Goal: Information Seeking & Learning: Learn about a topic

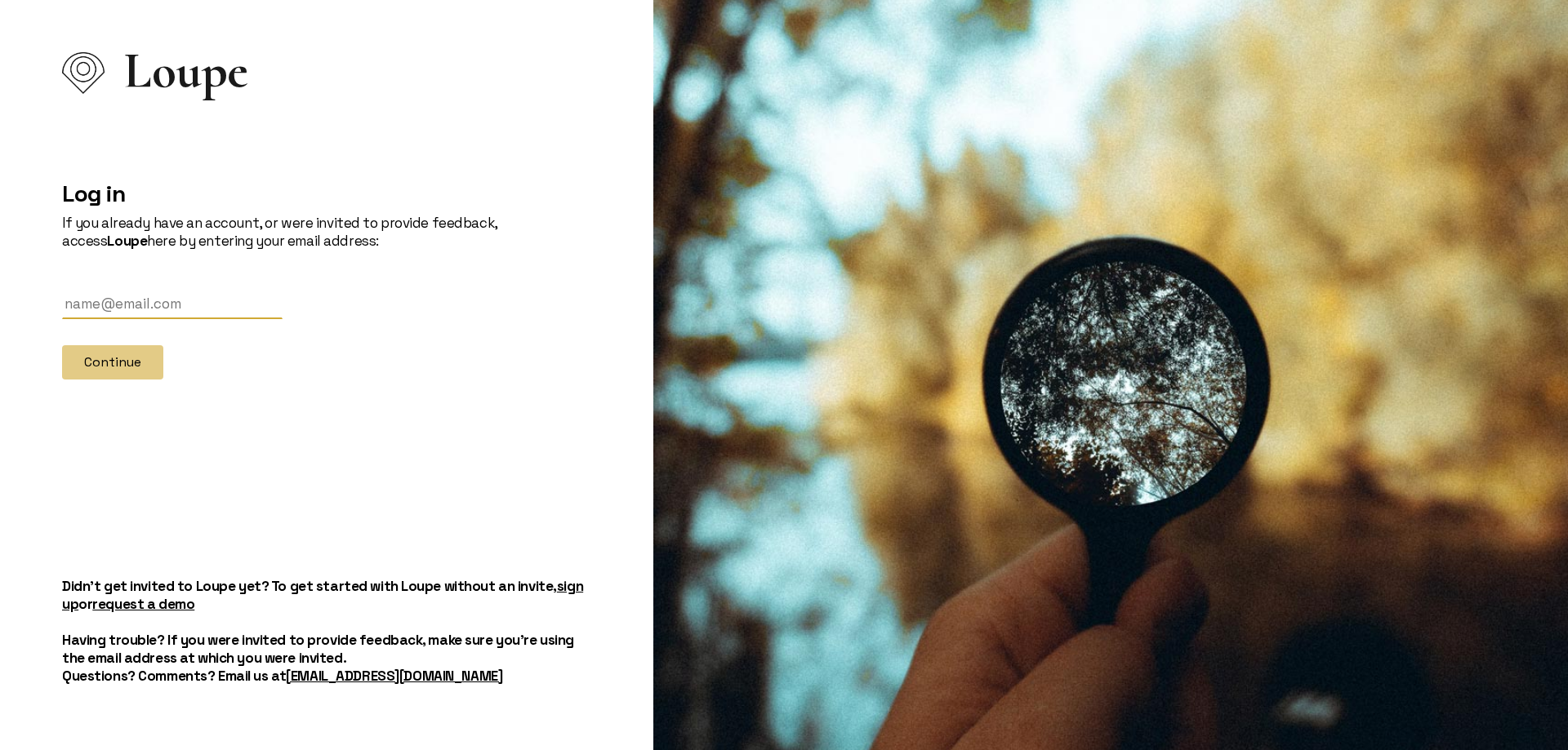
click at [106, 310] on input "text" at bounding box center [172, 304] width 220 height 30
type input "[EMAIL_ADDRESS][DOMAIN_NAME]"
click at [143, 358] on button "Continue" at bounding box center [113, 362] width 101 height 34
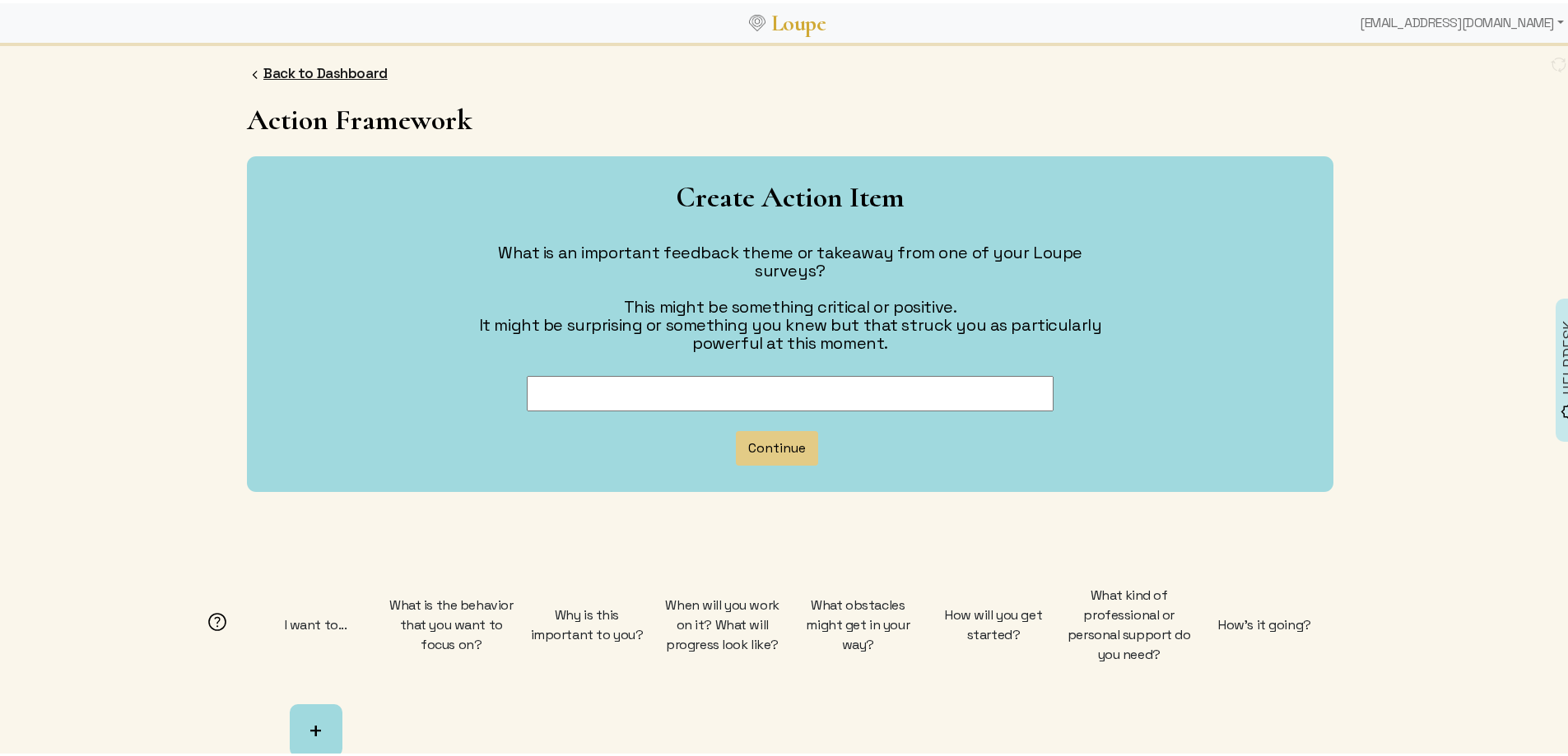
click at [313, 65] on link "Back to Dashboard" at bounding box center [325, 69] width 124 height 19
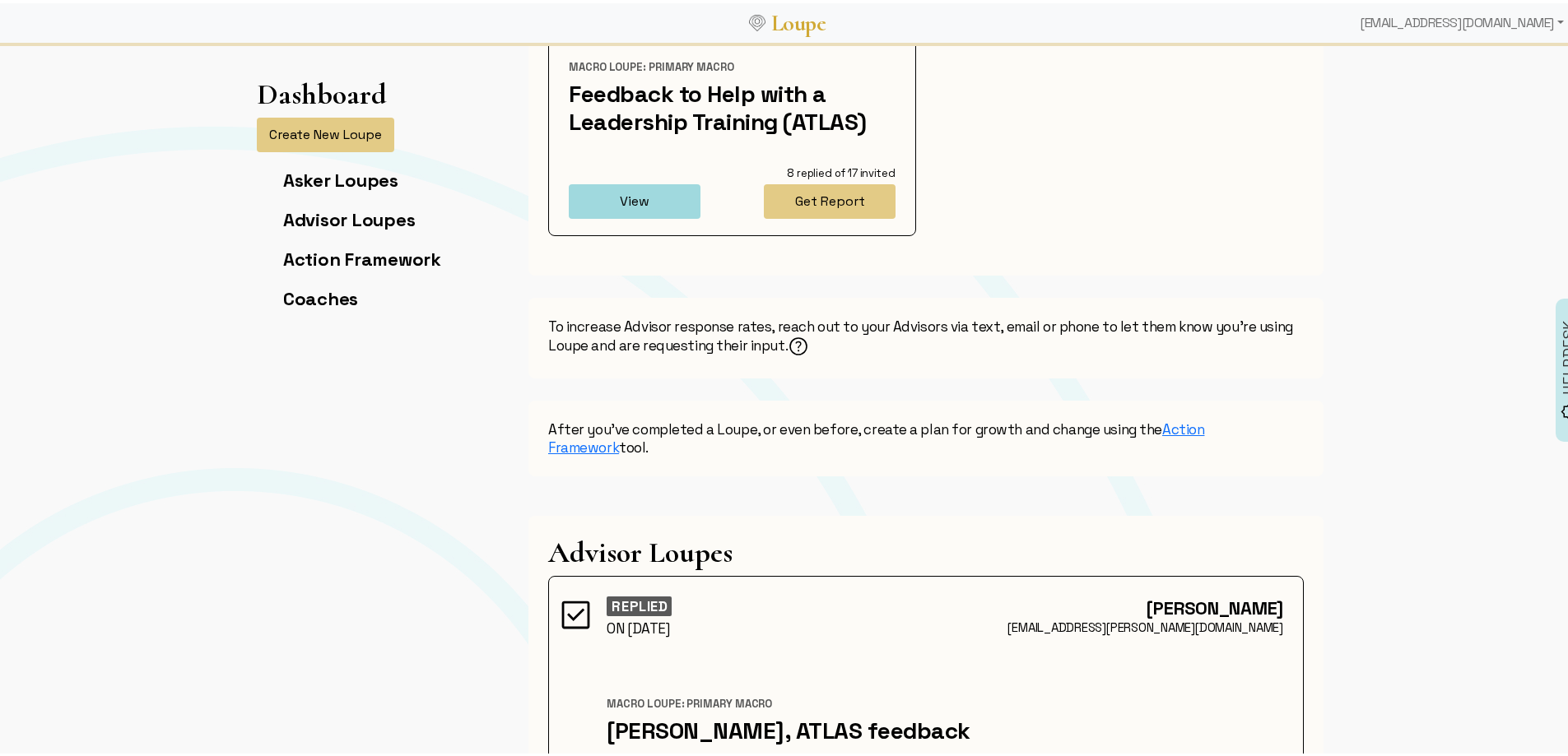
scroll to position [82, 0]
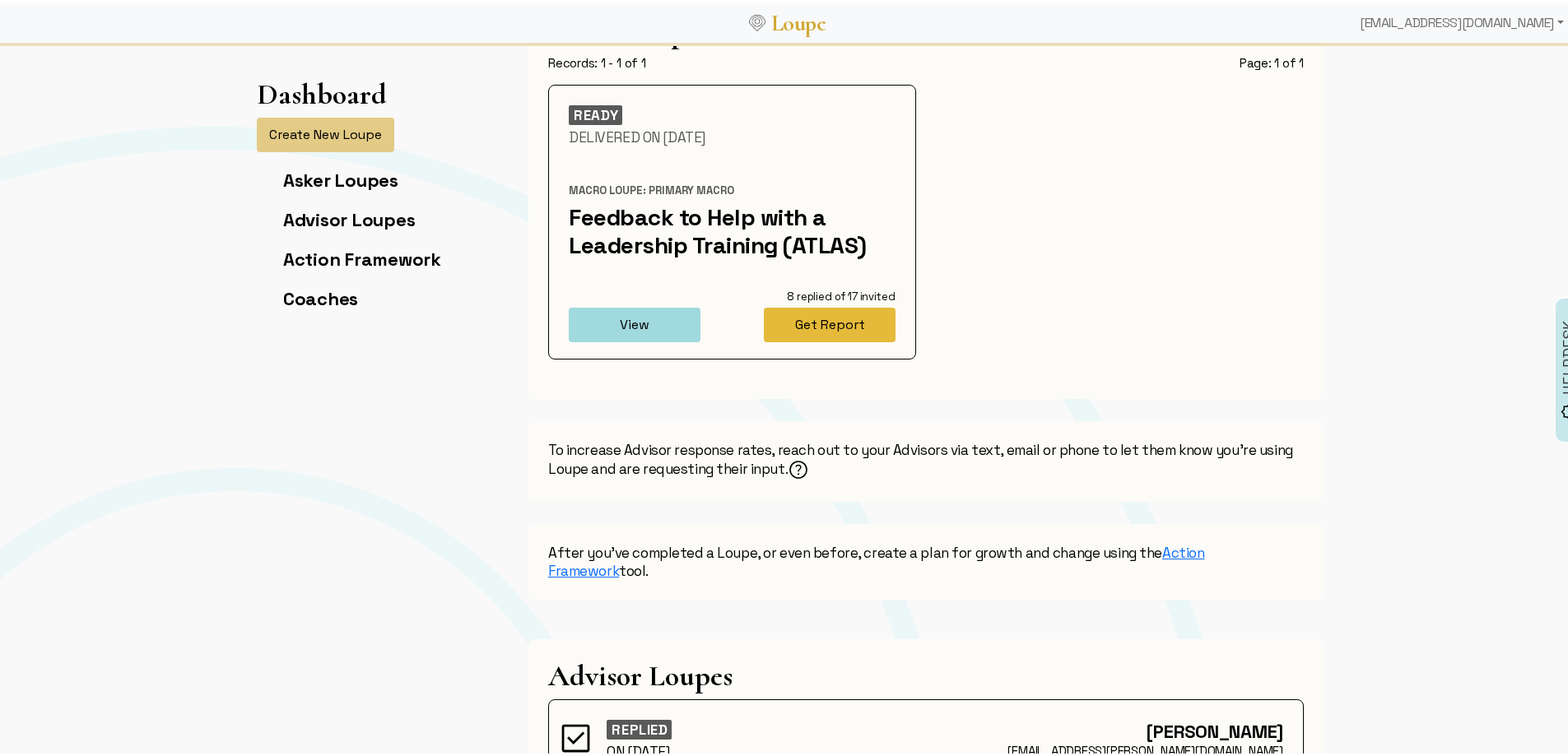
click at [834, 320] on button "Get Report" at bounding box center [829, 321] width 132 height 34
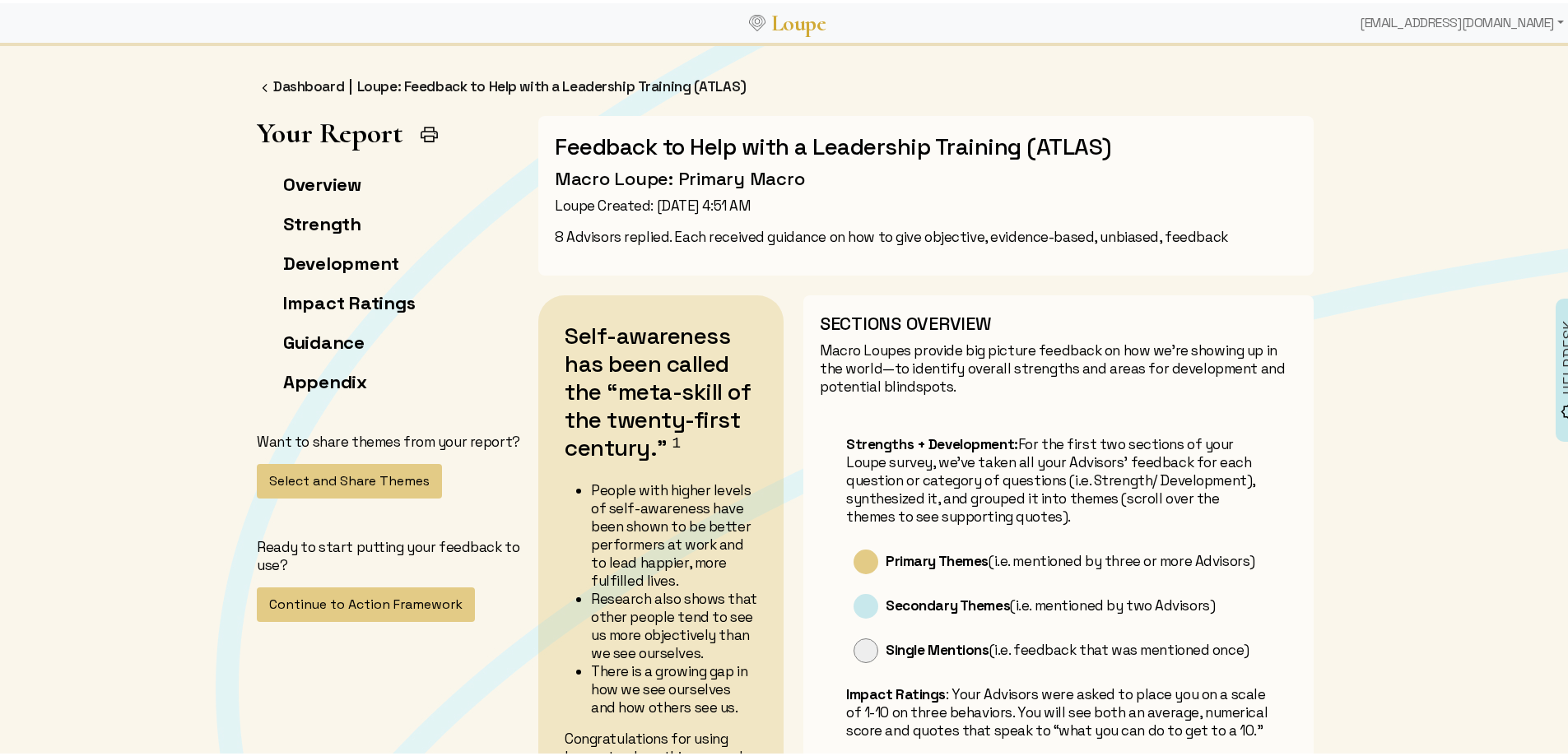
click at [843, 419] on div "Strengths + Development: For the first two sections of your Loupe survey, we’ve…" at bounding box center [1058, 625] width 477 height 438
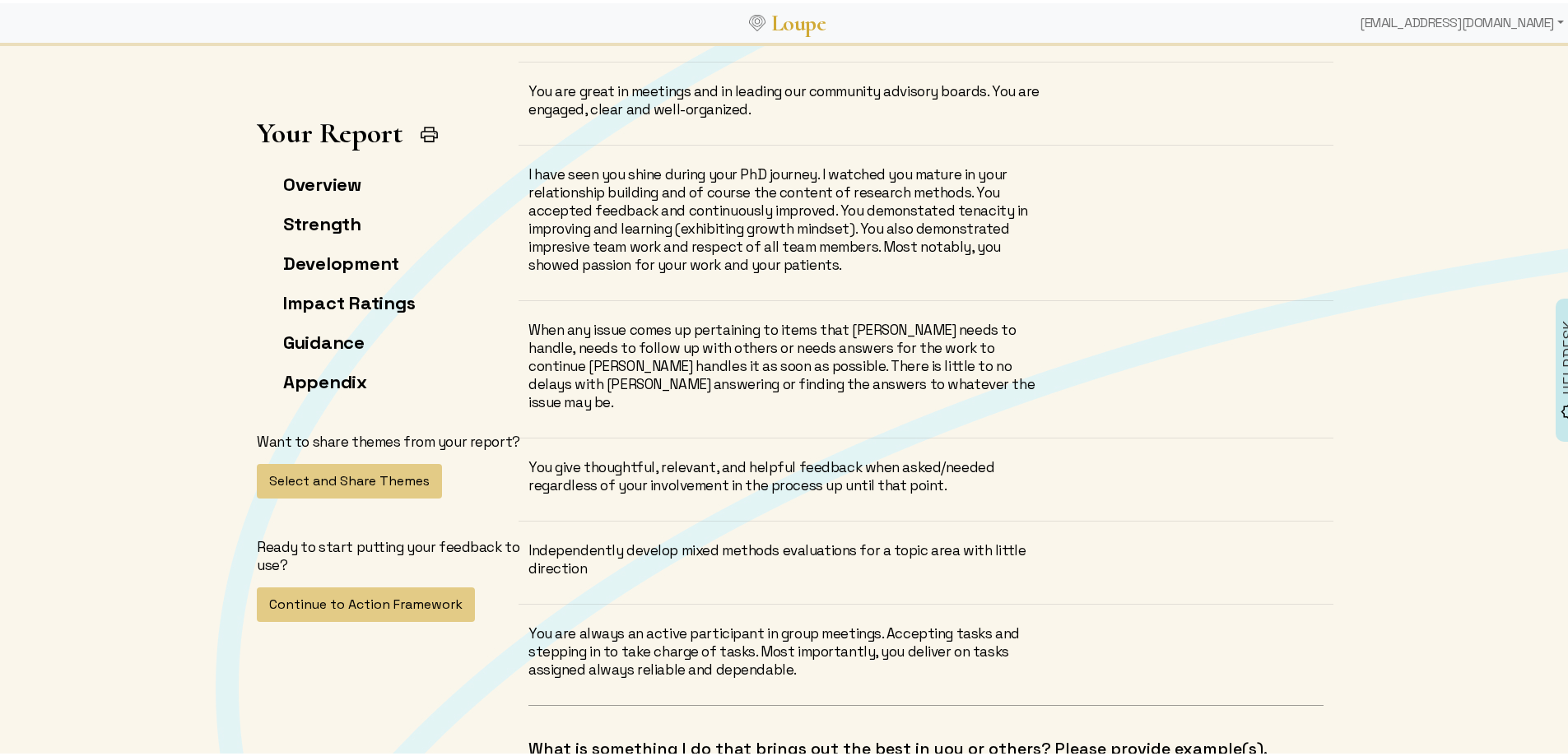
scroll to position [8011, 0]
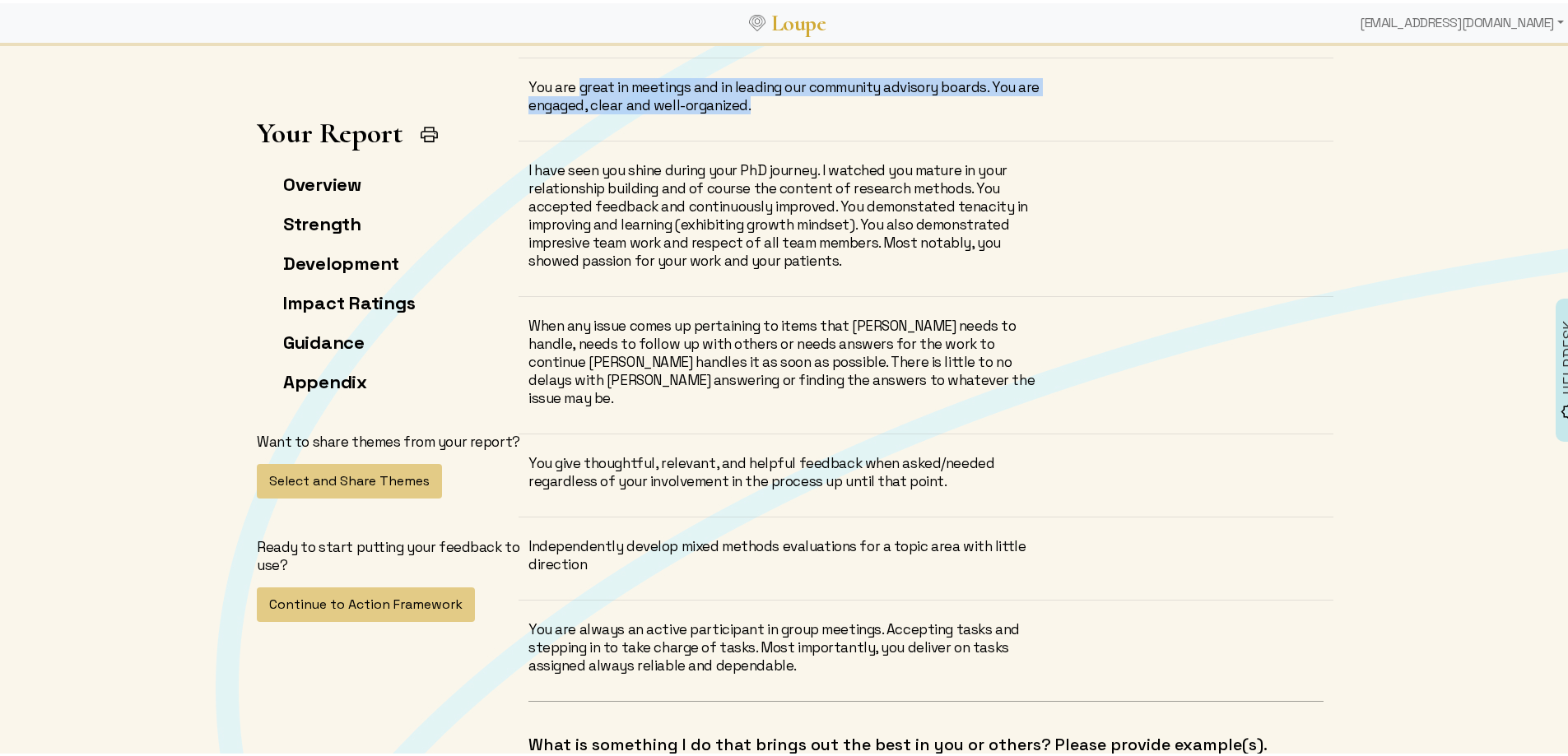
drag, startPoint x: 572, startPoint y: 89, endPoint x: 891, endPoint y: 117, distance: 320.2
click at [891, 117] on div "You are great in meetings and in leading our community advisory boards. You are…" at bounding box center [925, 107] width 815 height 64
click at [664, 92] on div "You are great in meetings and in leading our community advisory boards. You are…" at bounding box center [789, 93] width 523 height 36
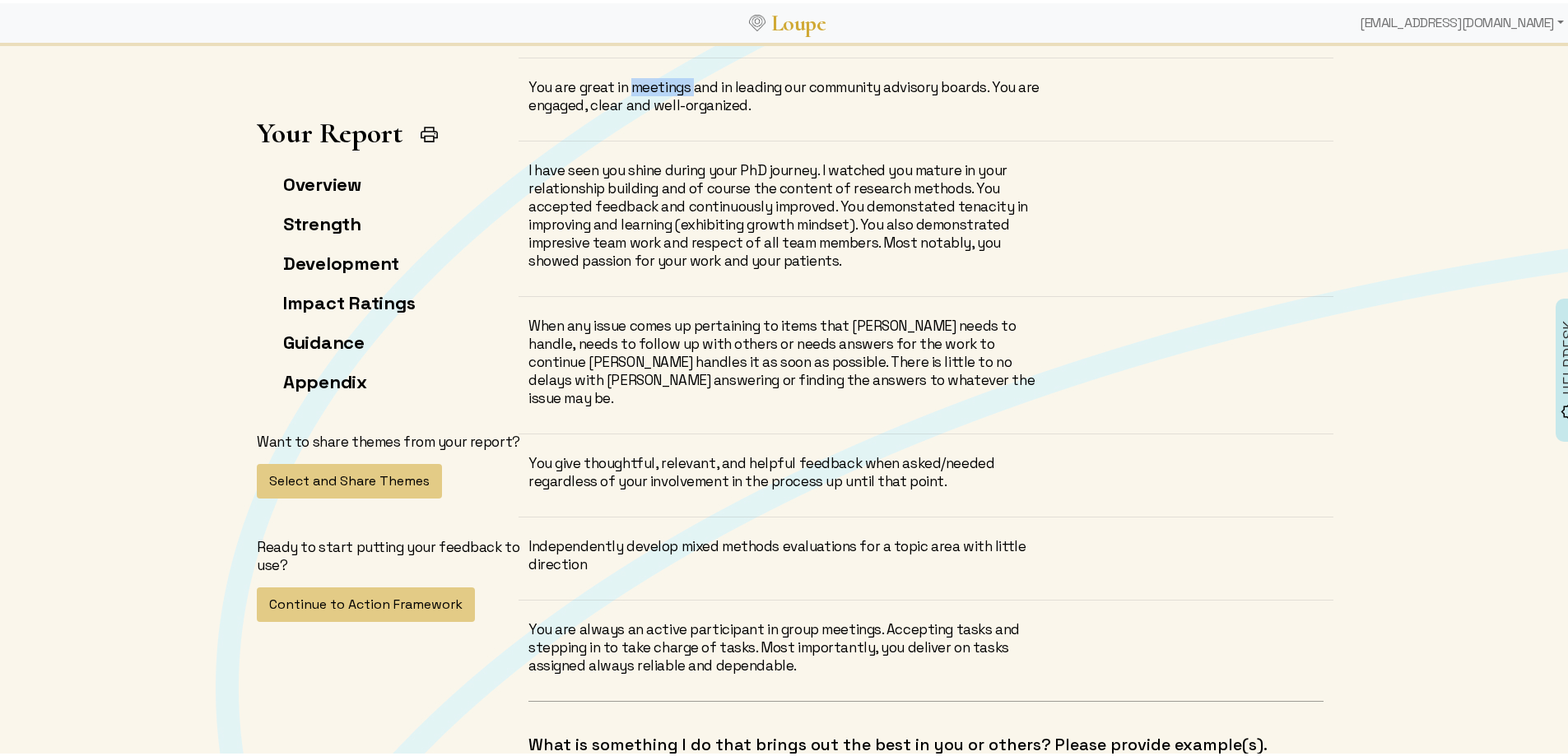
click at [664, 92] on div "You are great in meetings and in leading our community advisory boards. You are…" at bounding box center [789, 93] width 523 height 36
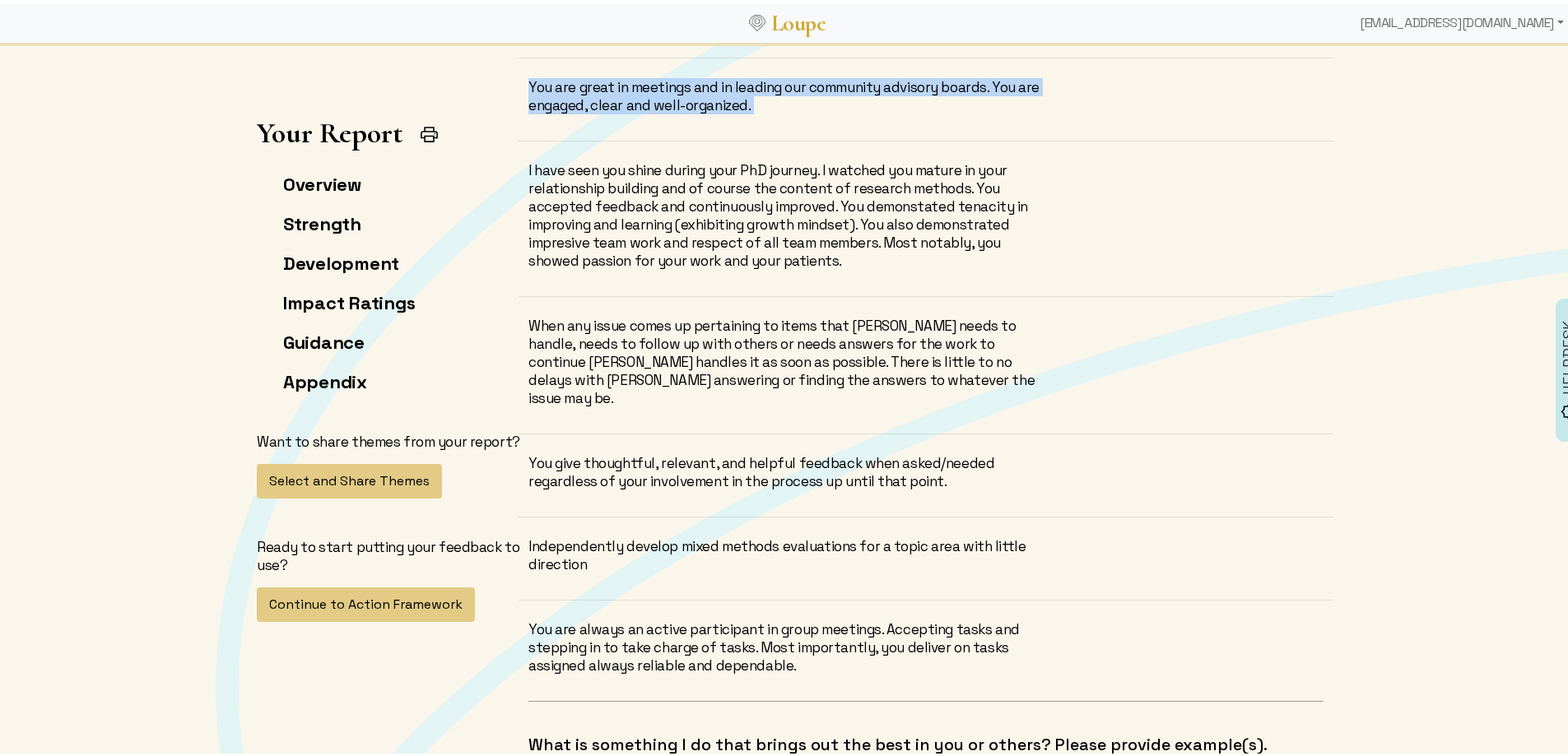
click at [664, 92] on div "You are great in meetings and in leading our community advisory boards. You are…" at bounding box center [789, 93] width 523 height 36
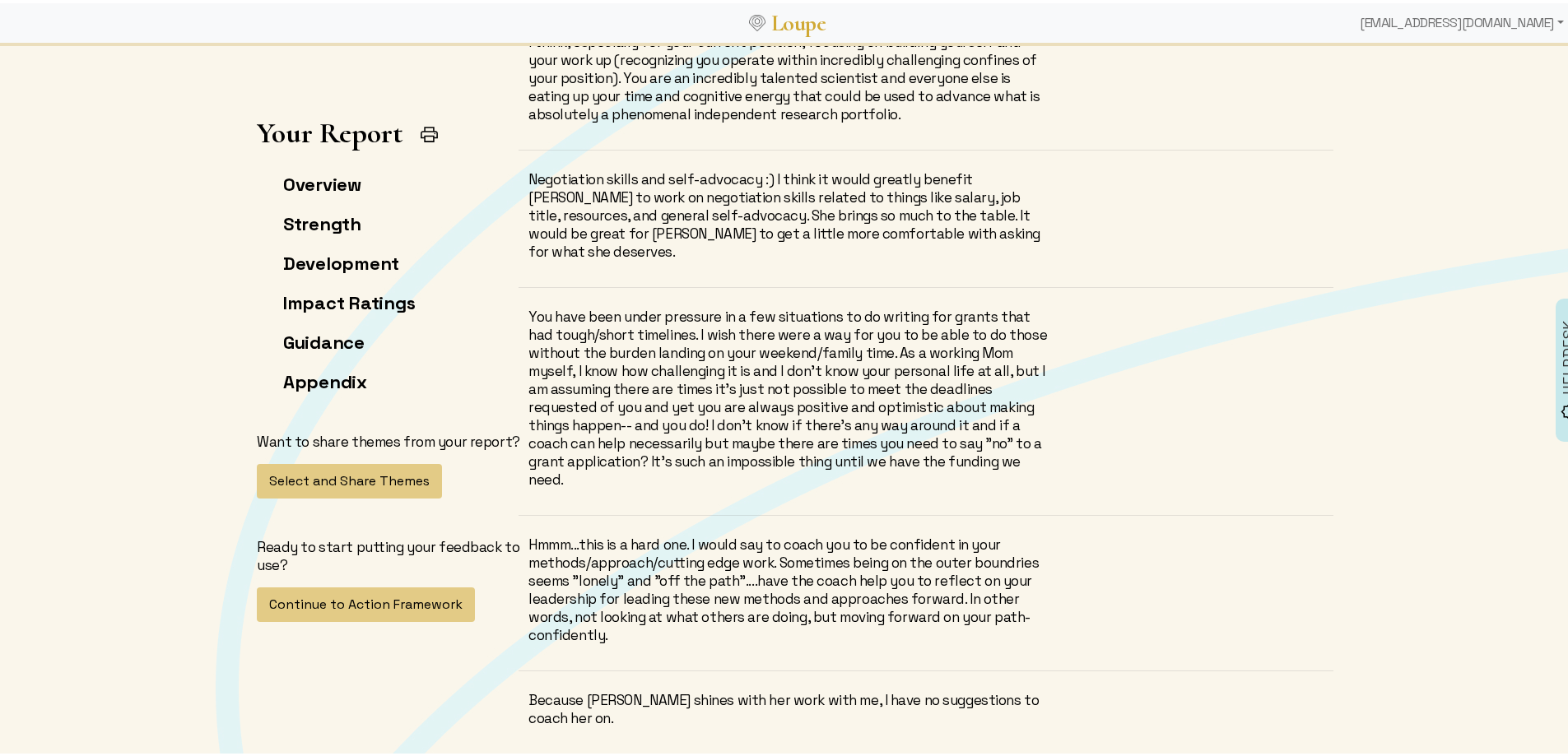
scroll to position [9795, 0]
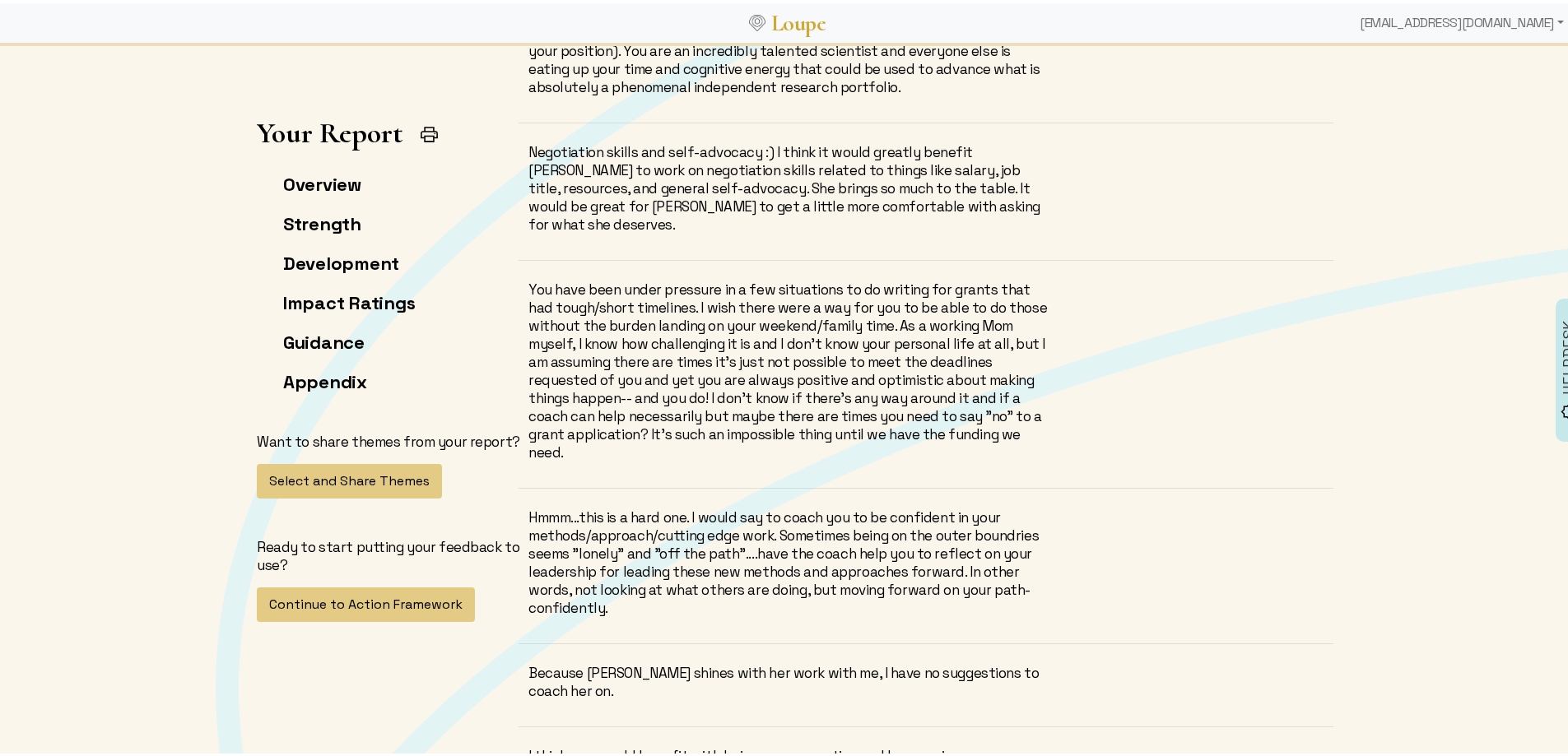
click at [859, 369] on div "You have been under pressure in a few situations to do writing for grants that …" at bounding box center [789, 368] width 523 height 181
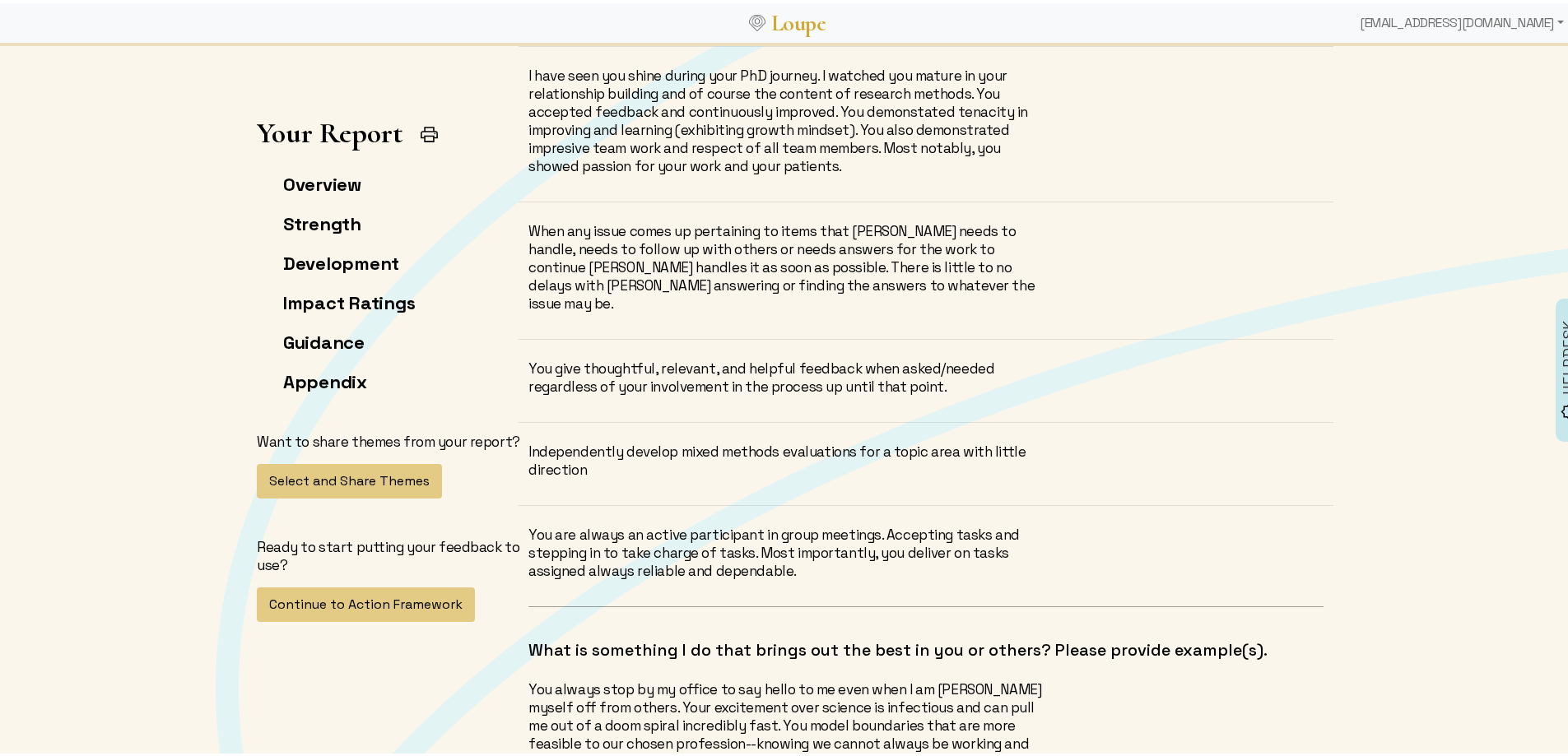
scroll to position [8067, 0]
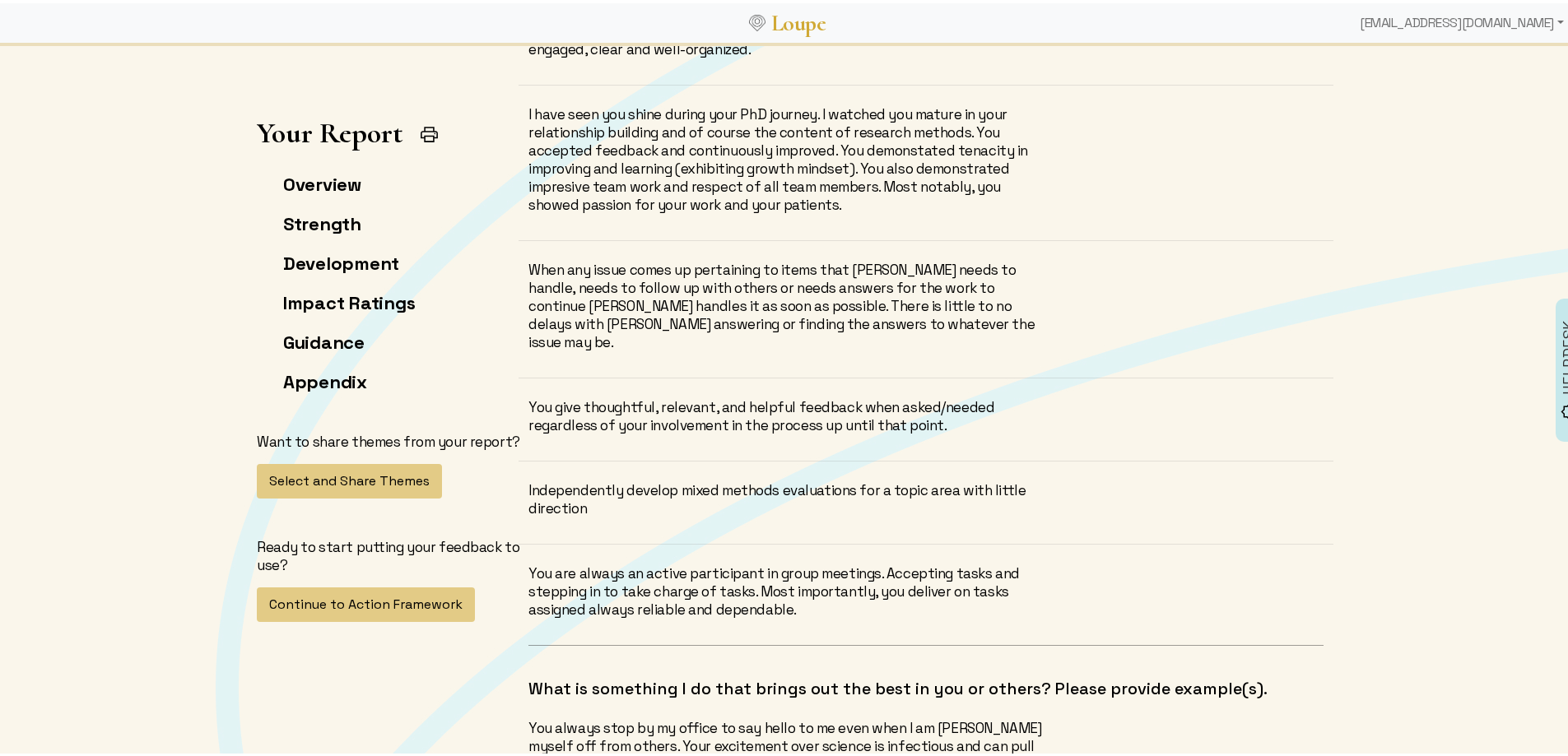
click at [1001, 152] on div "I have seen you shine during your PhD journey. I watched you mature in your rel…" at bounding box center [789, 156] width 523 height 109
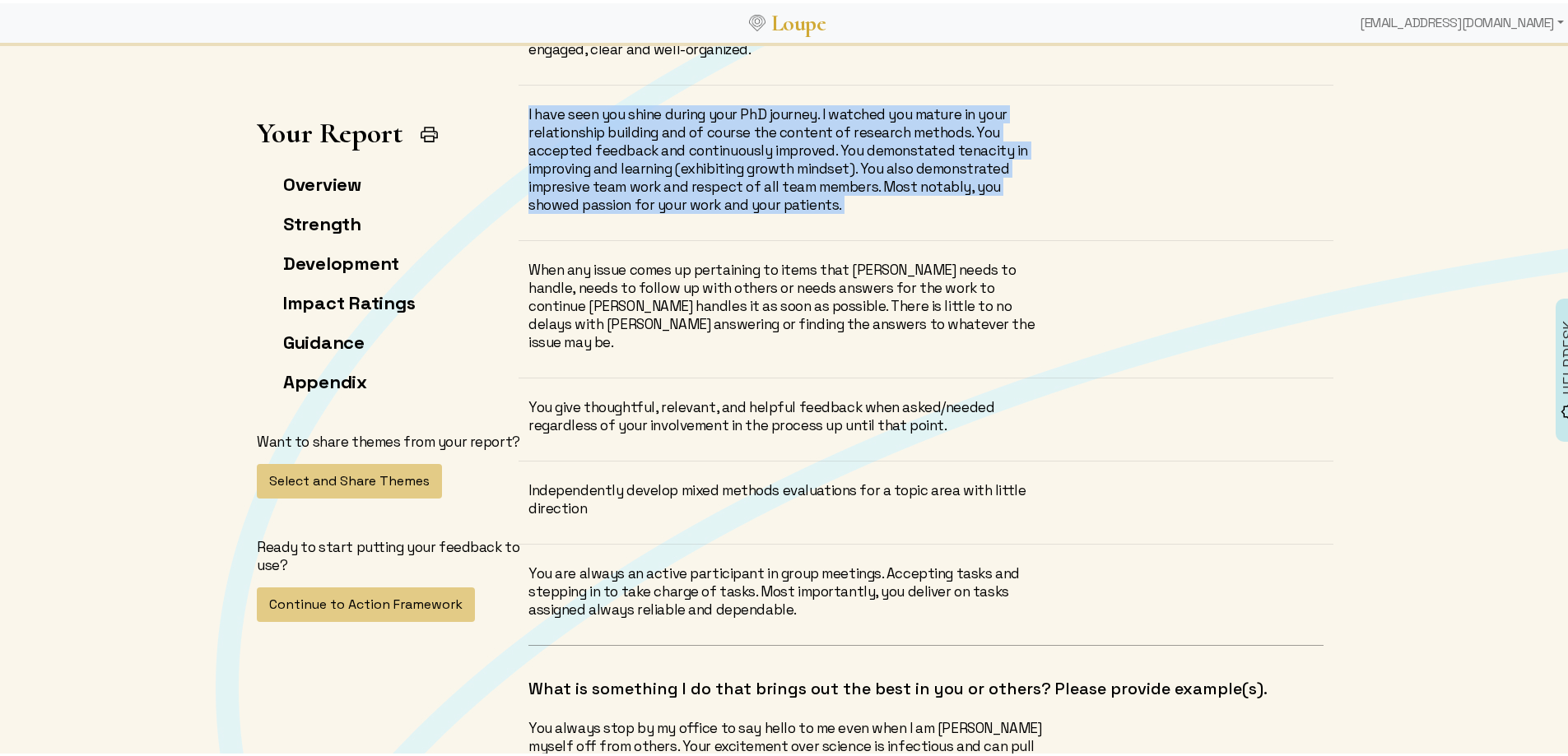
click at [1001, 152] on div "I have seen you shine during your PhD journey. I watched you mature in your rel…" at bounding box center [789, 156] width 523 height 109
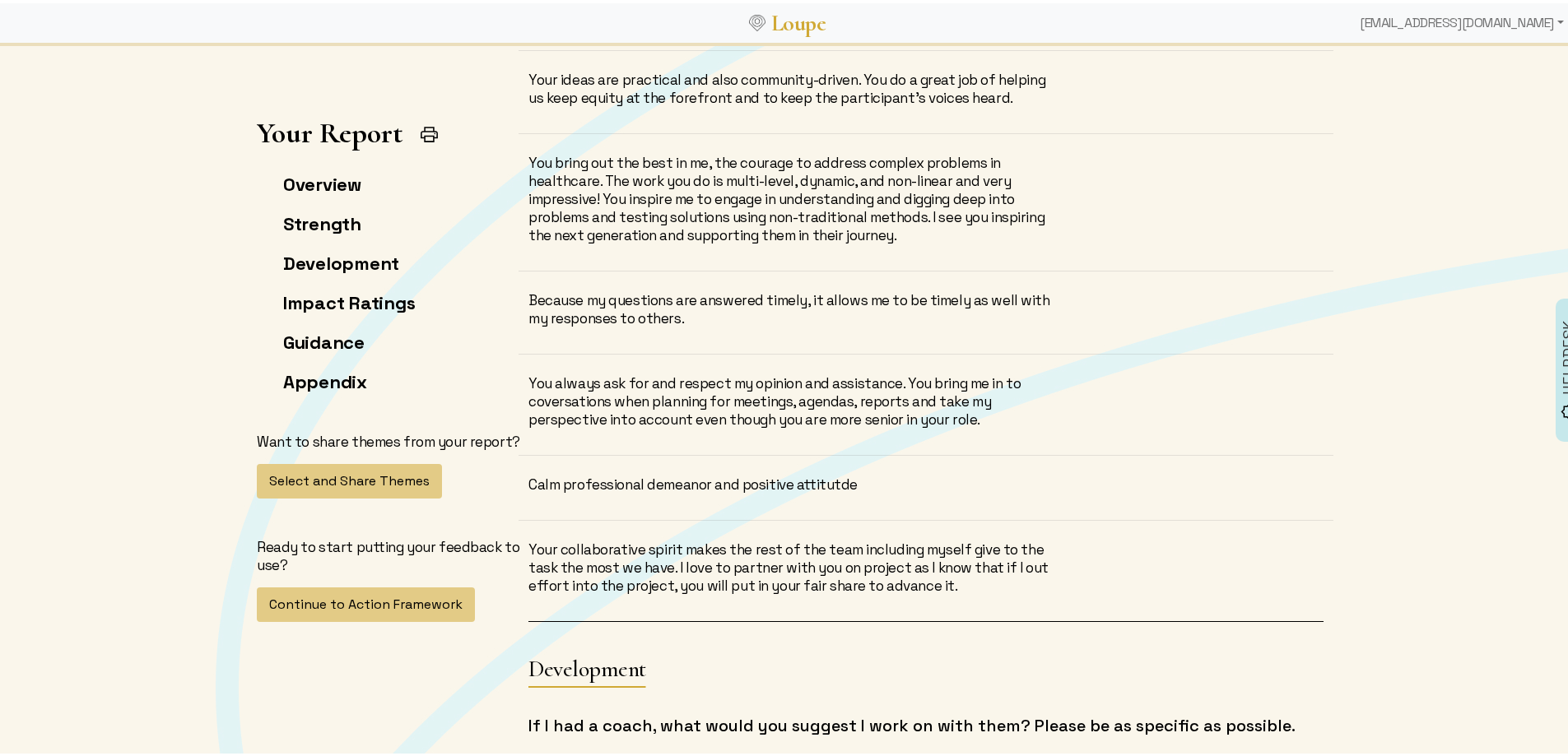
scroll to position [9054, 0]
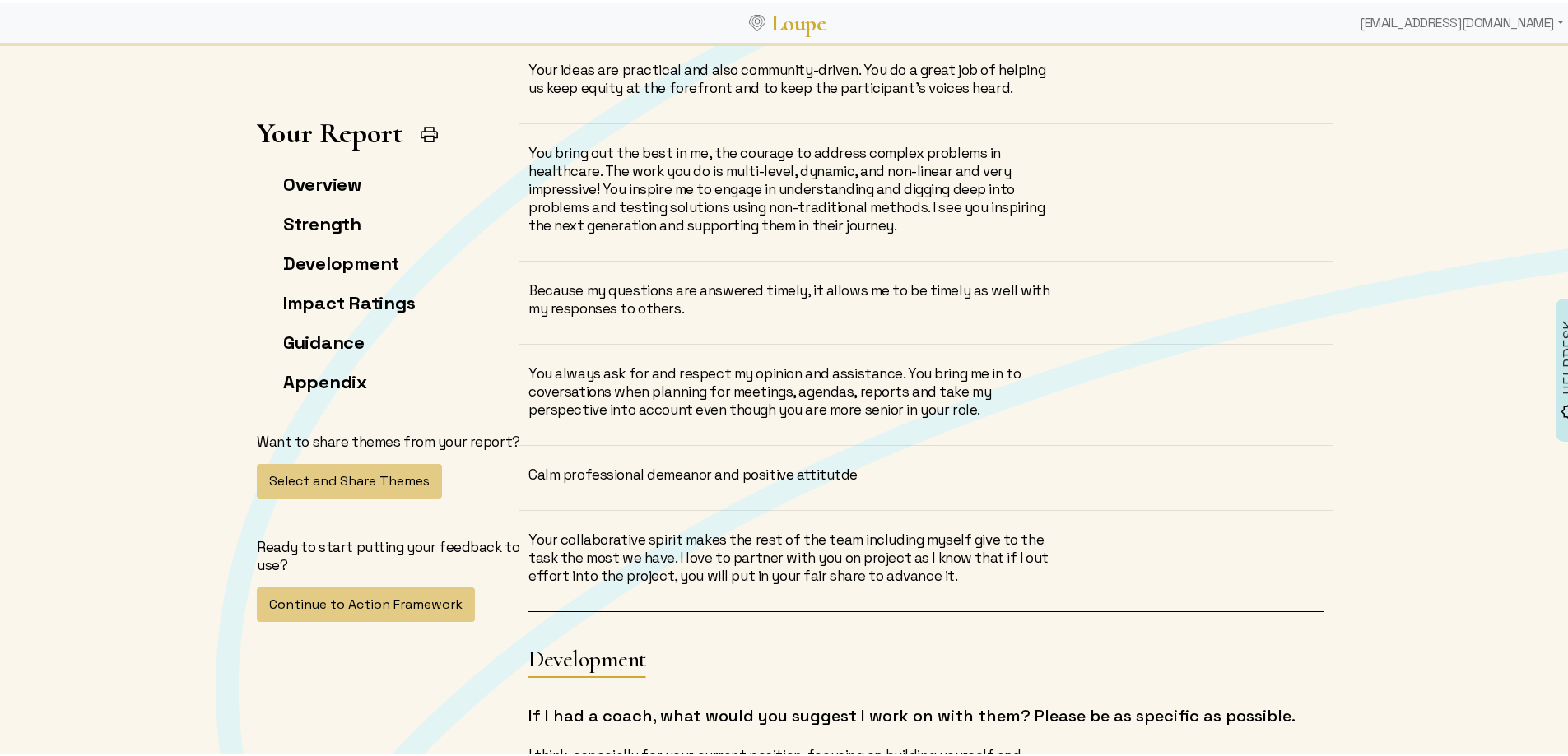
click at [861, 141] on div "You bring out the best in me, the courage to address complex problems in health…" at bounding box center [789, 186] width 523 height 91
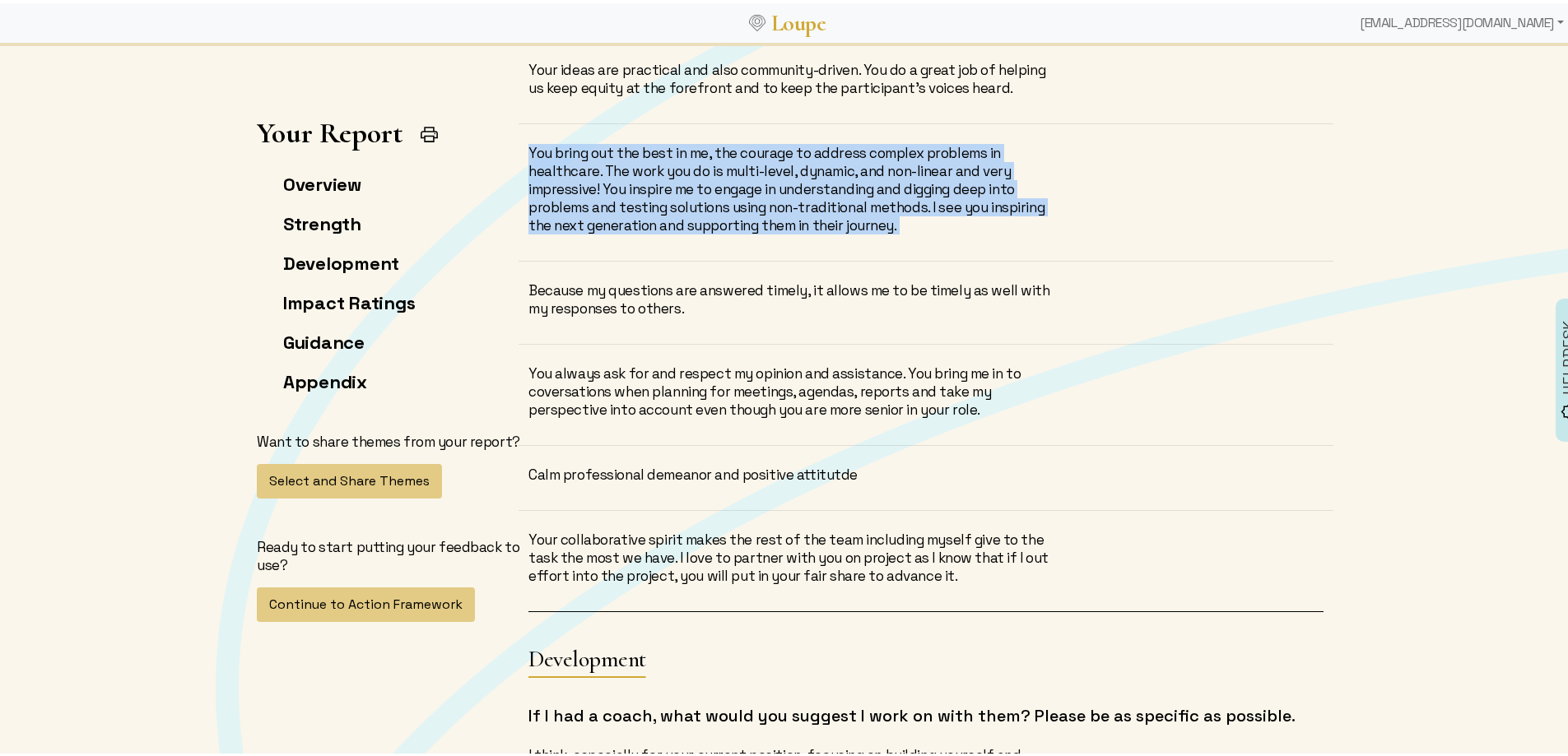
click at [861, 141] on div "You bring out the best in me, the courage to address complex problems in health…" at bounding box center [789, 186] width 523 height 91
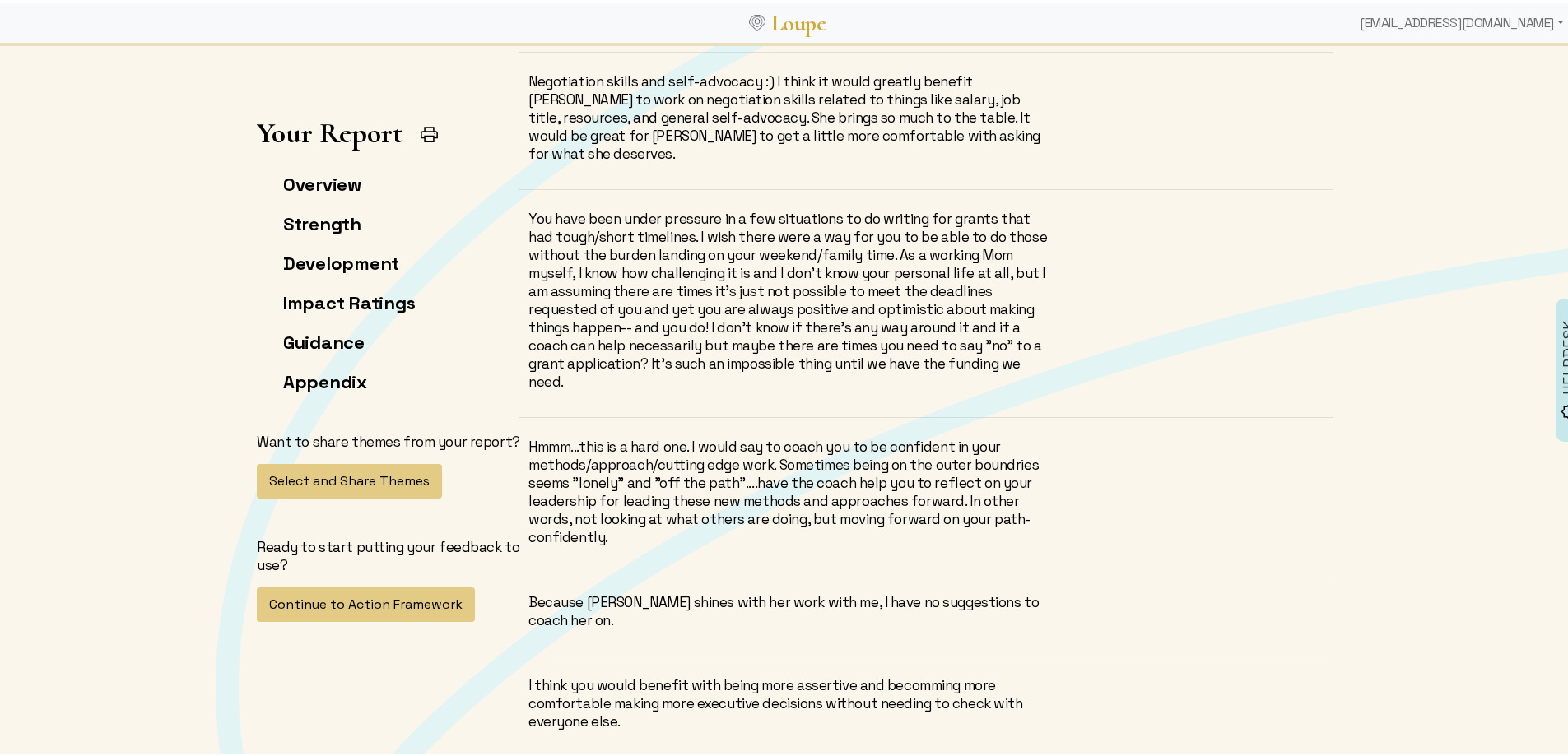
scroll to position [9878, 0]
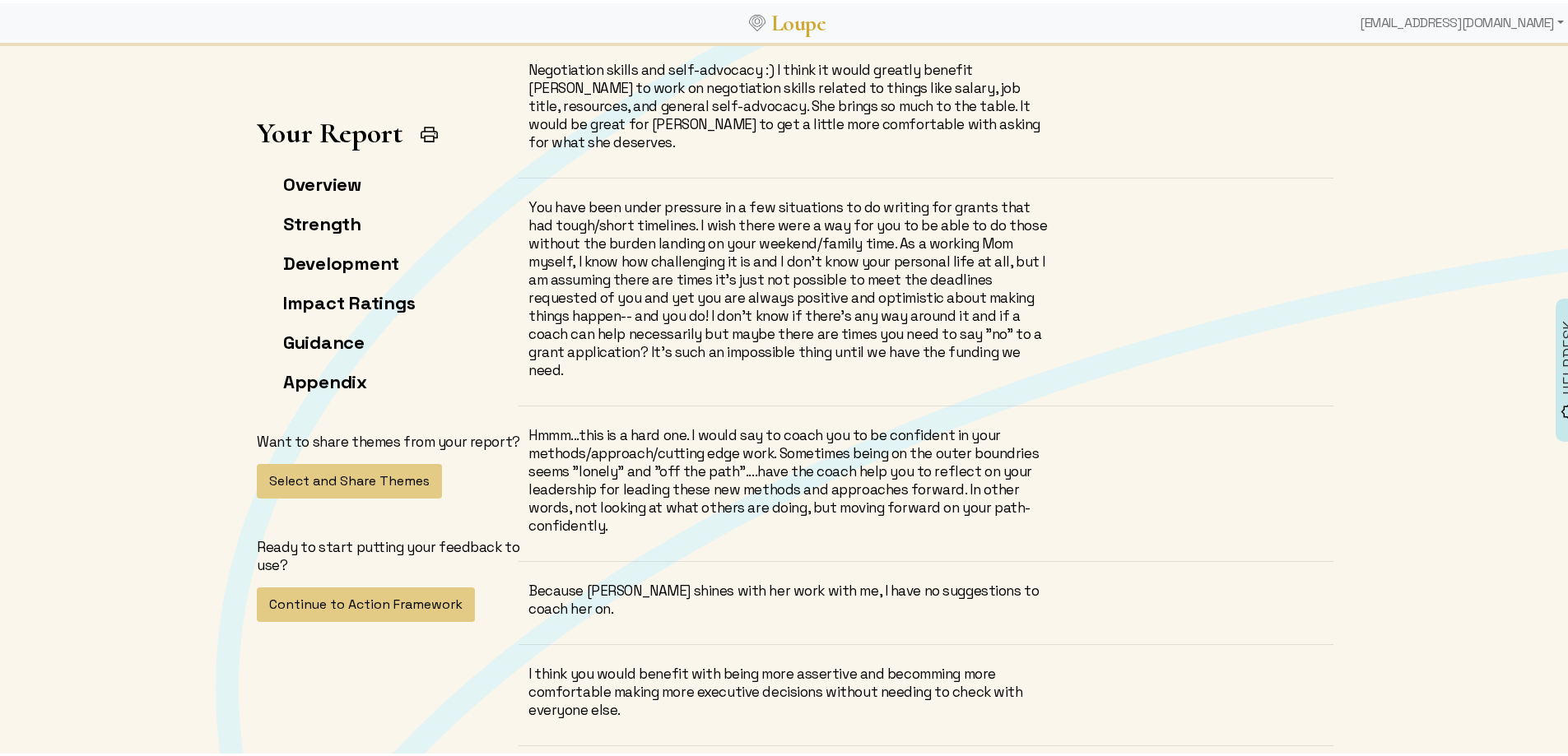
click at [652, 423] on div "Hmmm...this is a hard one. I would say to coach you to be confident in your met…" at bounding box center [789, 477] width 523 height 109
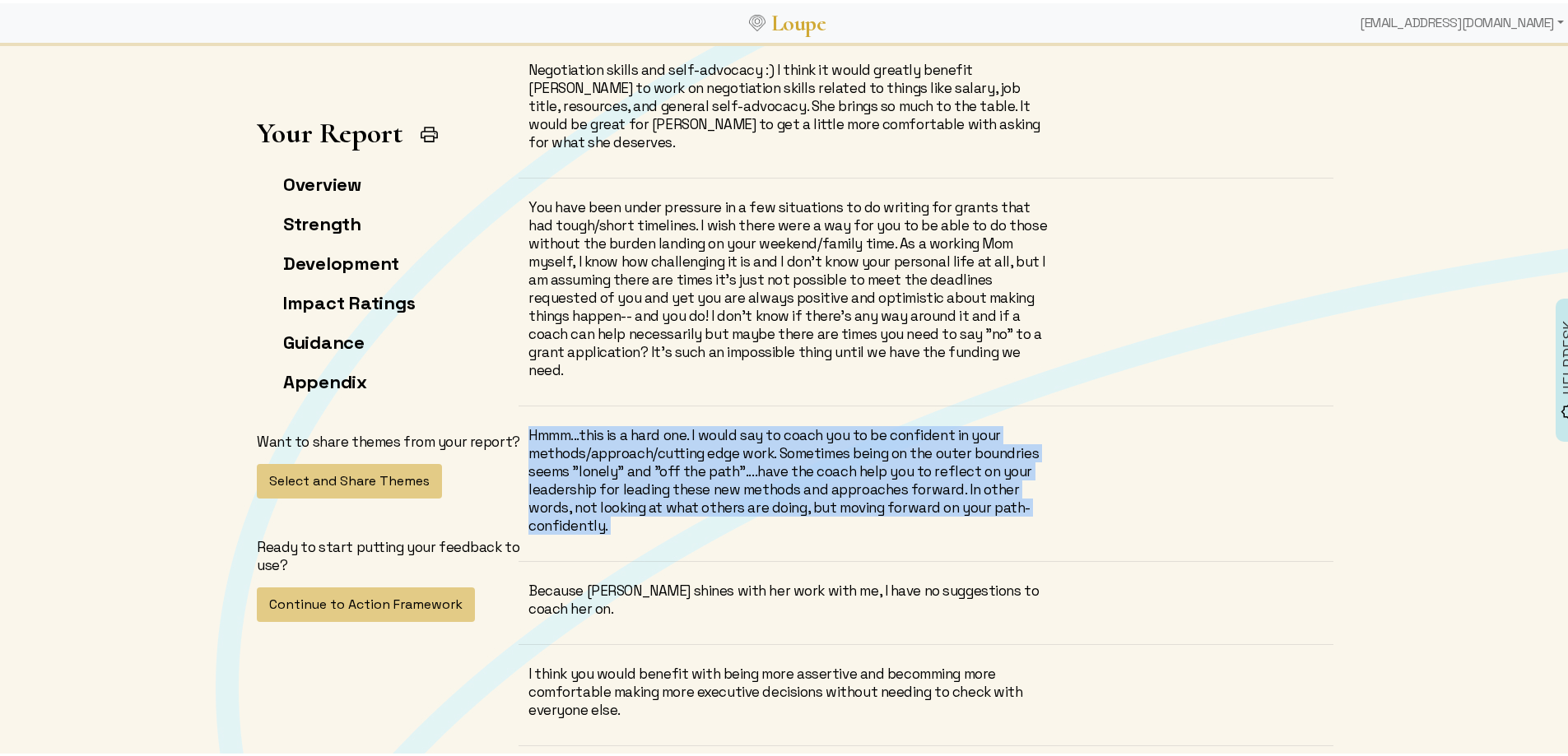
click at [652, 423] on div "Hmmm...this is a hard one. I would say to coach you to be confident in your met…" at bounding box center [789, 477] width 523 height 109
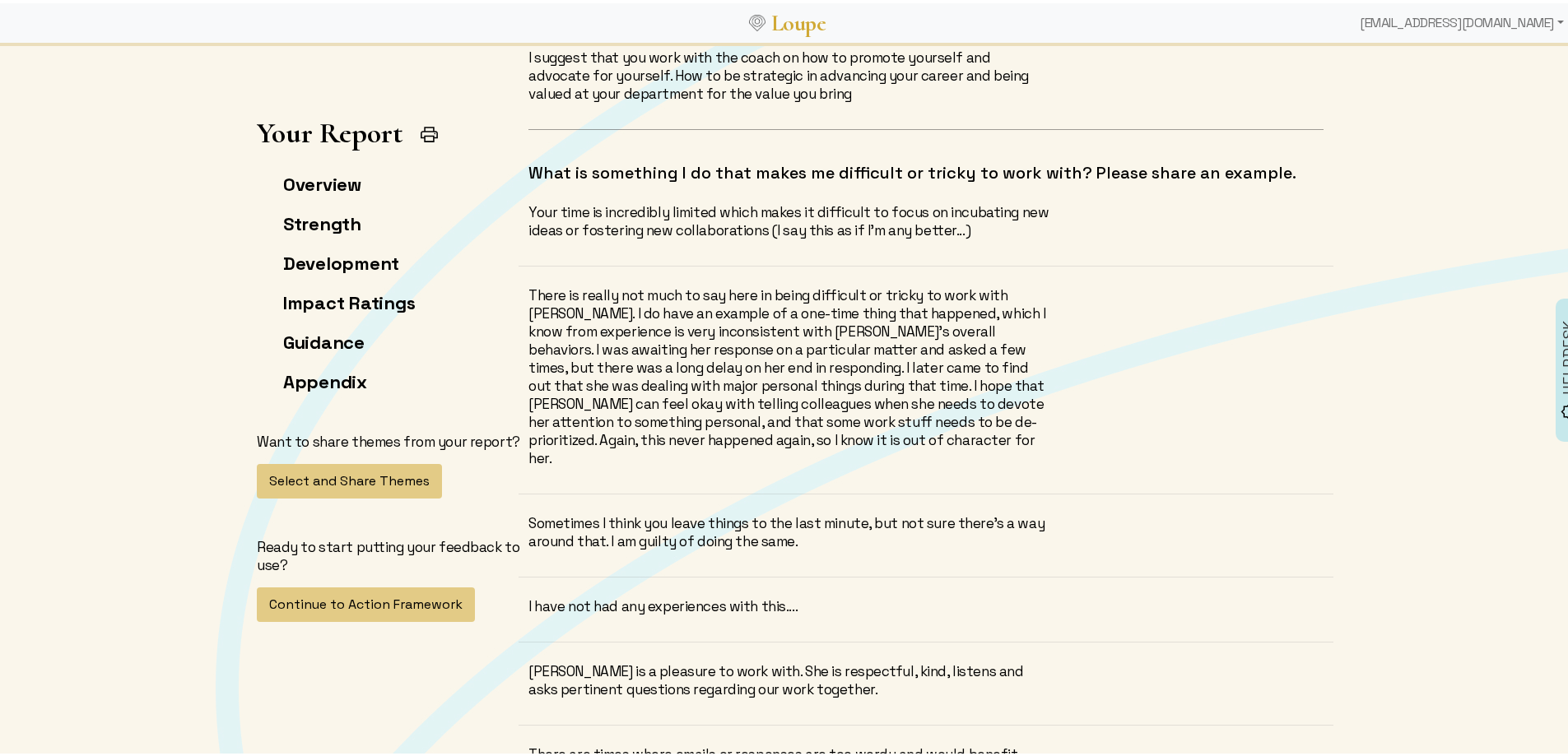
scroll to position [10783, 0]
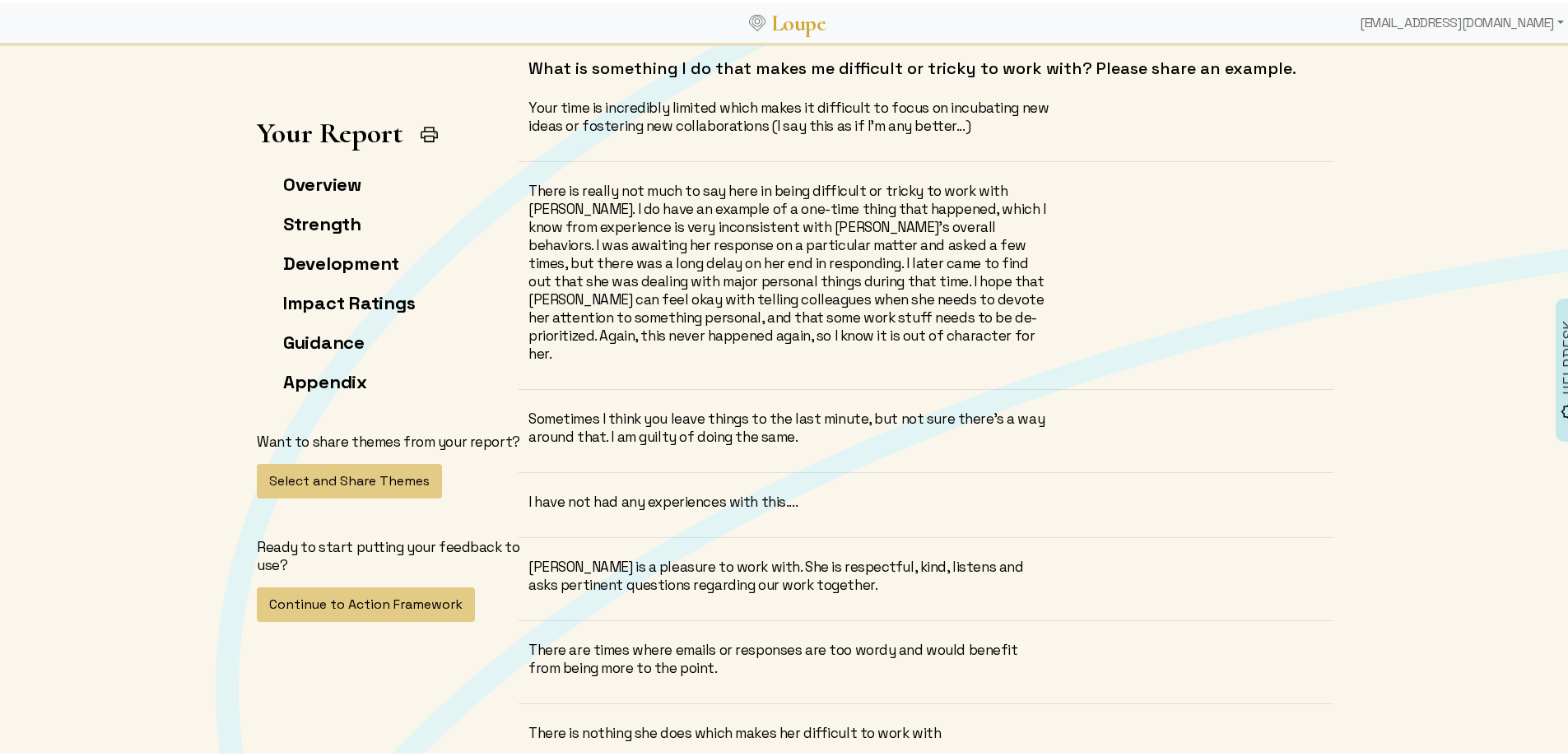
click at [612, 490] on div "I have not had any experiences with this...." at bounding box center [789, 499] width 523 height 19
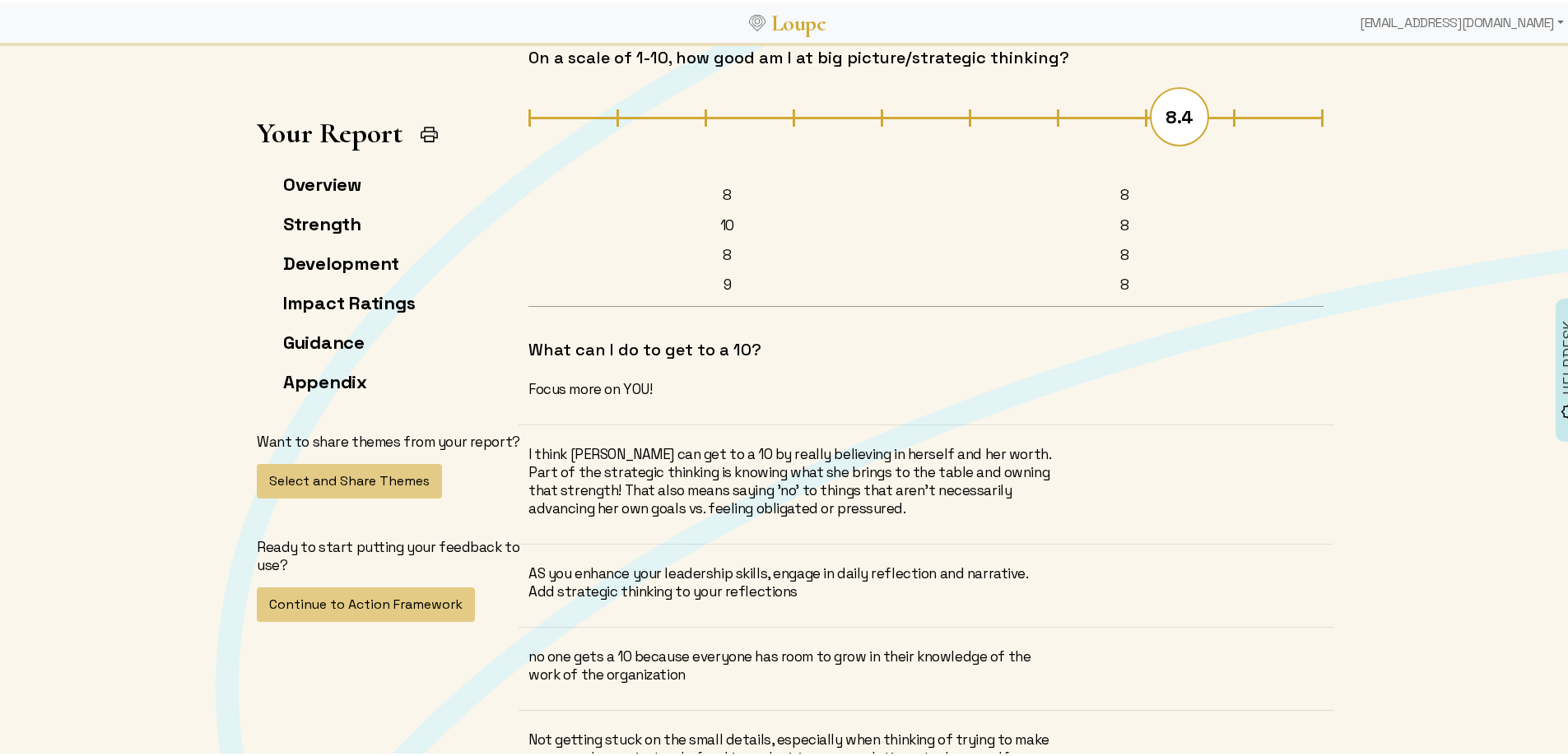
scroll to position [11688, 0]
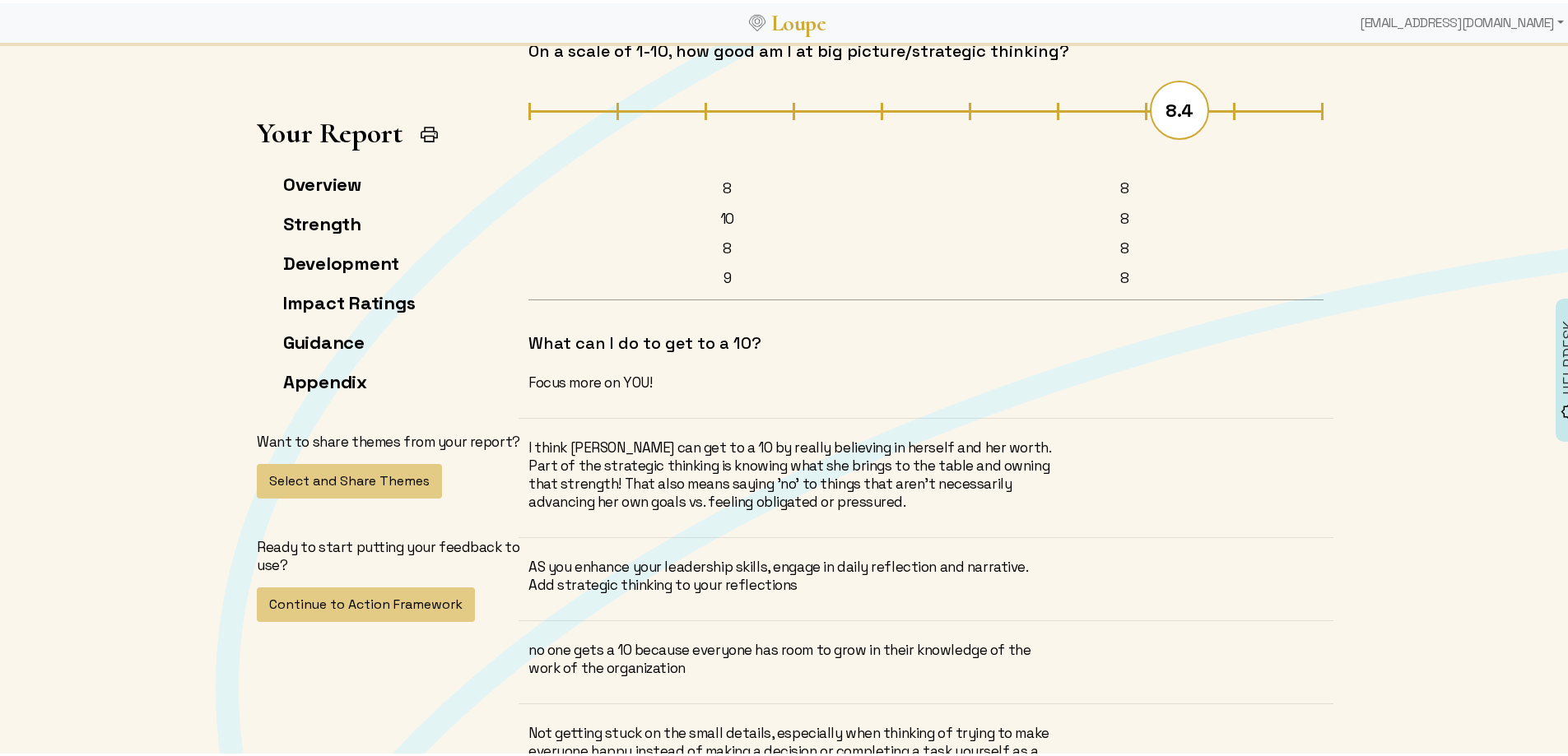
click at [655, 555] on div "AS you enhance your leadership skills, engage in daily reflection and narrative…" at bounding box center [789, 572] width 523 height 36
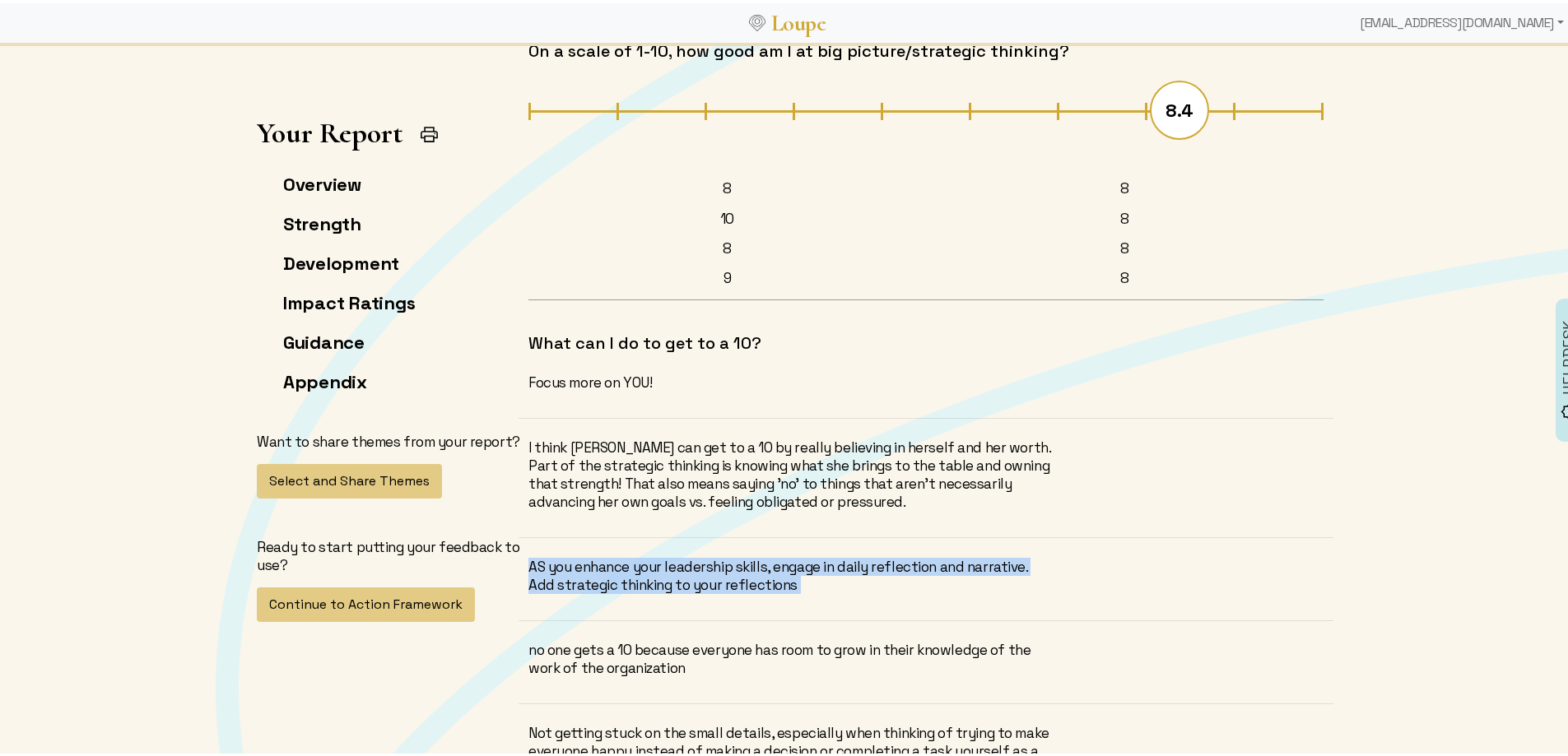
click at [655, 555] on div "AS you enhance your leadership skills, engage in daily reflection and narrative…" at bounding box center [789, 572] width 523 height 36
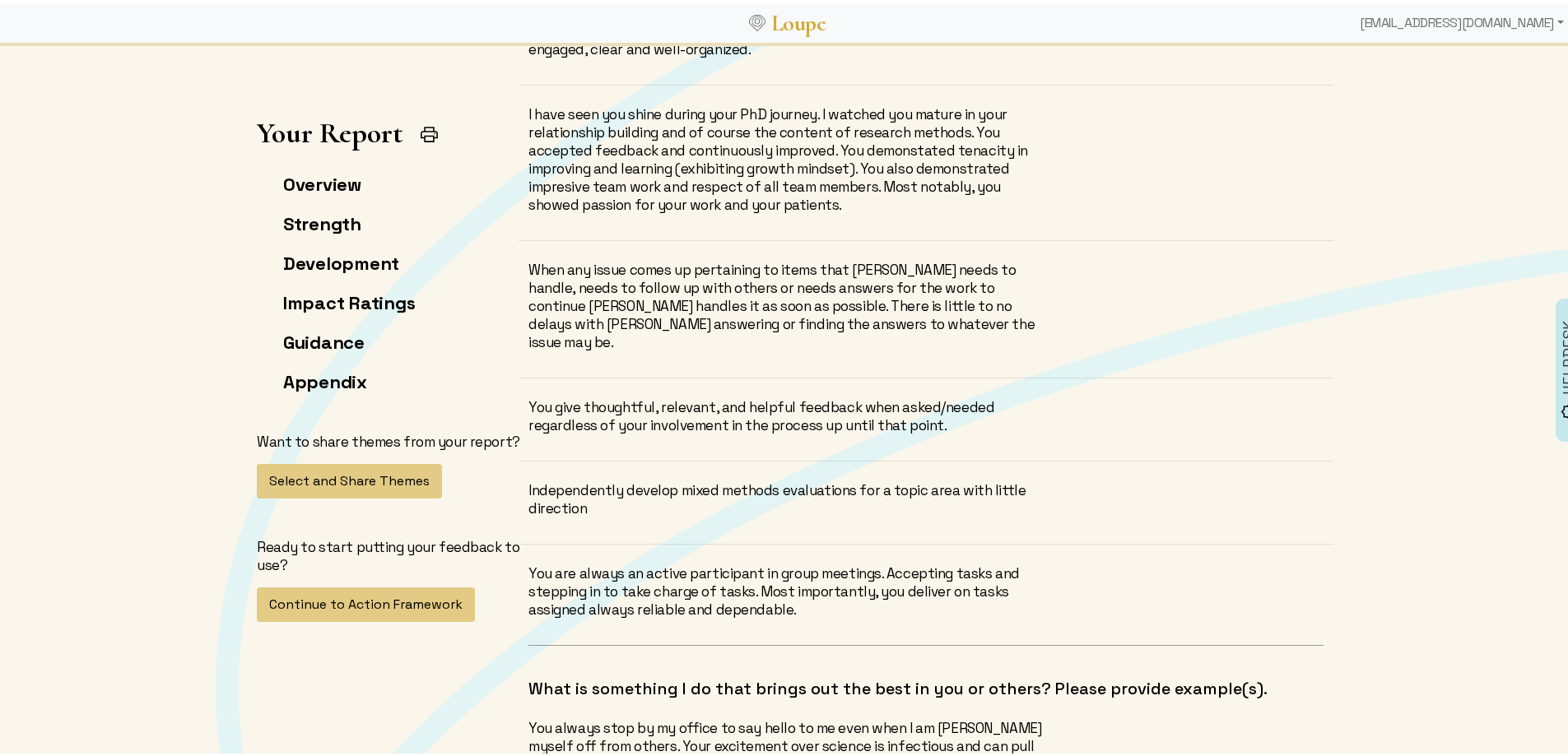
scroll to position [8231, 0]
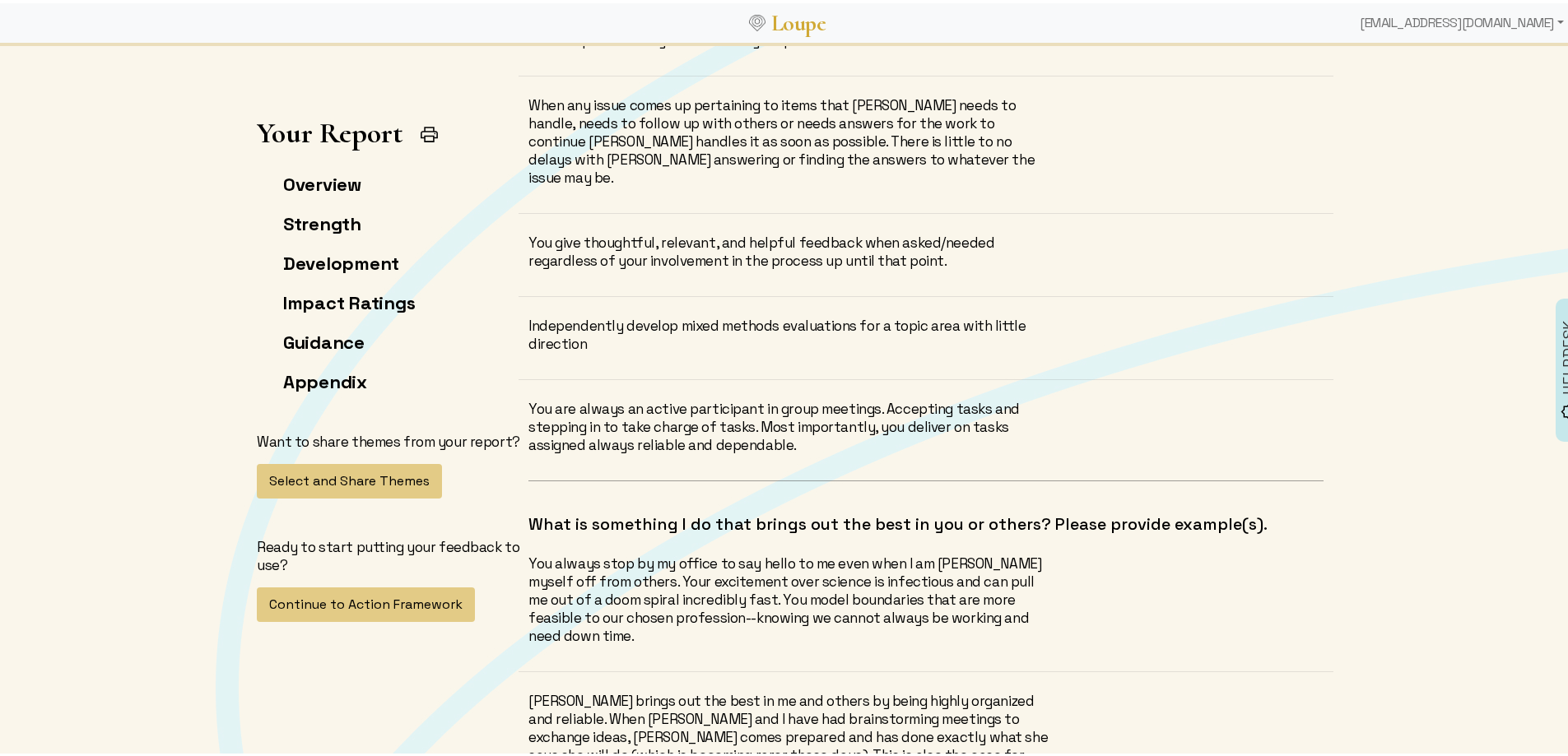
click at [571, 98] on div "When any issue comes up pertaining to items that [PERSON_NAME] needs to handle,…" at bounding box center [789, 138] width 523 height 91
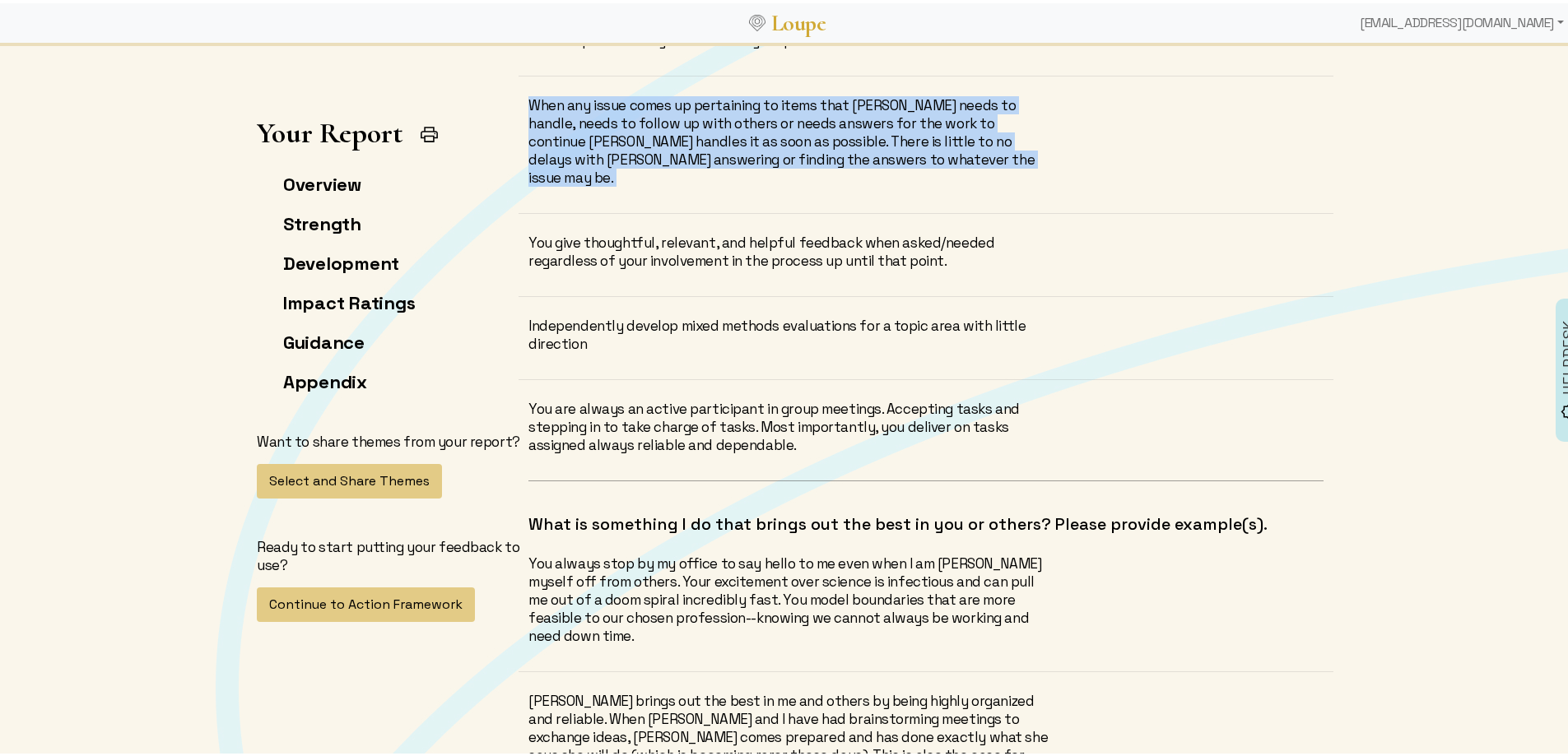
click at [571, 98] on div "When any issue comes up pertaining to items that [PERSON_NAME] needs to handle,…" at bounding box center [789, 138] width 523 height 91
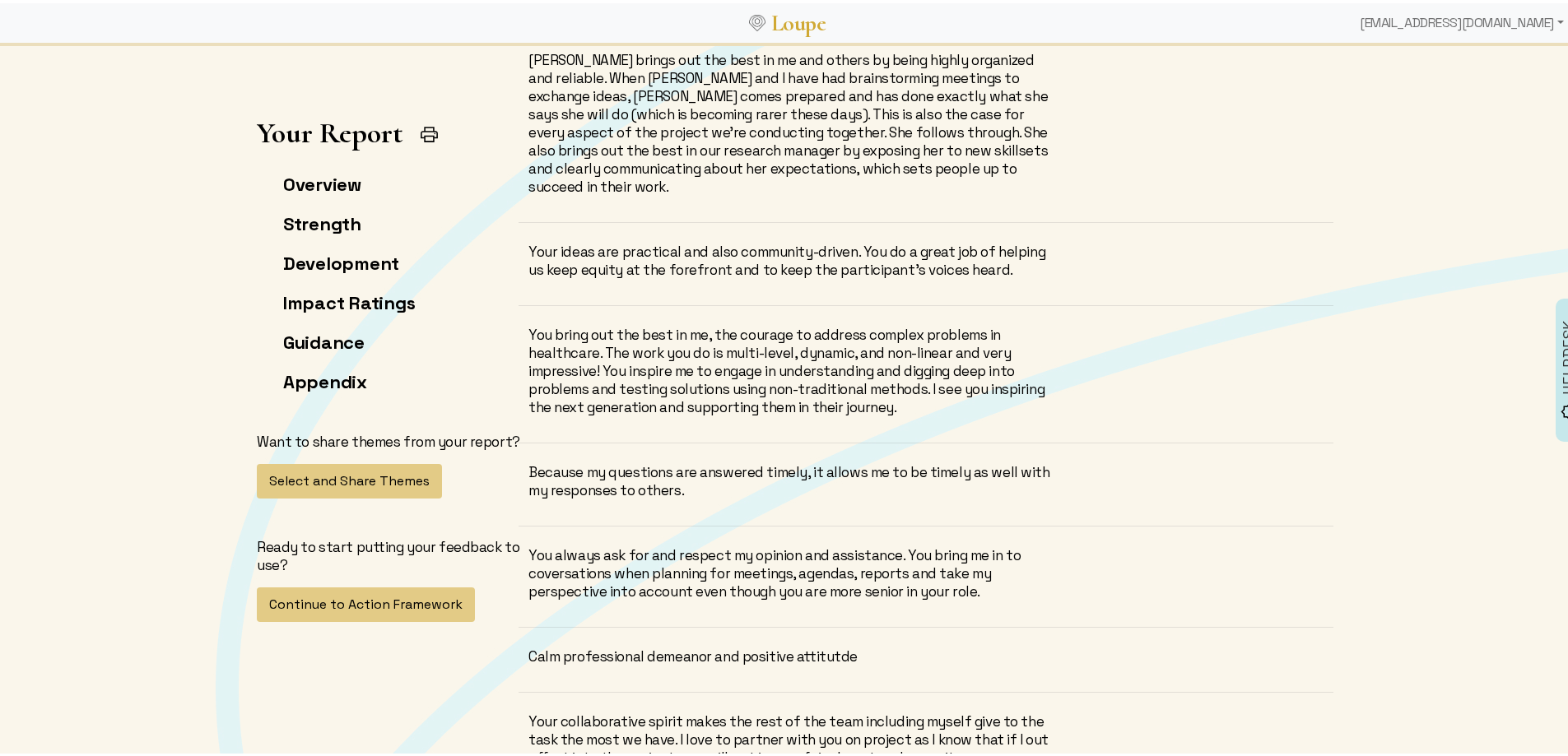
scroll to position [8890, 0]
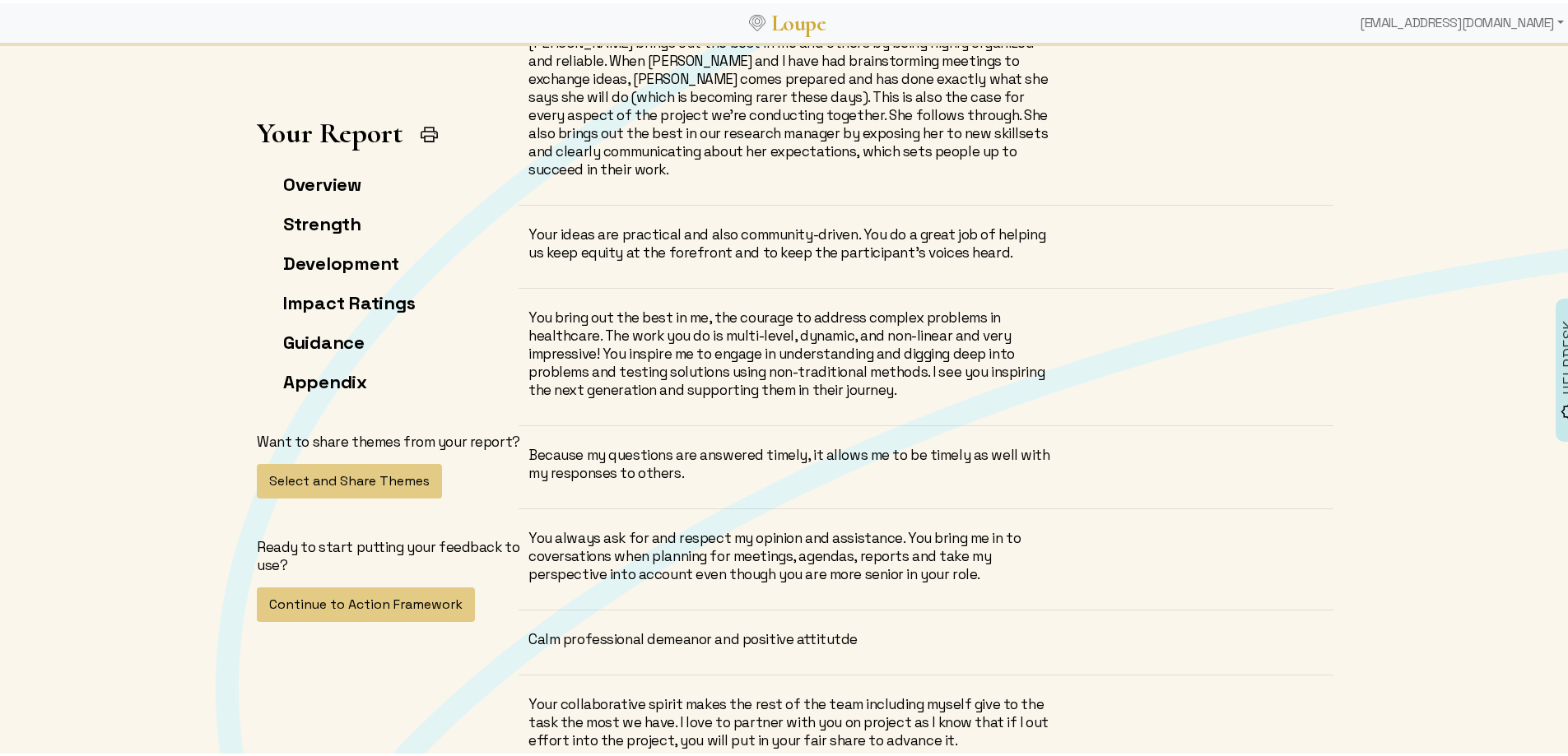
click at [726, 443] on div "Because my questions are answered timely, it allows me to be timely as well wit…" at bounding box center [789, 461] width 523 height 36
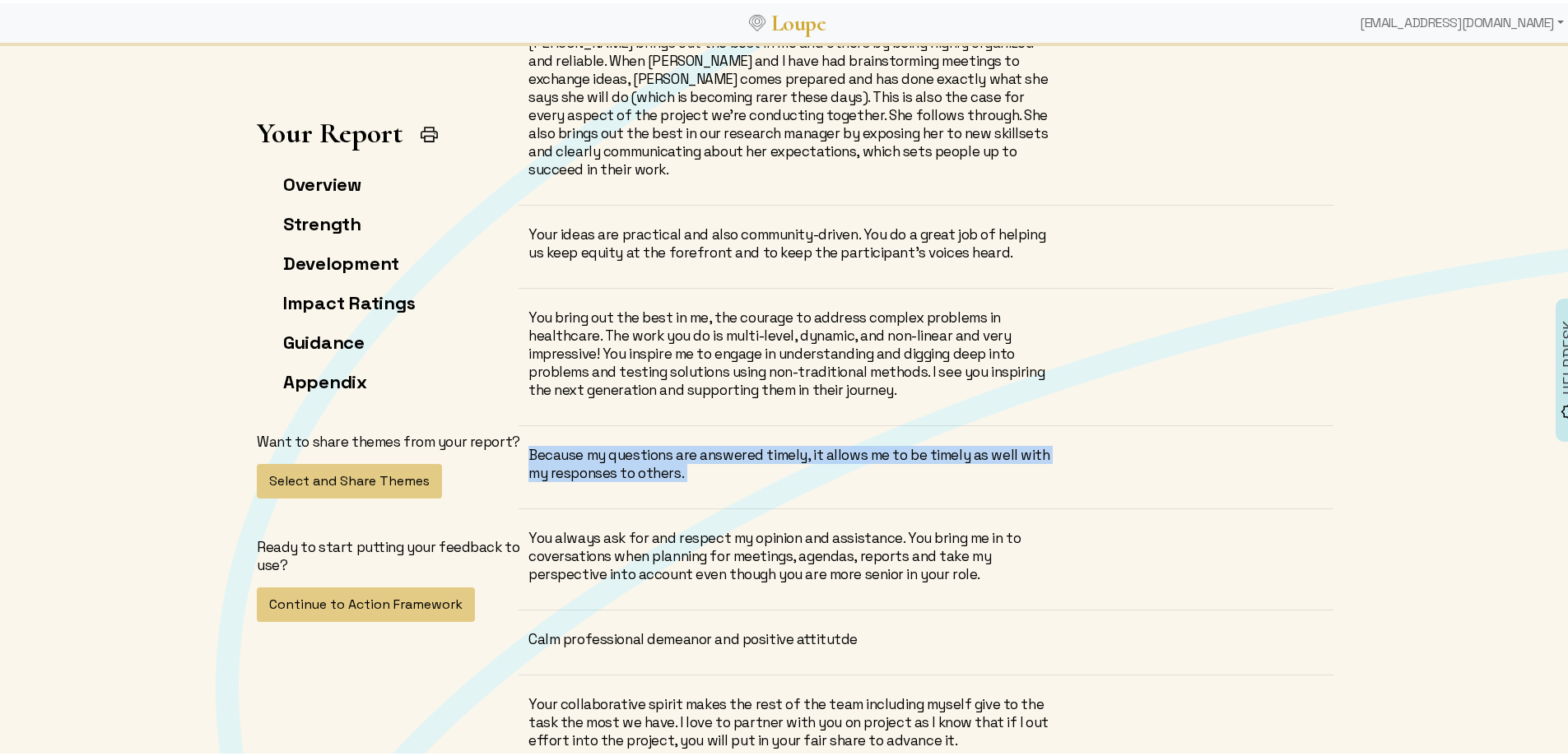
click at [726, 443] on div "Because my questions are answered timely, it allows me to be timely as well wit…" at bounding box center [789, 461] width 523 height 36
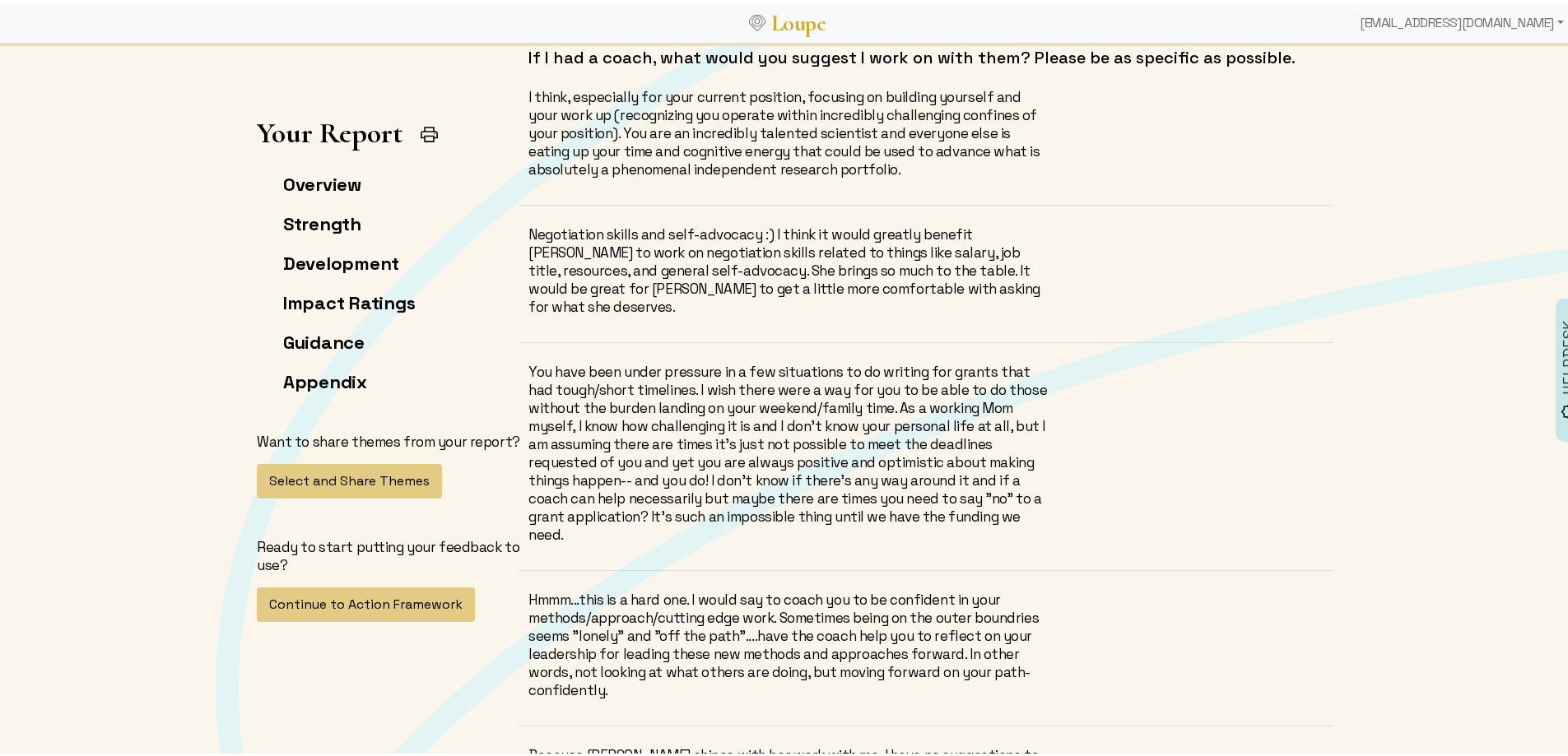
scroll to position [9960, 0]
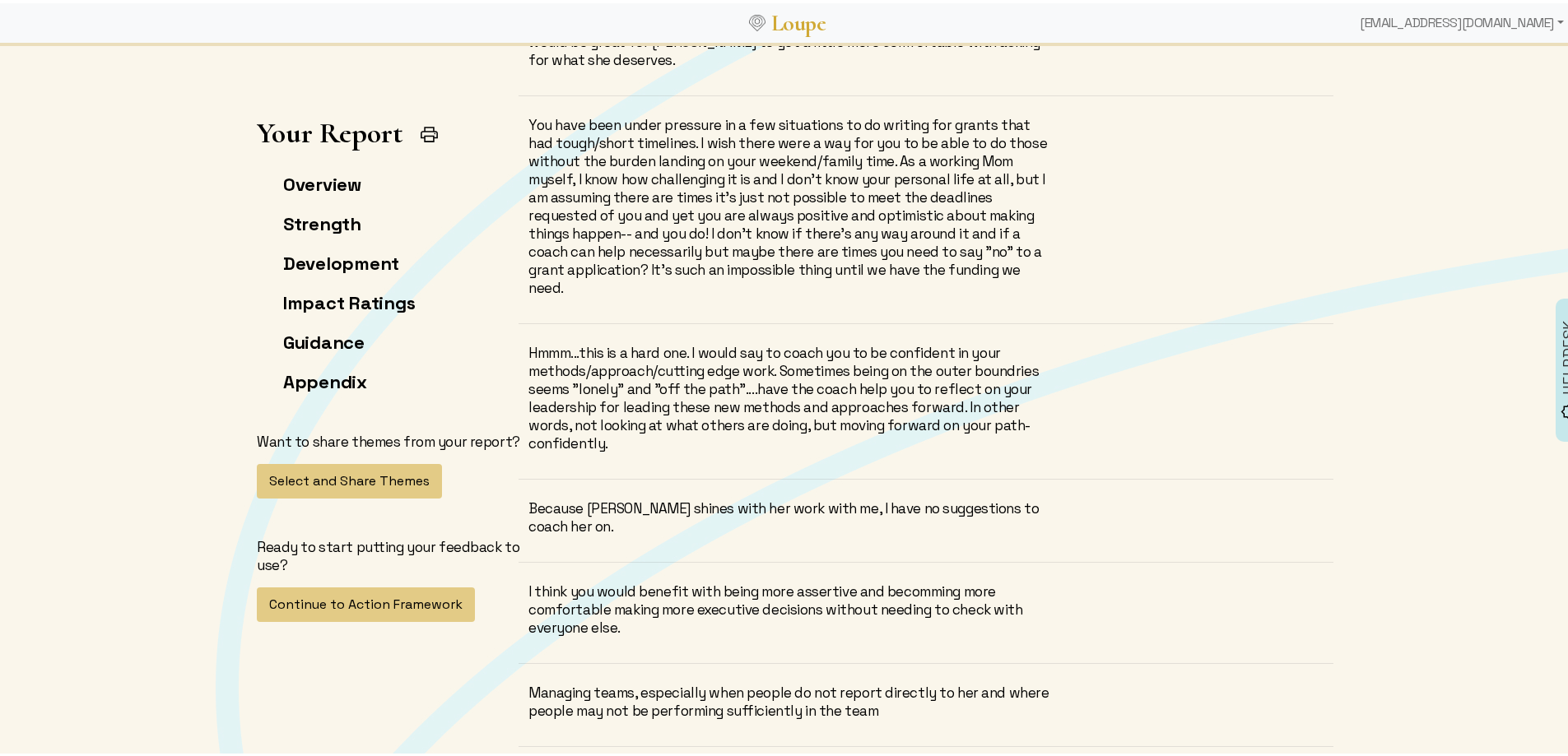
click at [724, 497] on div "Because [PERSON_NAME] shines with her work with me, I have no suggestions to co…" at bounding box center [789, 514] width 523 height 36
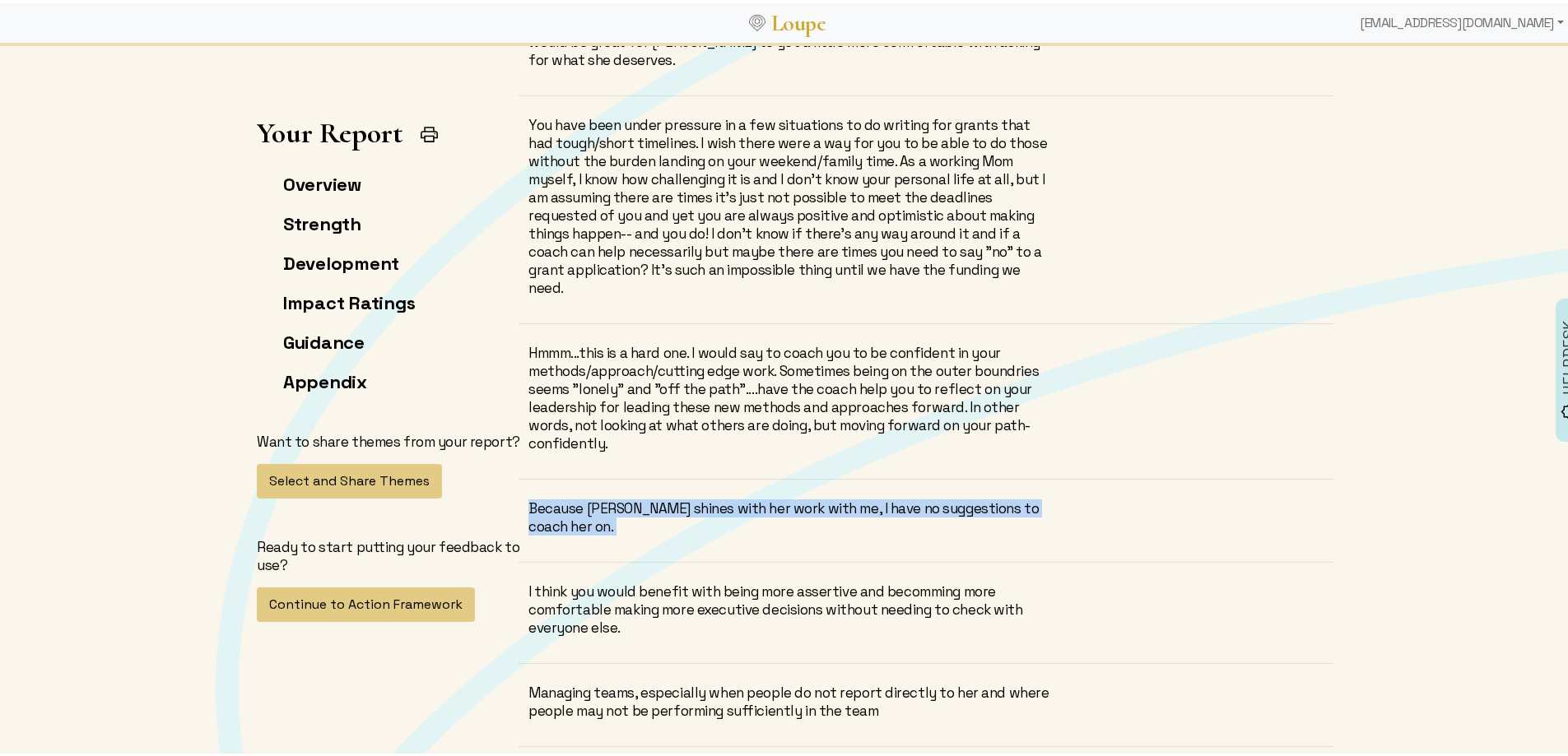
click at [724, 497] on div "Because [PERSON_NAME] shines with her work with me, I have no suggestions to co…" at bounding box center [789, 514] width 523 height 36
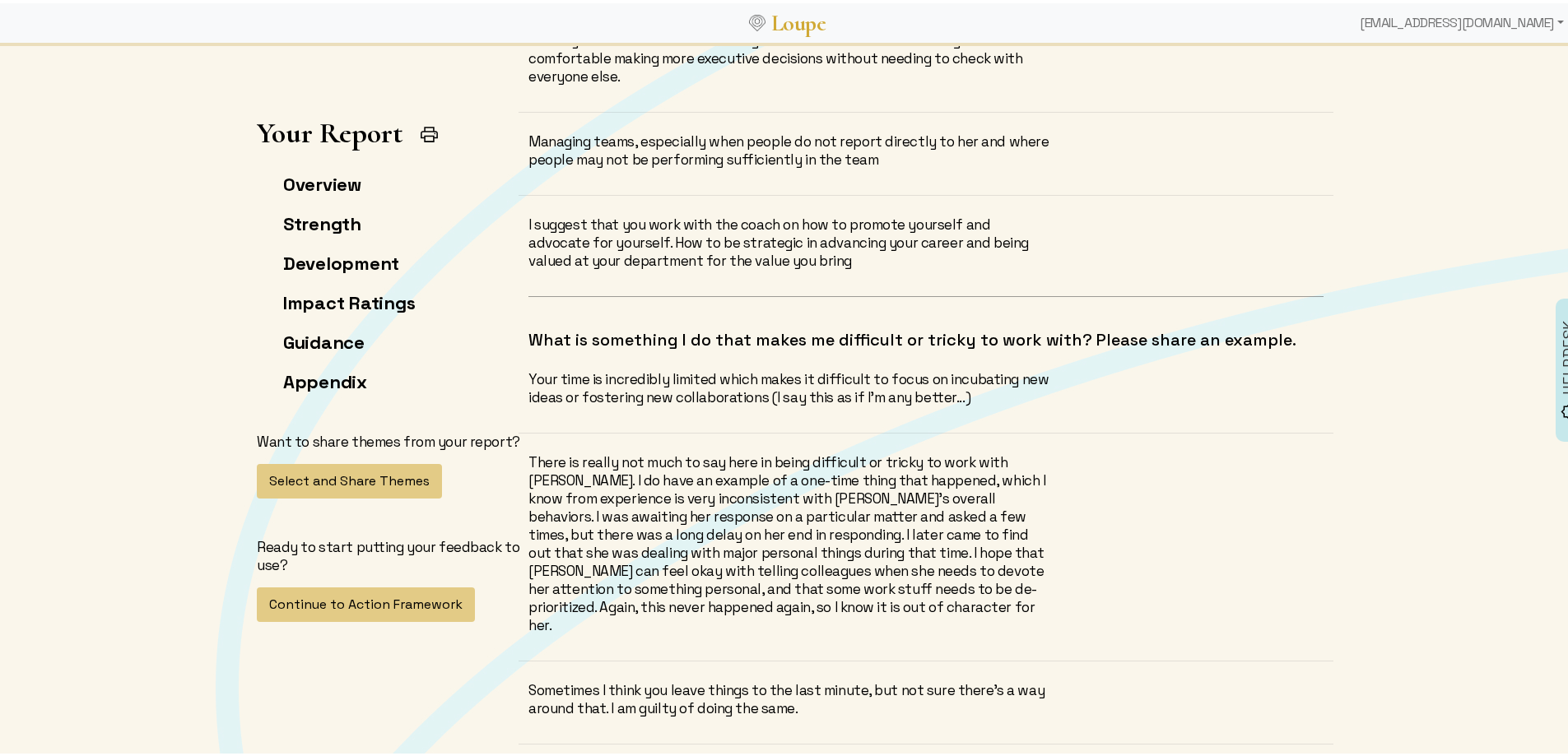
scroll to position [10700, 0]
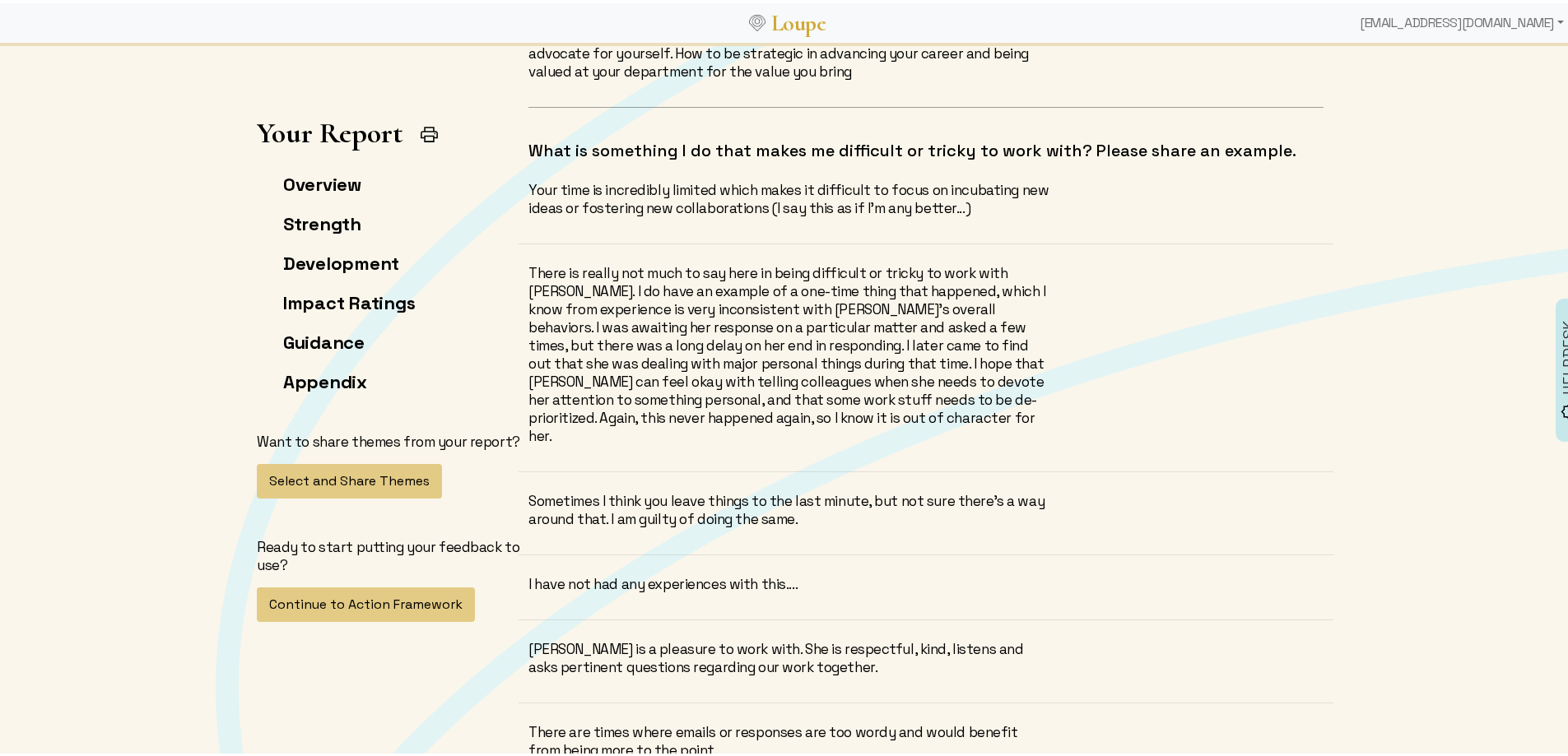
click at [699, 637] on div "[PERSON_NAME] is a pleasure to work with. She is respectful, kind, listens and …" at bounding box center [789, 654] width 523 height 36
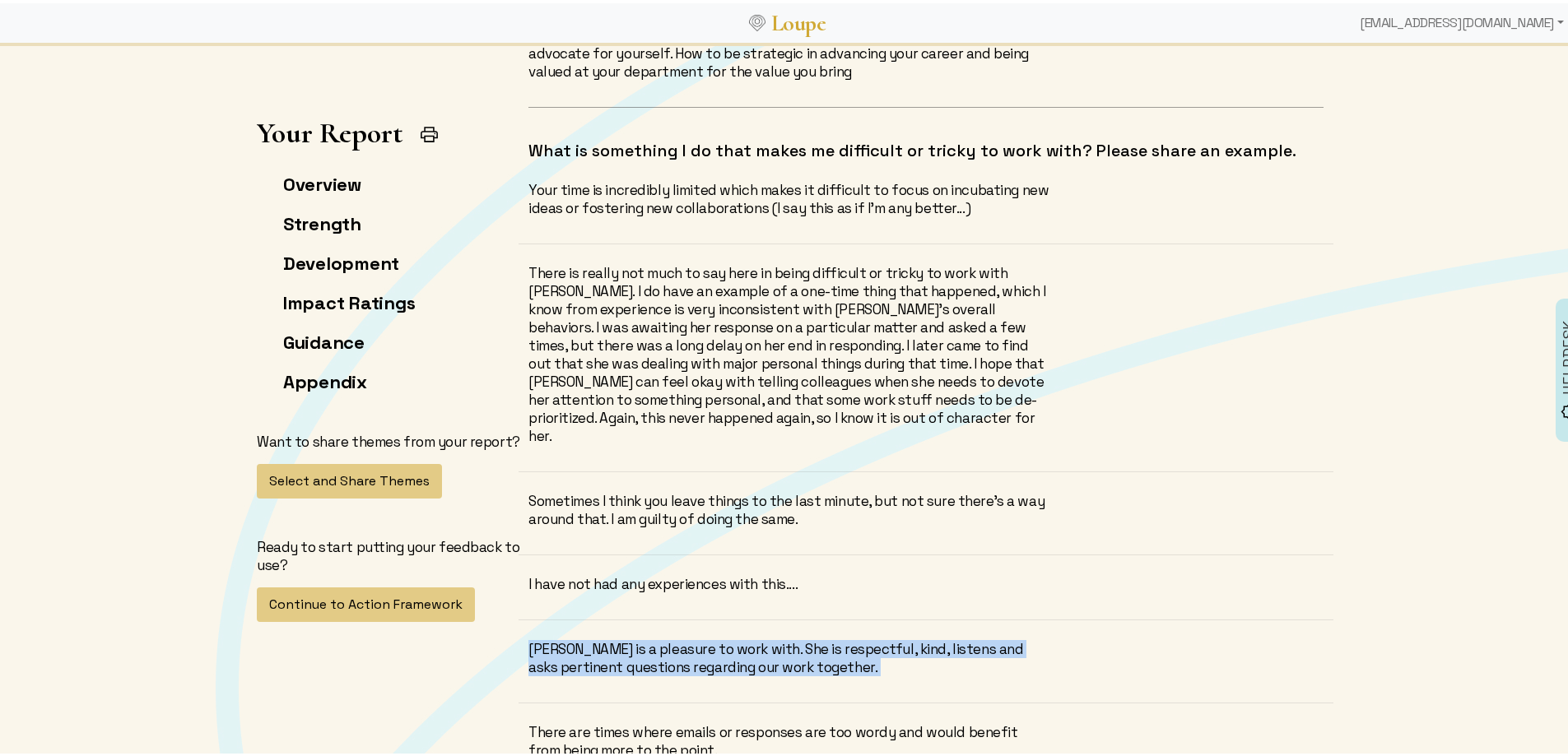
click at [699, 637] on div "[PERSON_NAME] is a pleasure to work with. She is respectful, kind, listens and …" at bounding box center [789, 654] width 523 height 36
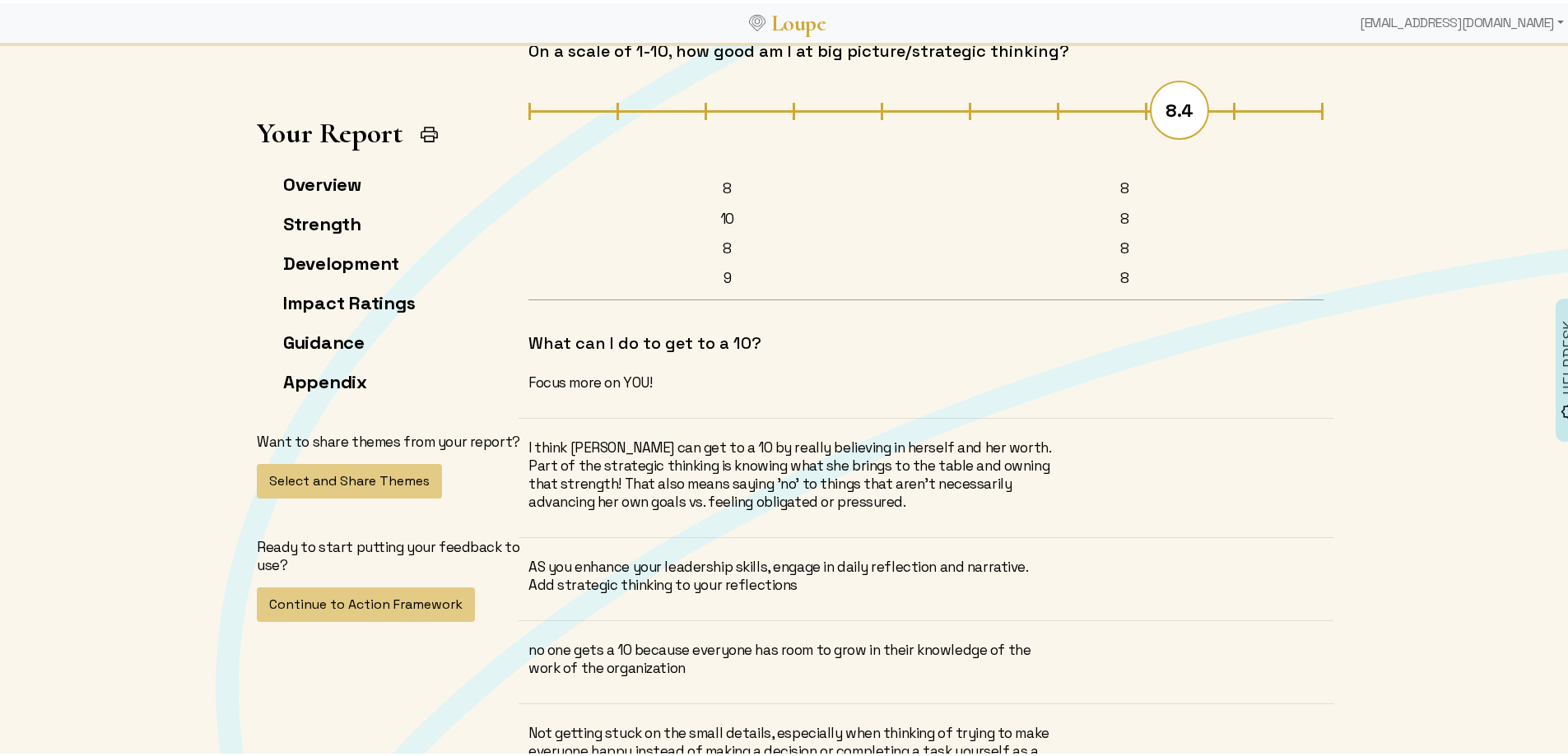
scroll to position [11606, 0]
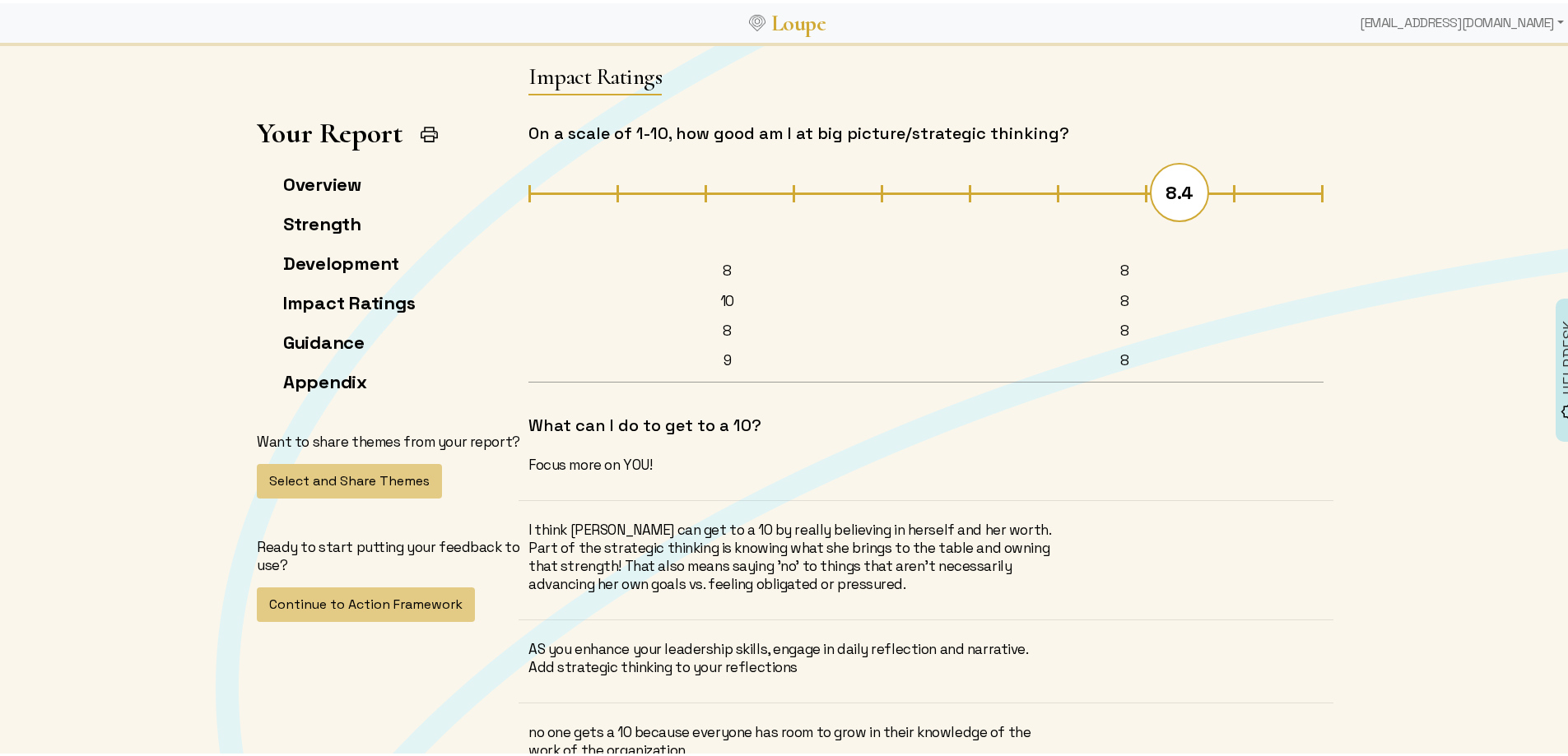
click at [728, 720] on div "no one gets a 10 because everyone has room to grow in their knowledge of the wo…" at bounding box center [789, 737] width 523 height 36
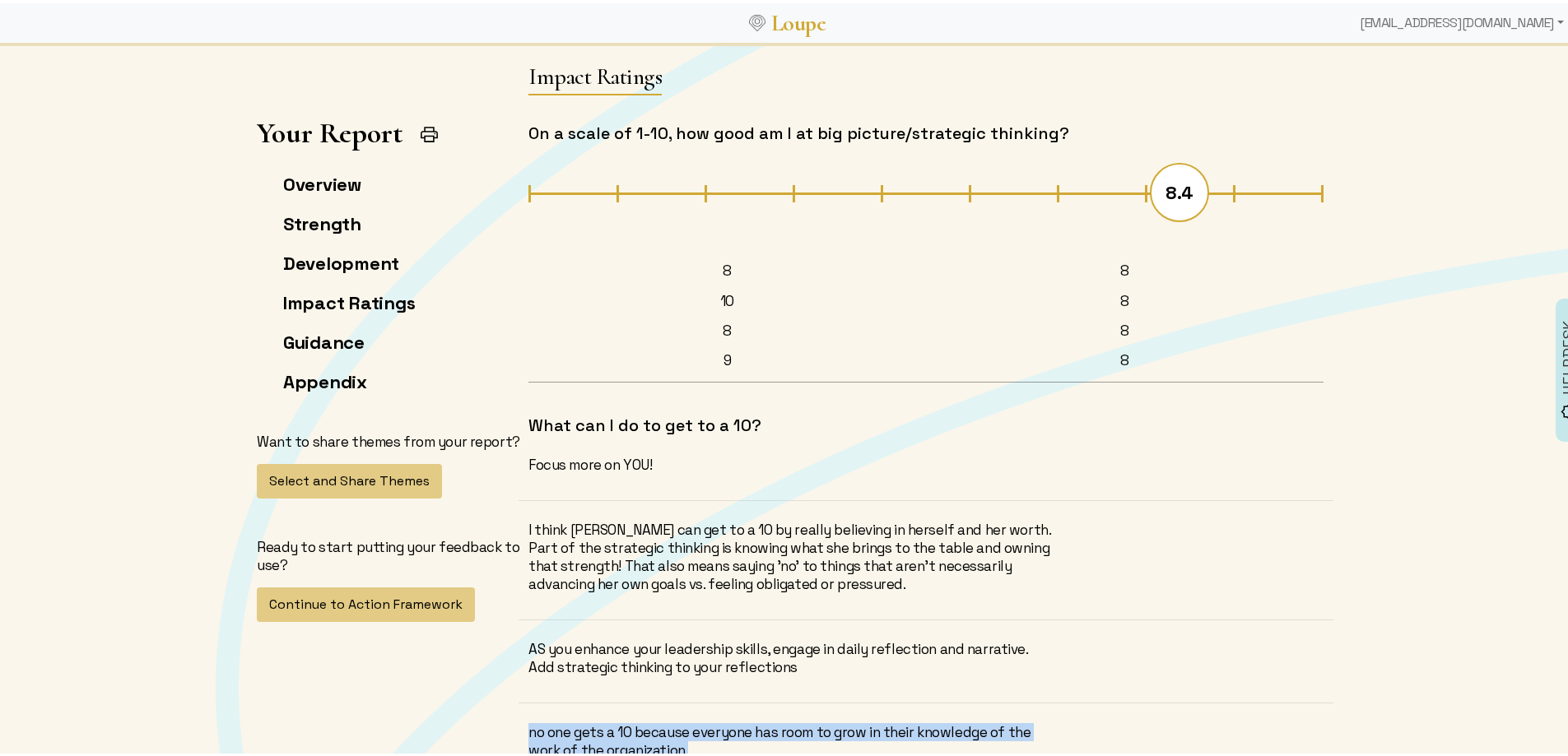
click at [728, 720] on div "no one gets a 10 because everyone has room to grow in their knowledge of the wo…" at bounding box center [789, 737] width 523 height 36
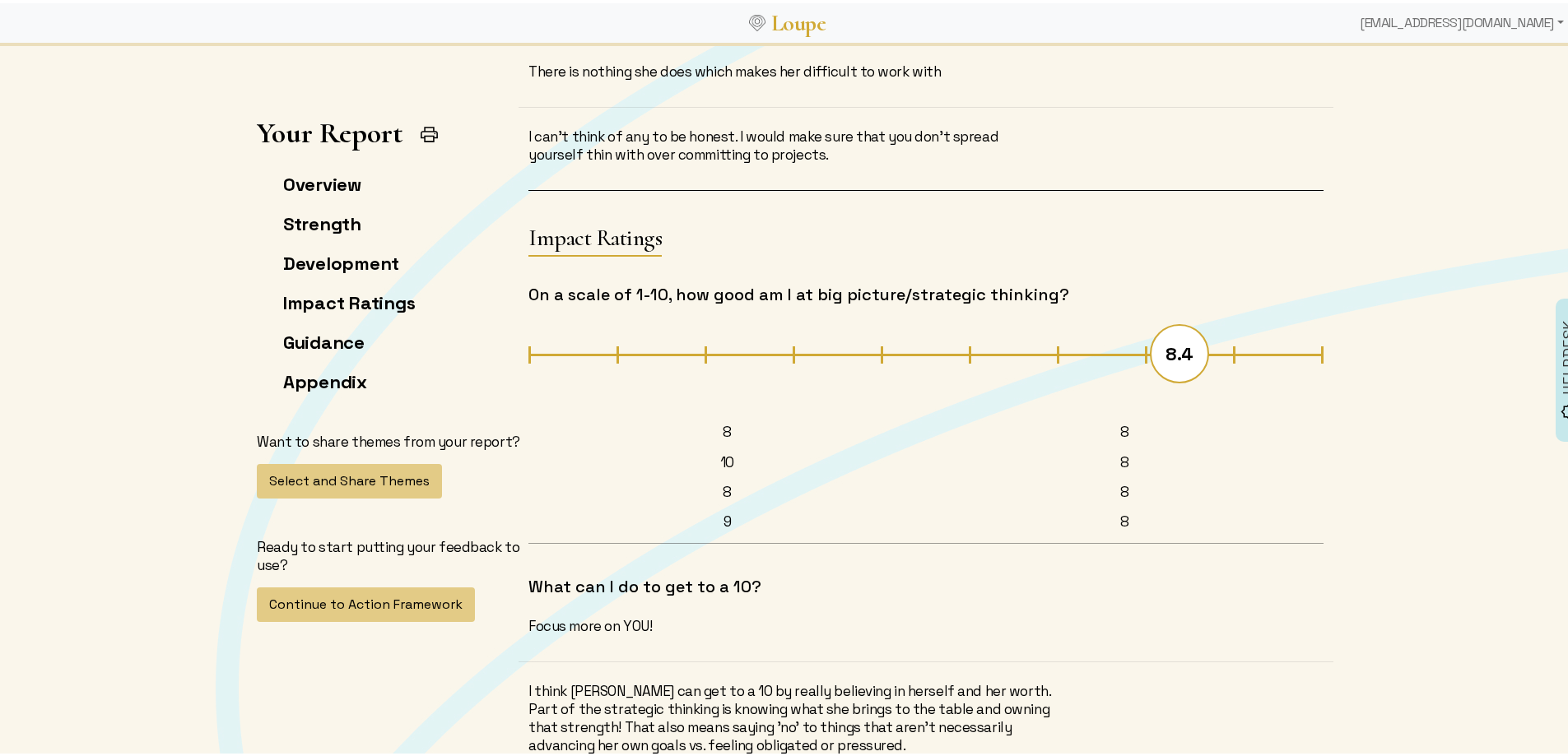
scroll to position [11442, 0]
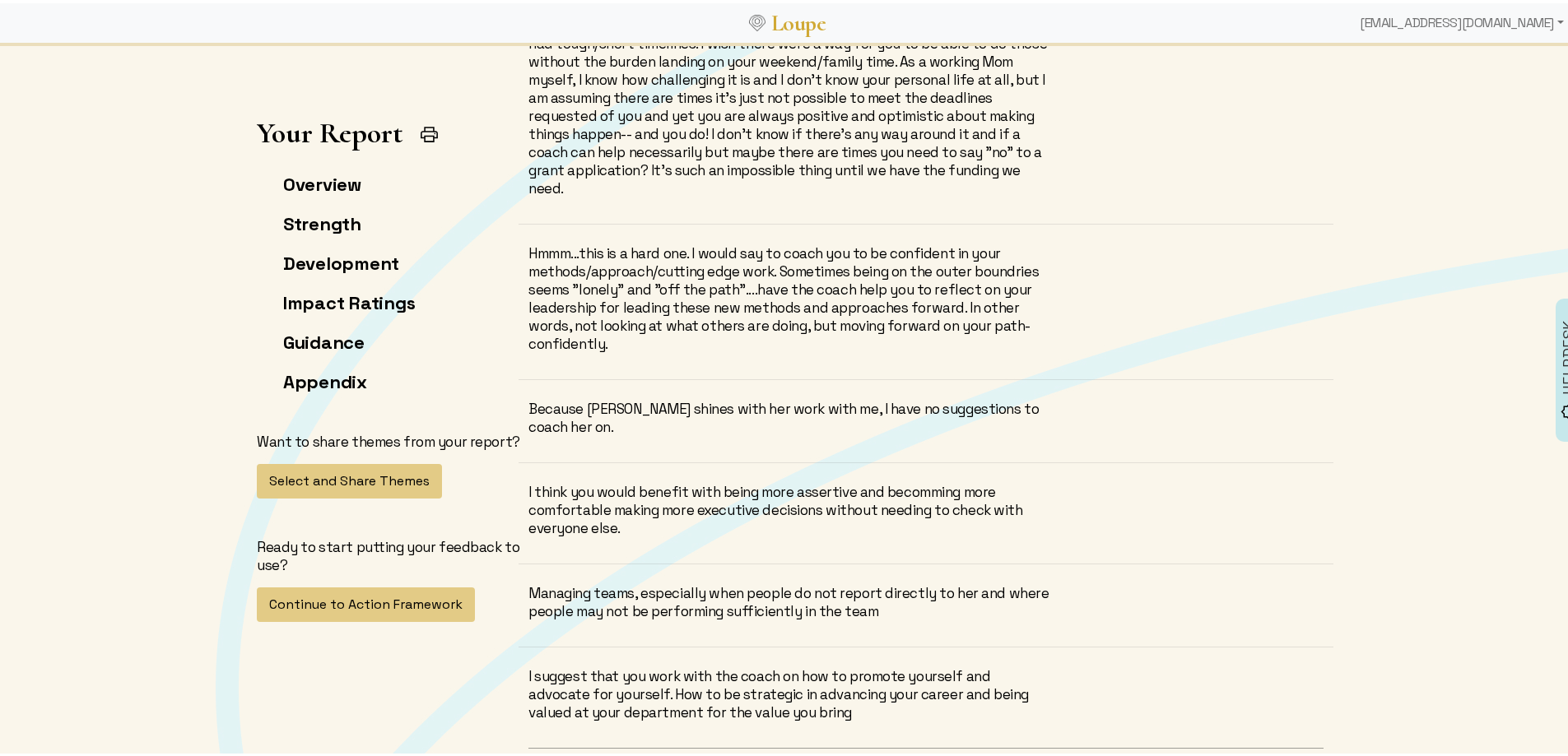
click at [980, 325] on div "I think, especially for your current position, focusing on building yourself an…" at bounding box center [925, 241] width 795 height 1006
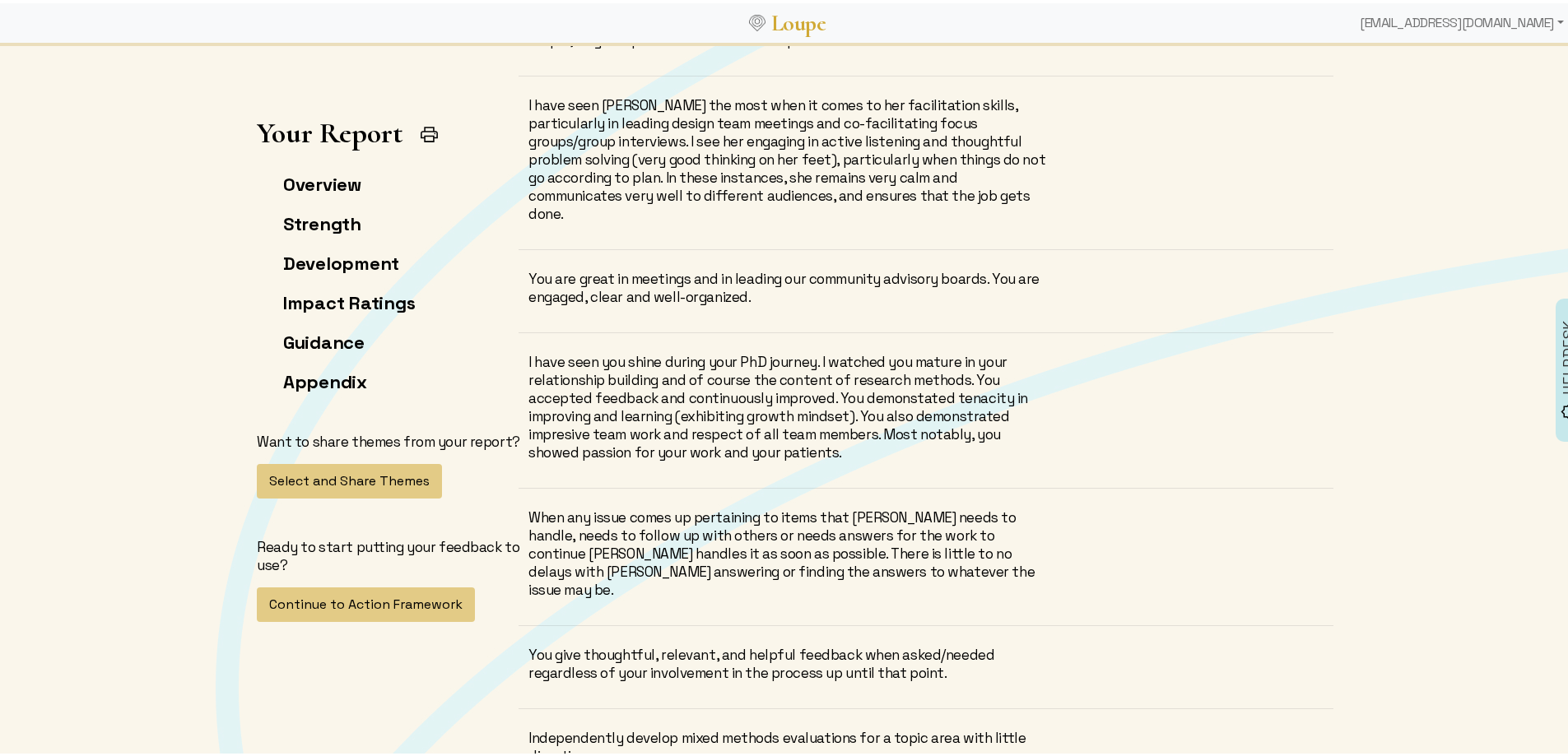
scroll to position [7820, 0]
click at [663, 642] on div "You give thoughtful, relevant, and helpful feedback when asked/needed regardles…" at bounding box center [789, 659] width 523 height 36
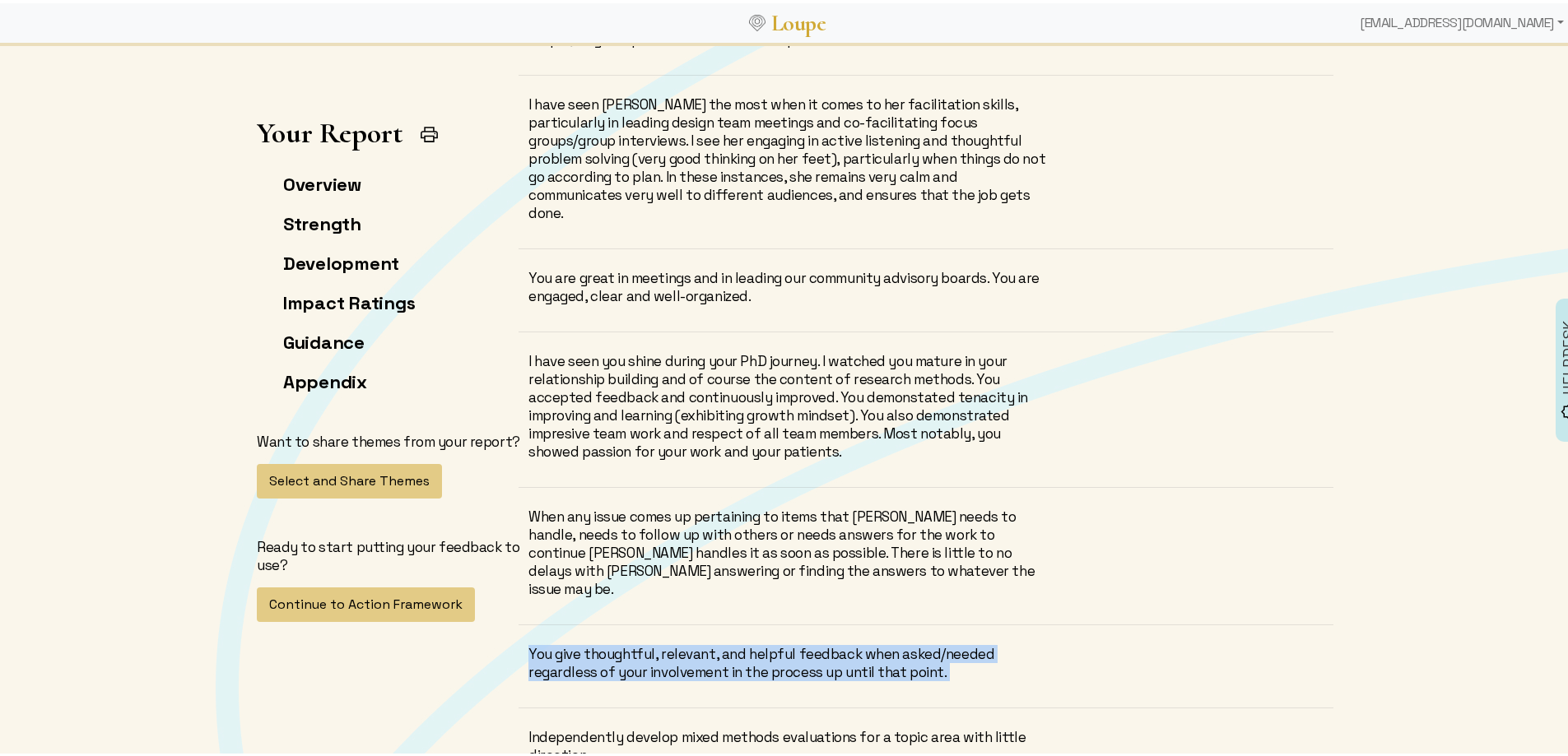
click at [663, 642] on div "You give thoughtful, relevant, and helpful feedback when asked/needed regardles…" at bounding box center [789, 659] width 523 height 36
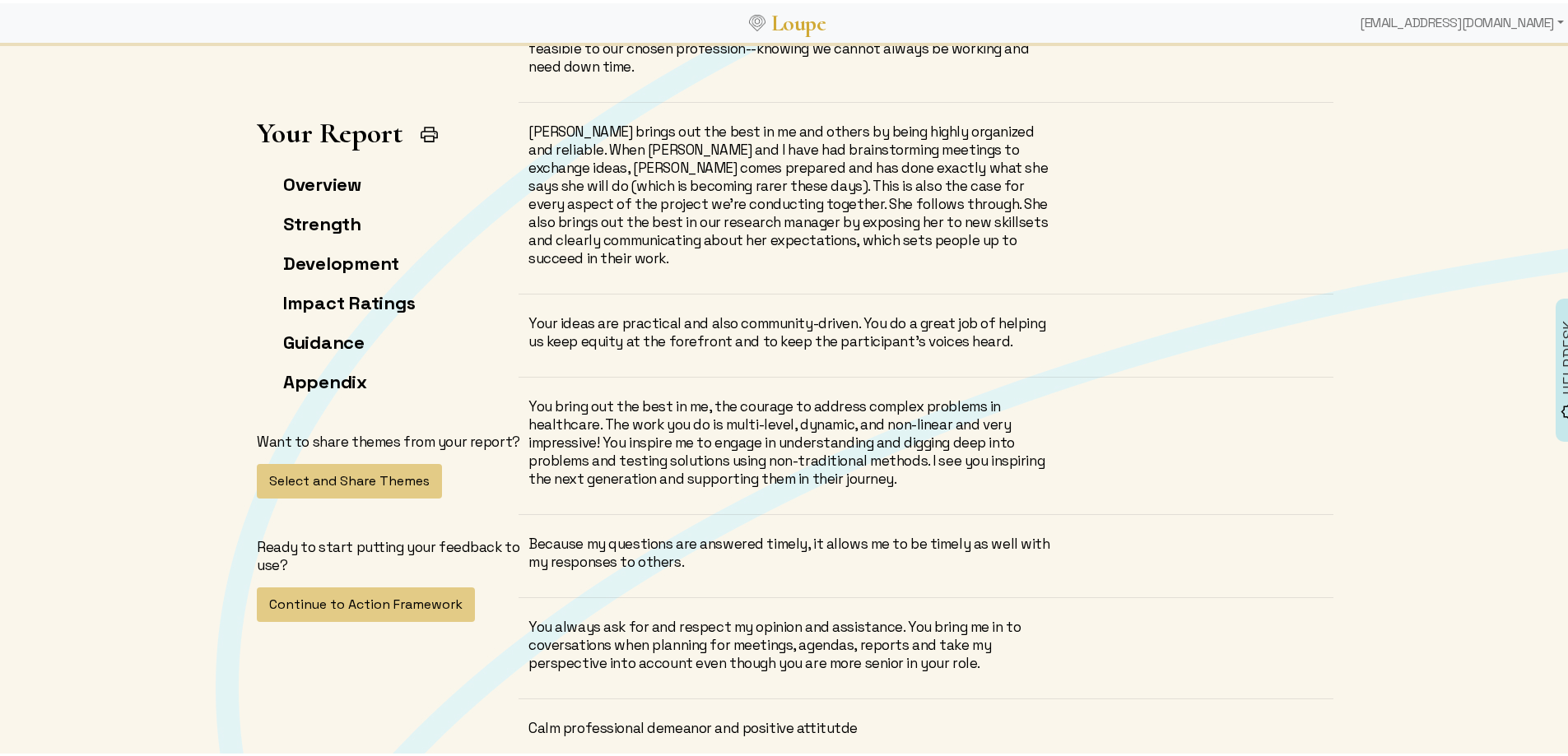
scroll to position [8808, 0]
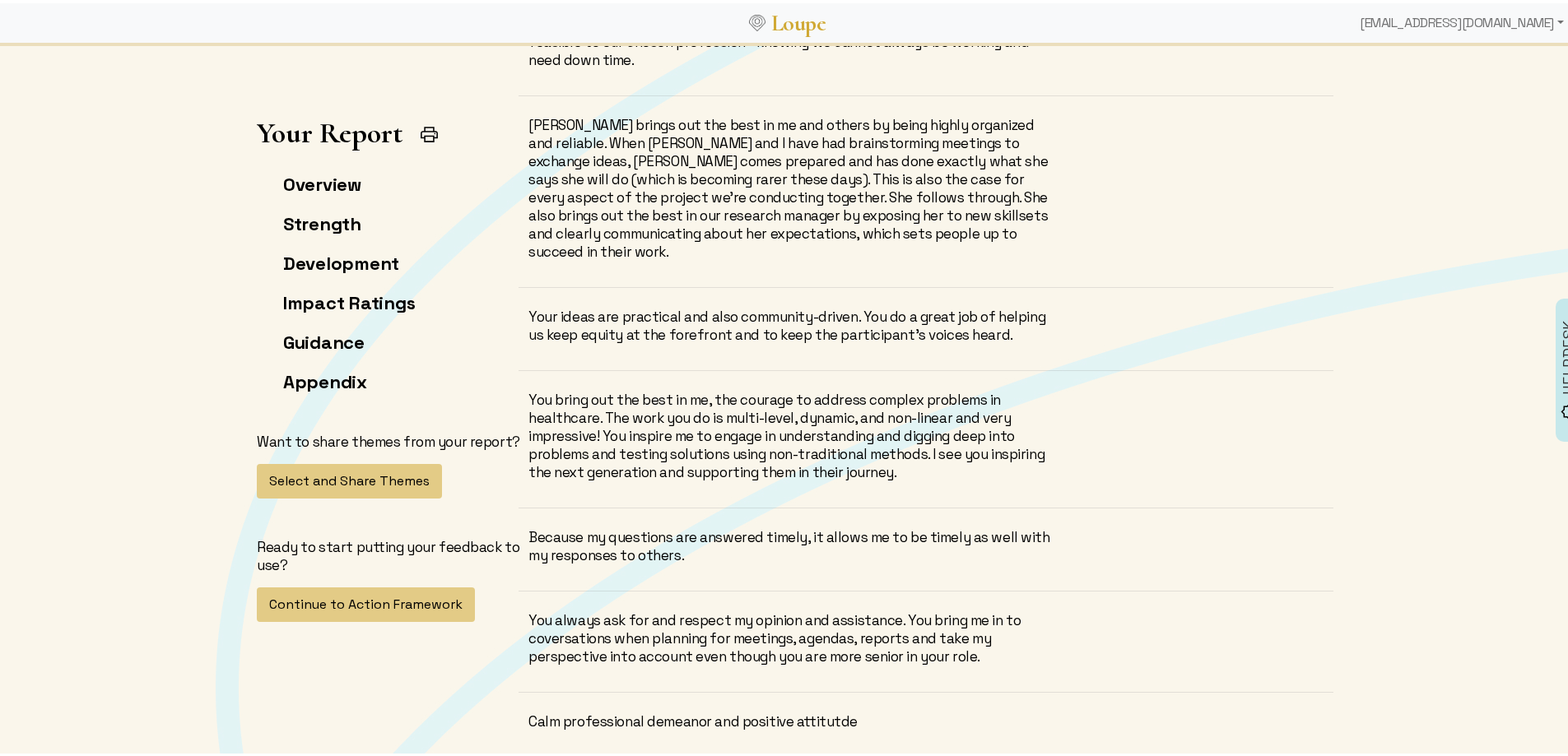
click at [629, 609] on div "You always ask for and respect my opinion and assistance. You bring me in to co…" at bounding box center [789, 636] width 523 height 55
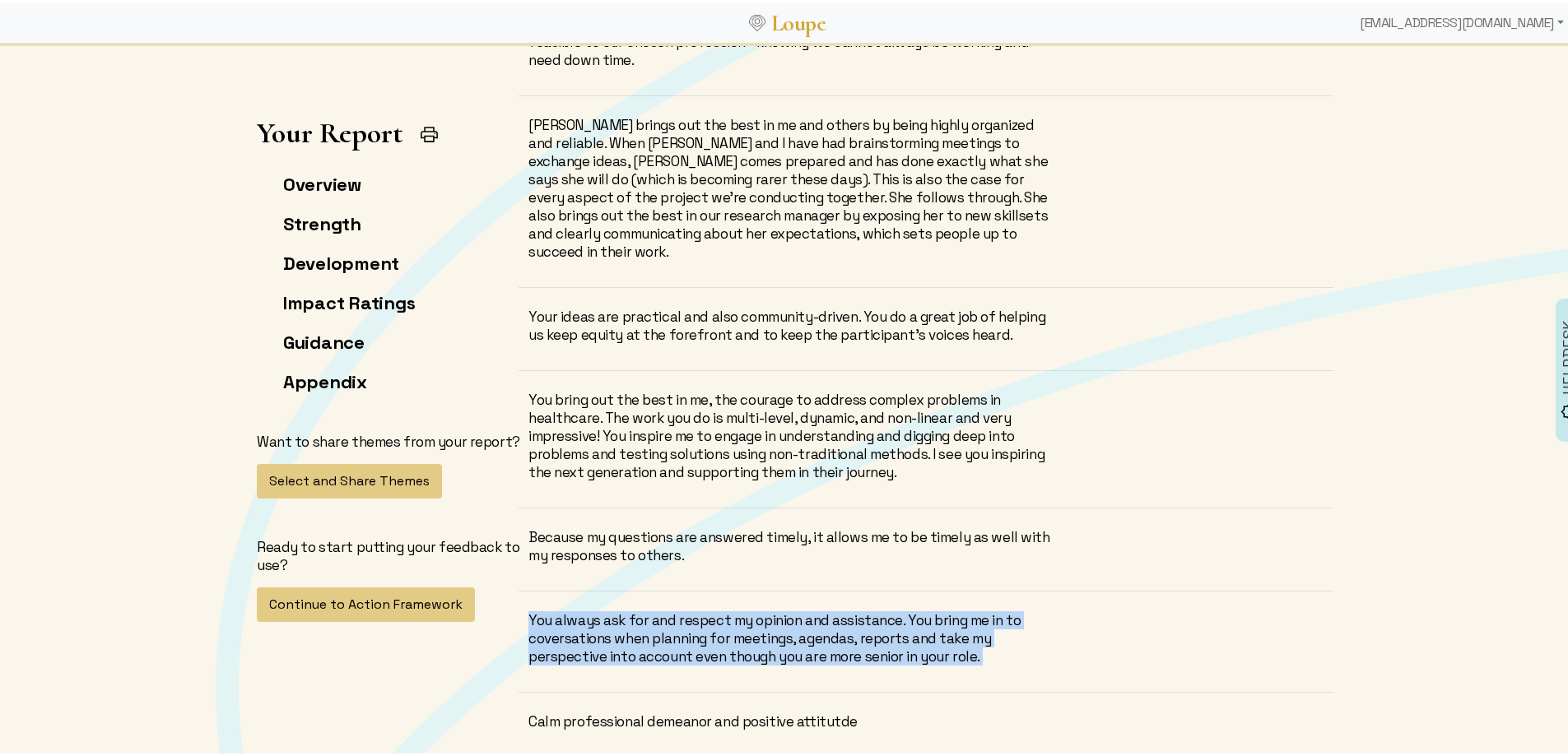
click at [629, 609] on div "You always ask for and respect my opinion and assistance. You bring me in to co…" at bounding box center [789, 636] width 523 height 55
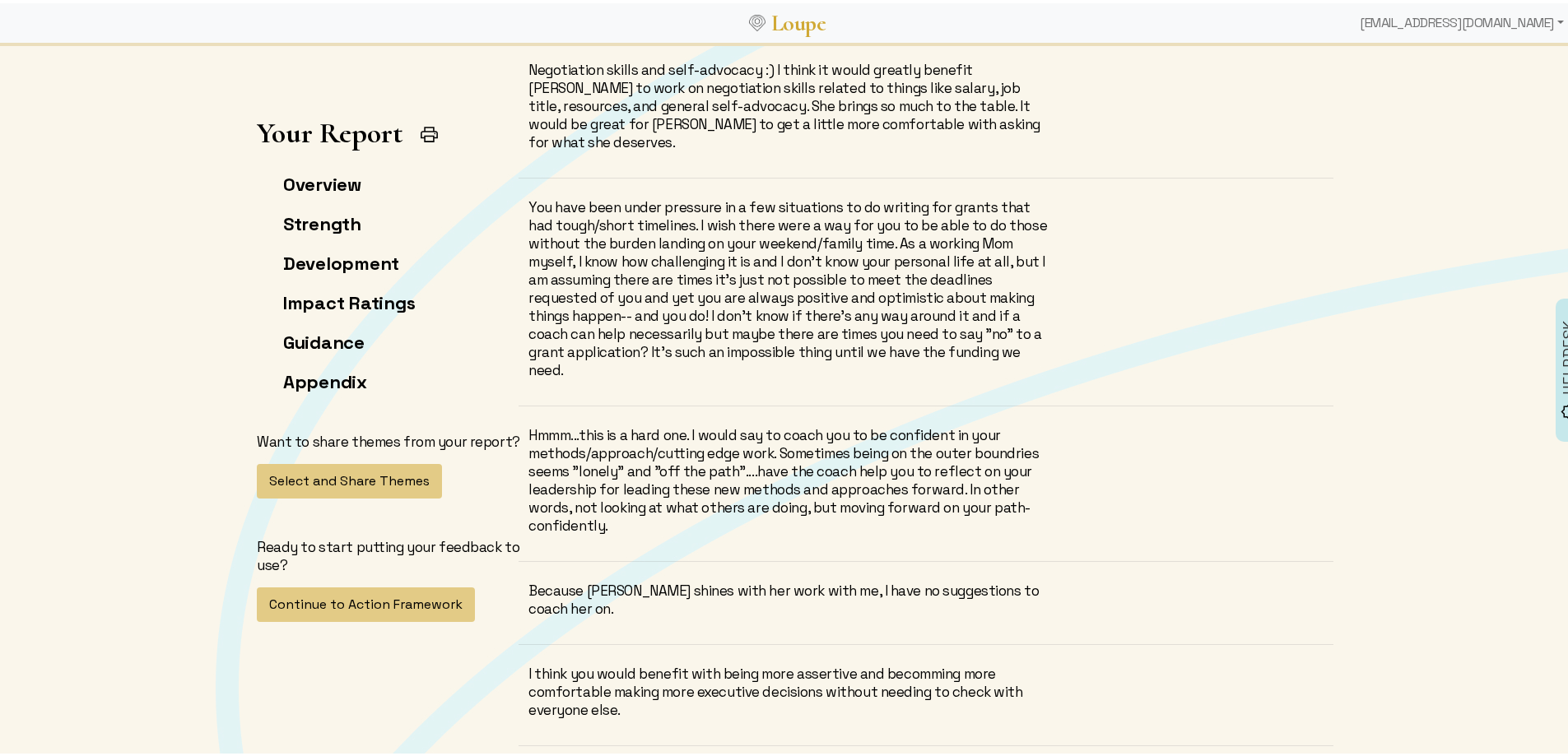
scroll to position [9960, 0]
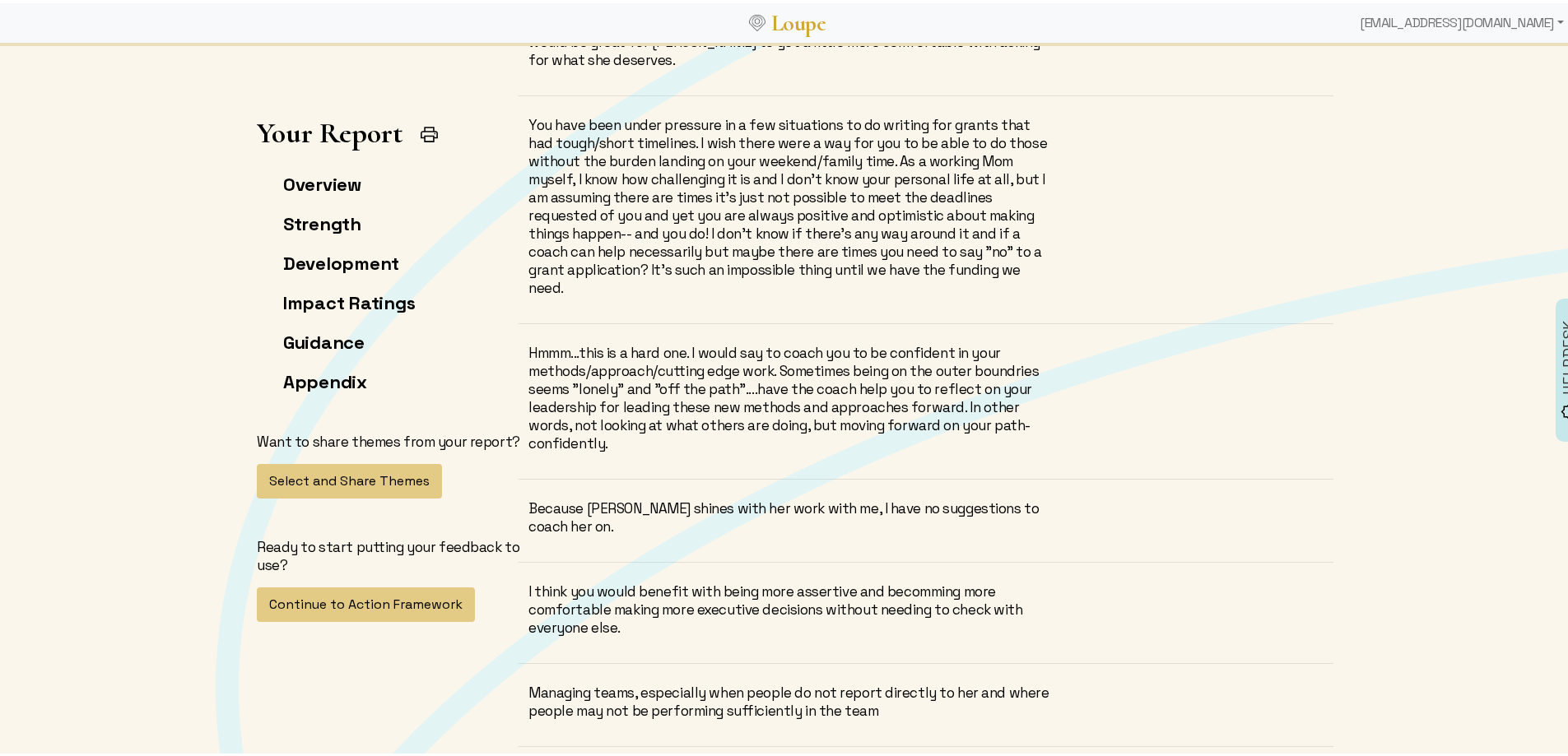
click at [803, 580] on div "I think you would benefit with being more assertive and becomming more comforta…" at bounding box center [789, 607] width 523 height 55
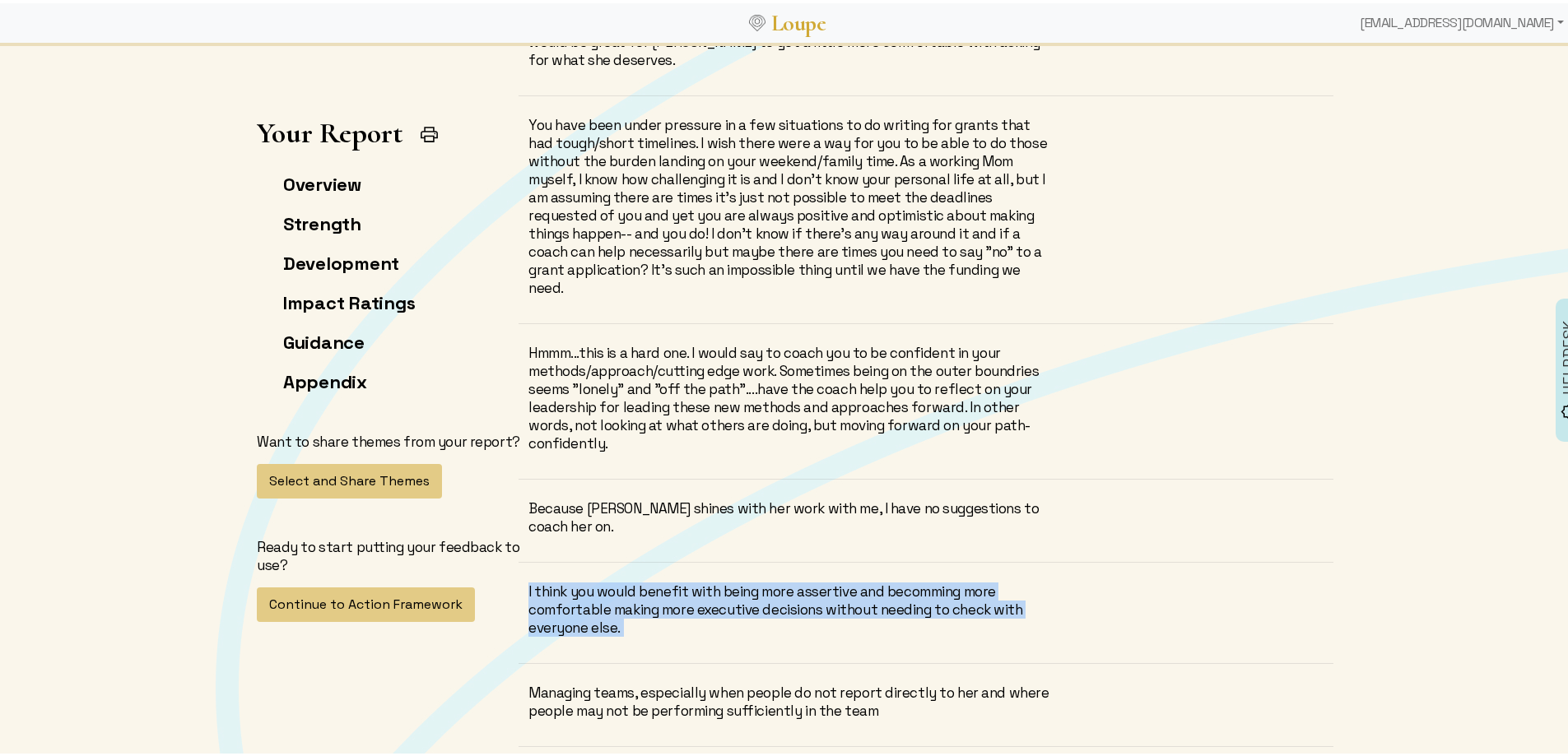
click at [803, 580] on div "I think you would benefit with being more assertive and becomming more comforta…" at bounding box center [789, 607] width 523 height 55
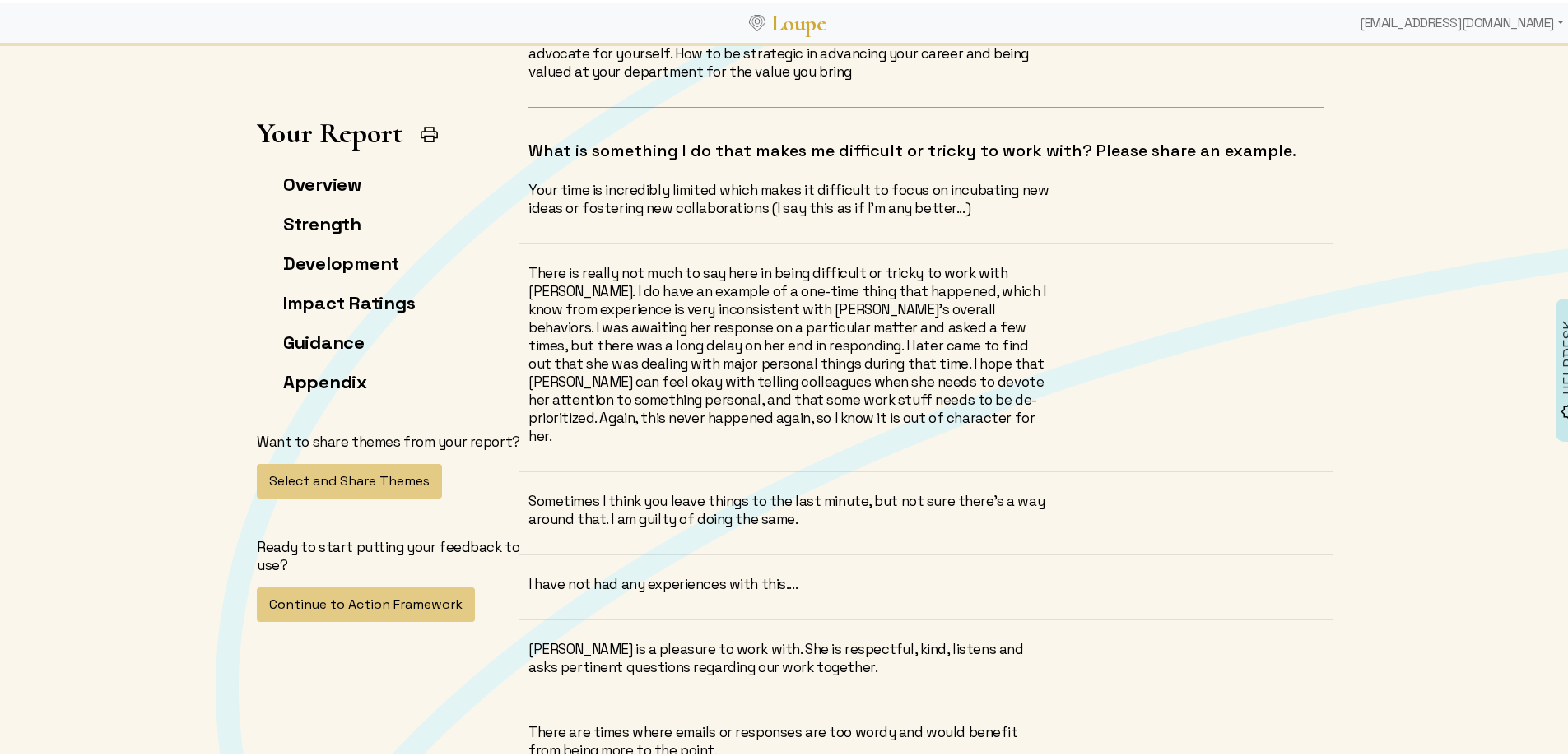
scroll to position [10783, 0]
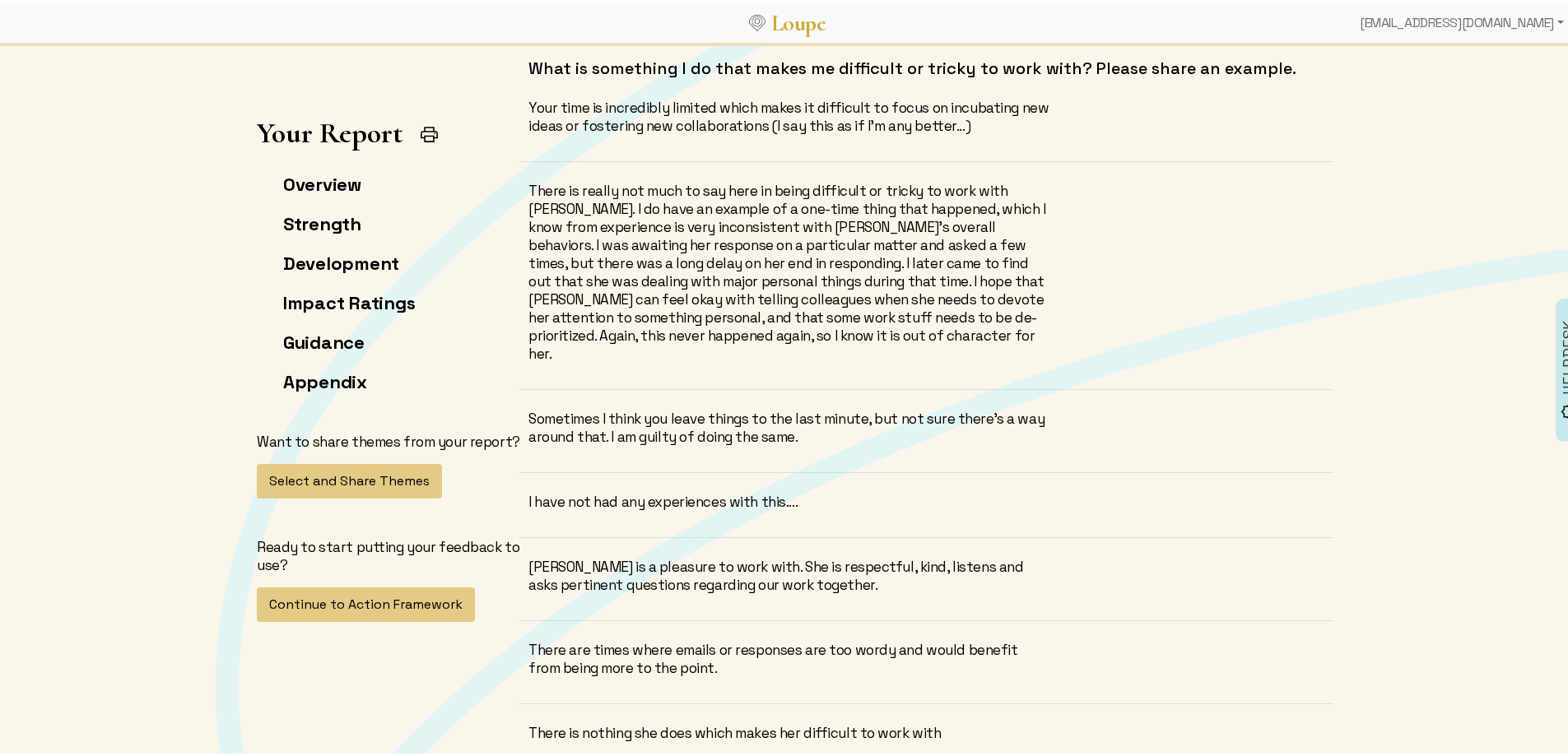
click at [774, 638] on div "There are times where emails or responses are too wordy and would benefit from …" at bounding box center [789, 655] width 523 height 36
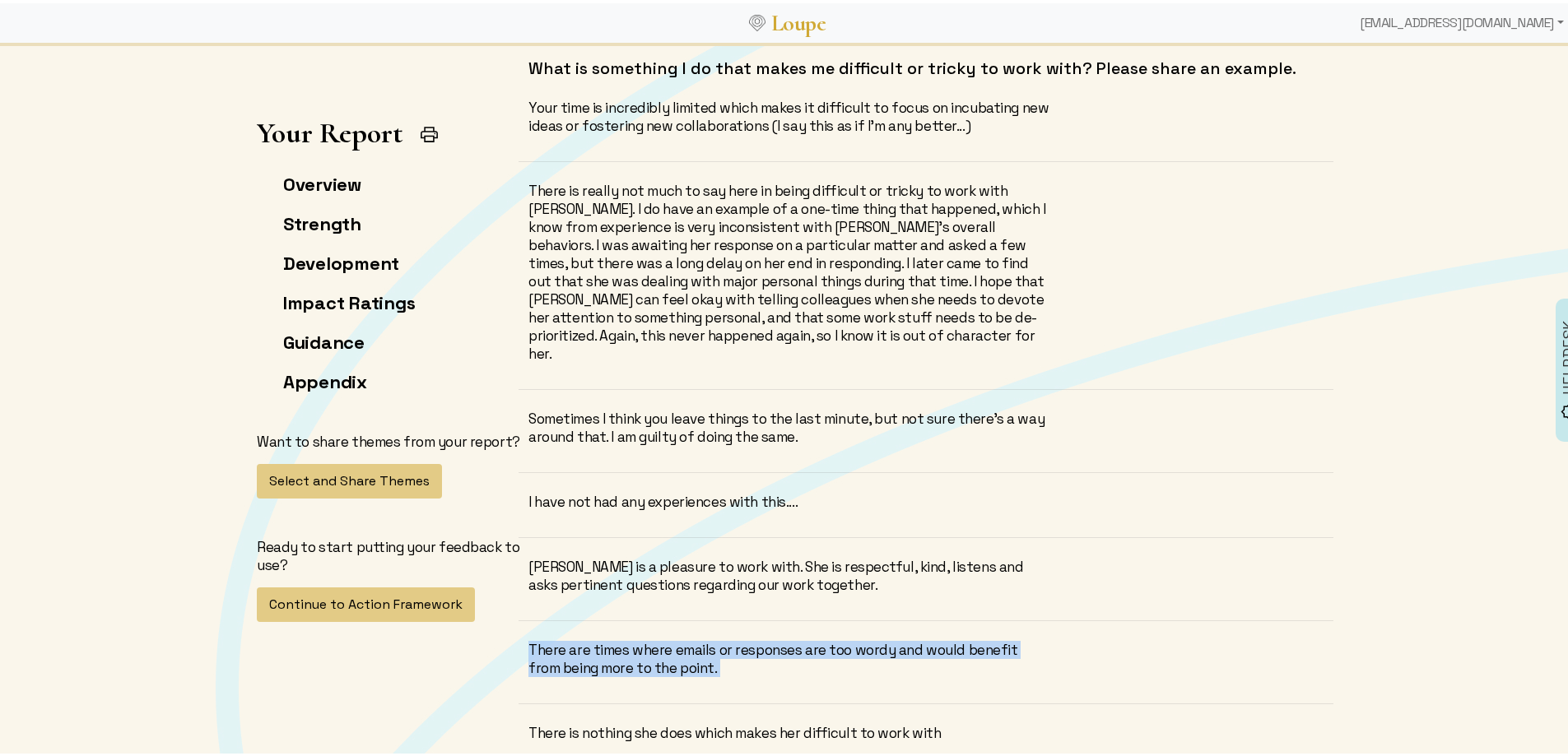
click at [774, 638] on div "There are times where emails or responses are too wordy and would benefit from …" at bounding box center [789, 655] width 523 height 36
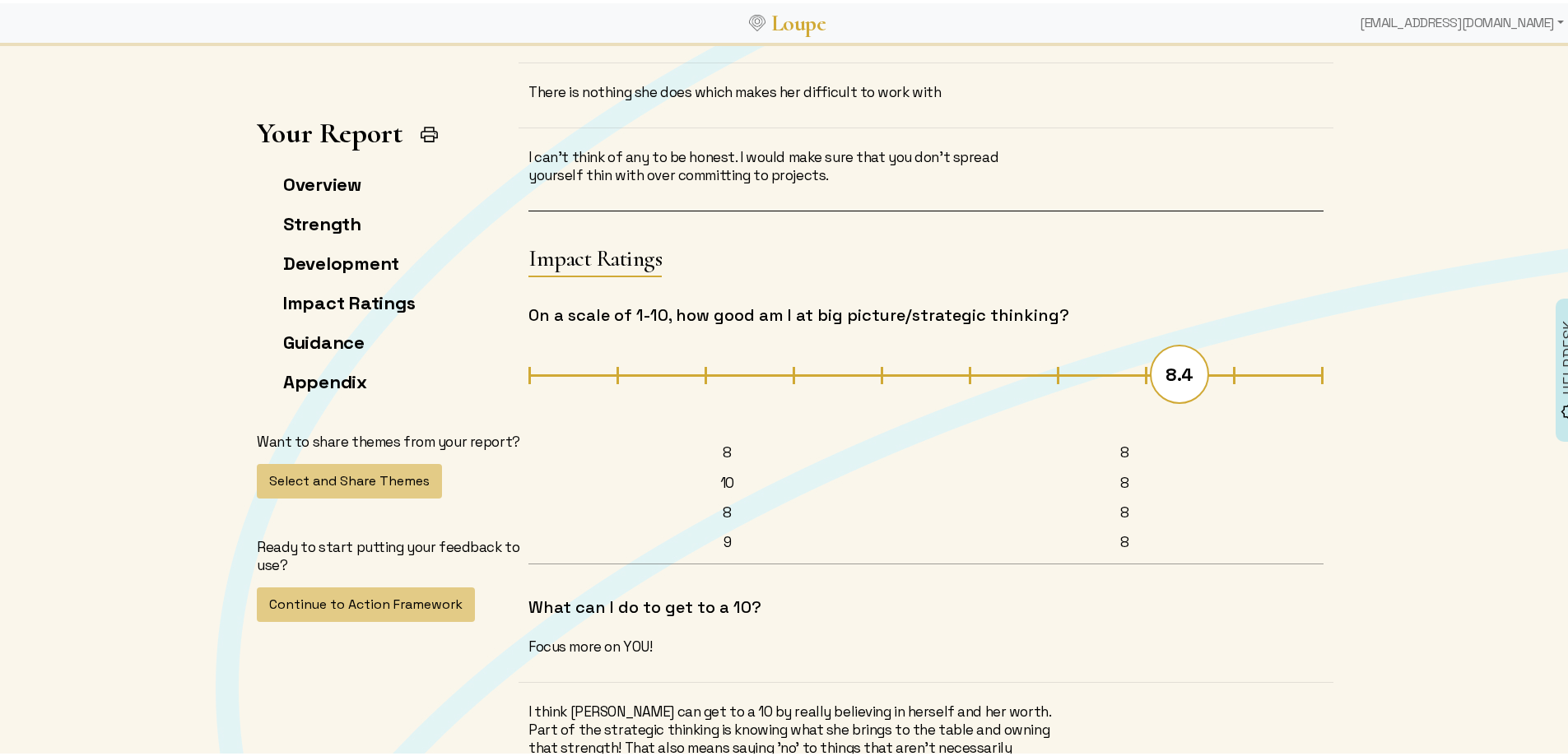
scroll to position [11606, 0]
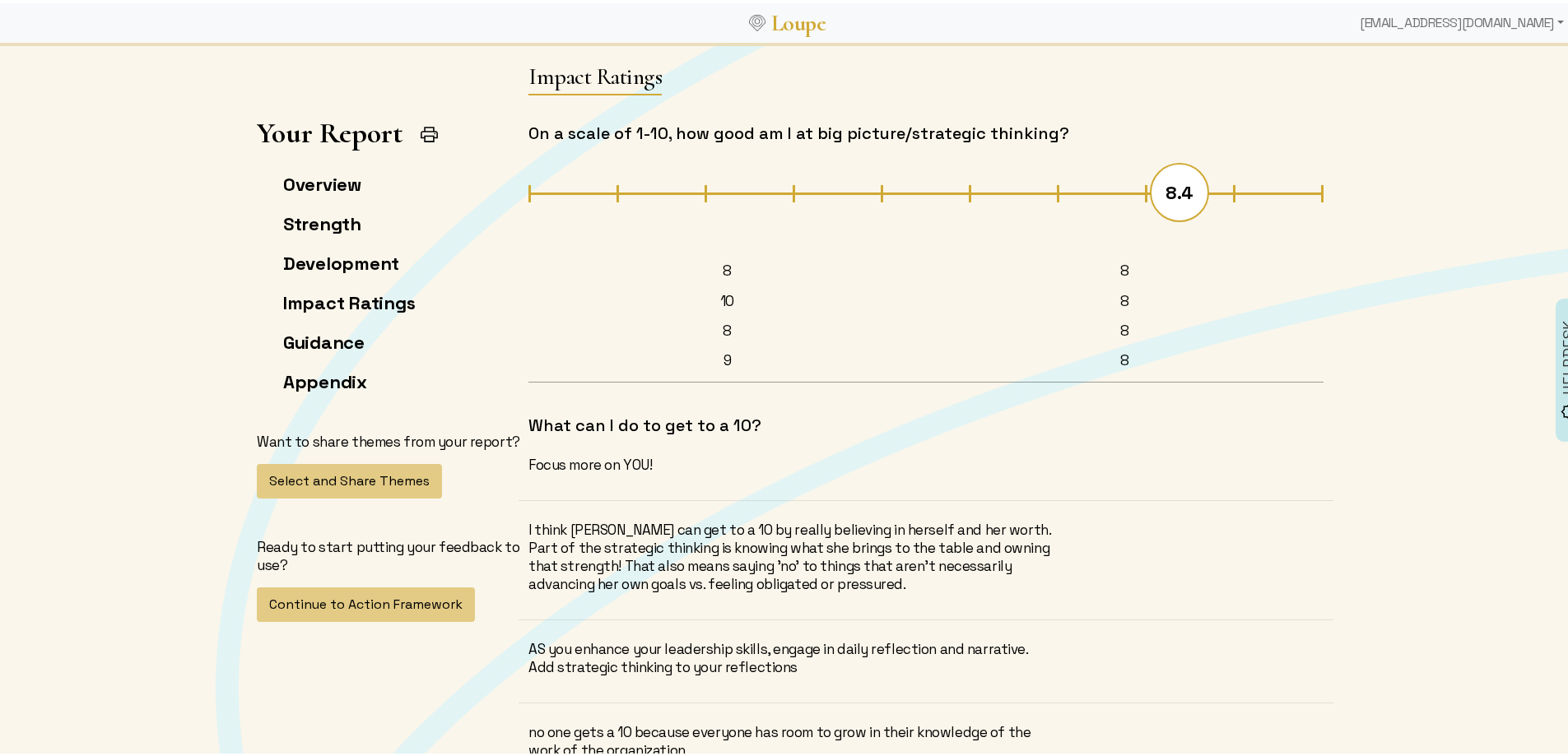
click at [1119, 319] on div "8" at bounding box center [1126, 328] width 200 height 19
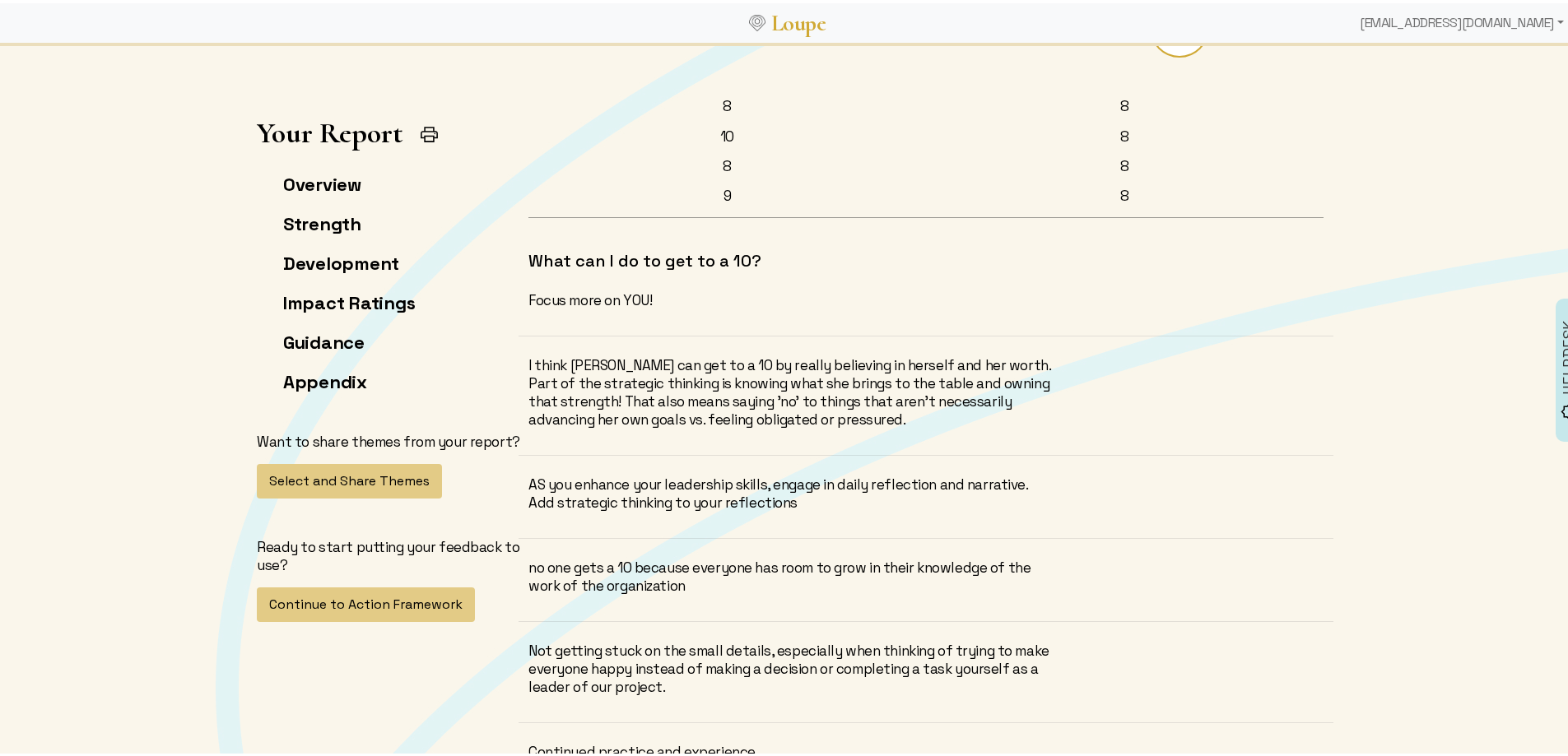
click at [737, 639] on div "Not getting stuck on the small details, especially when thinking of trying to m…" at bounding box center [789, 666] width 523 height 55
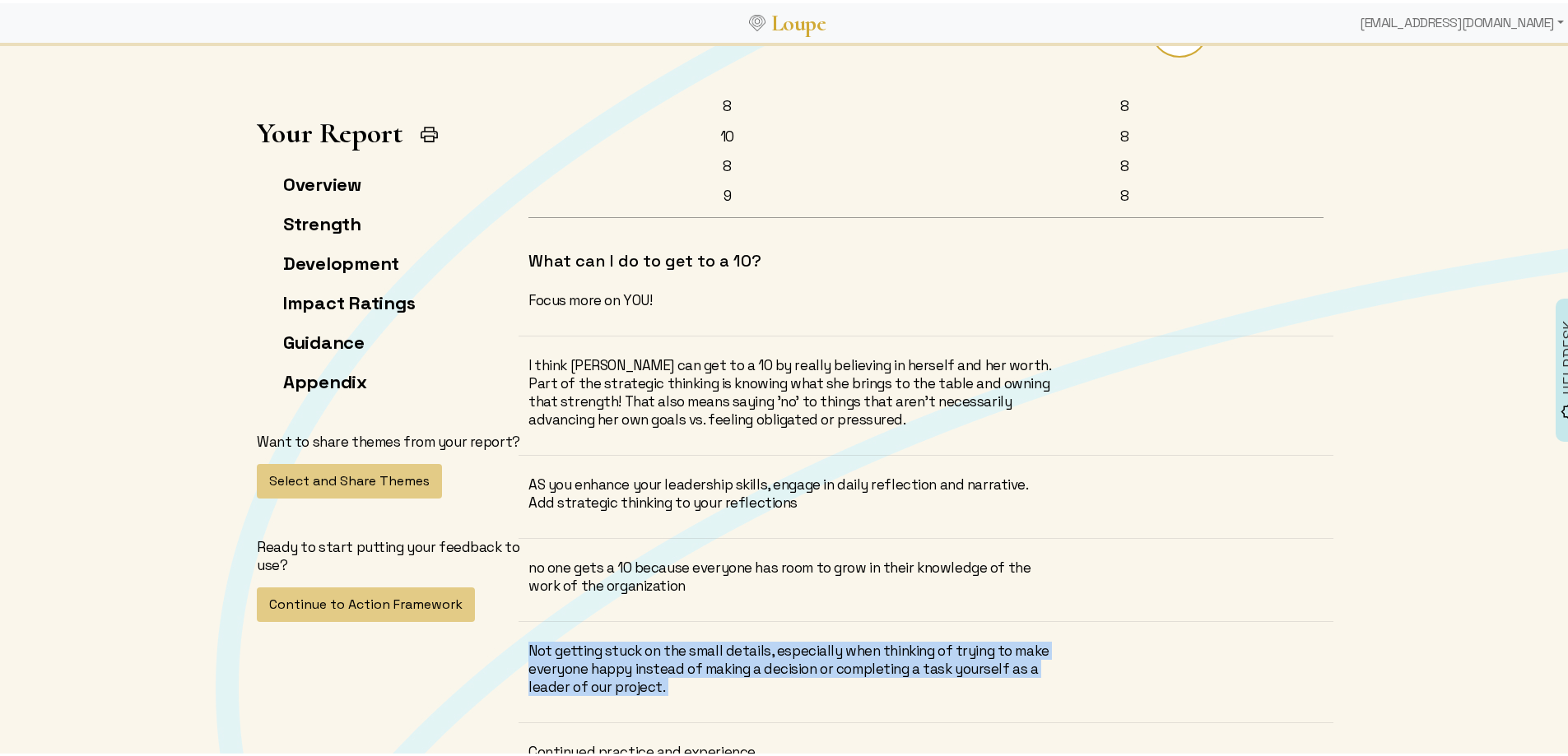
click at [737, 639] on div "Not getting stuck on the small details, especially when thinking of trying to m…" at bounding box center [789, 666] width 523 height 55
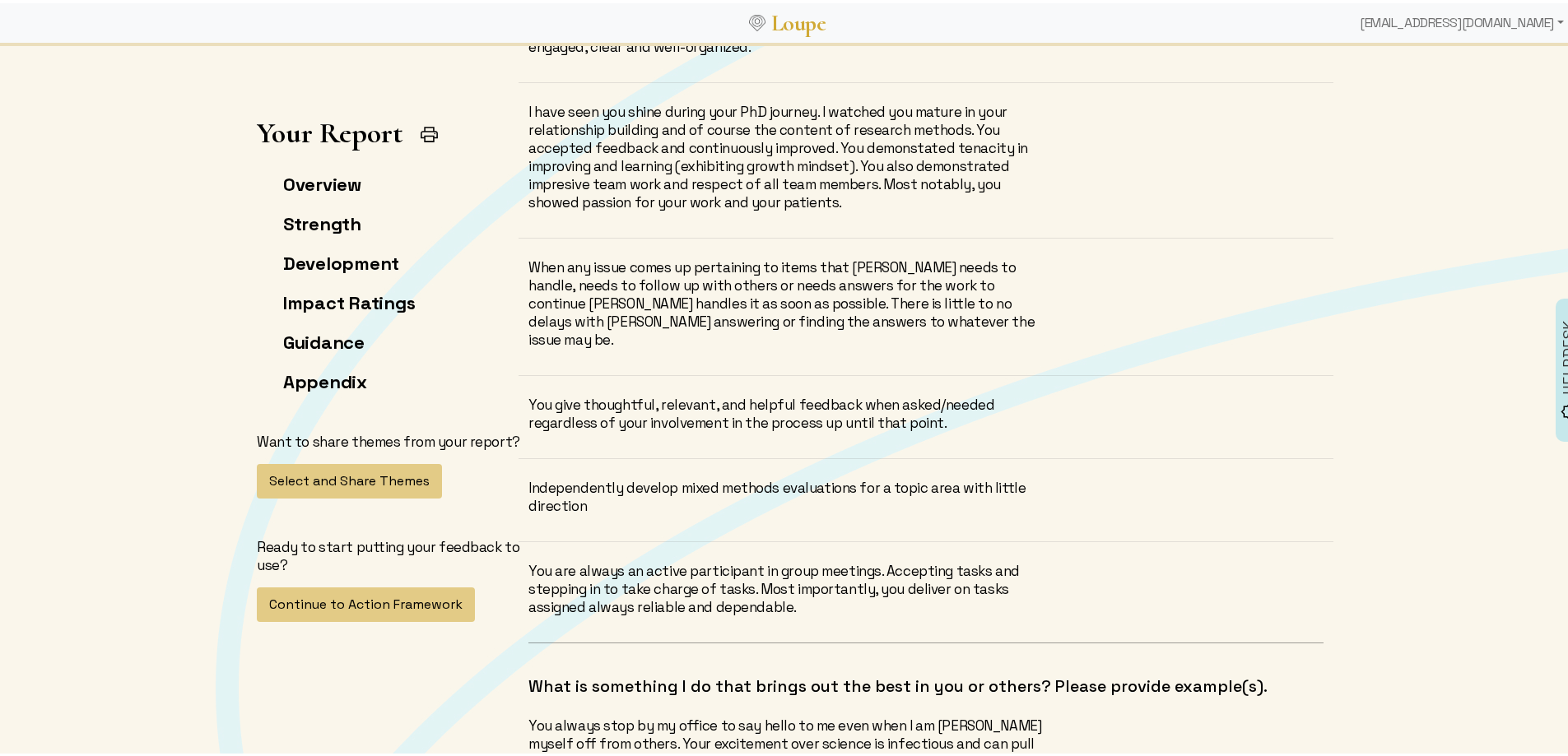
scroll to position [8314, 0]
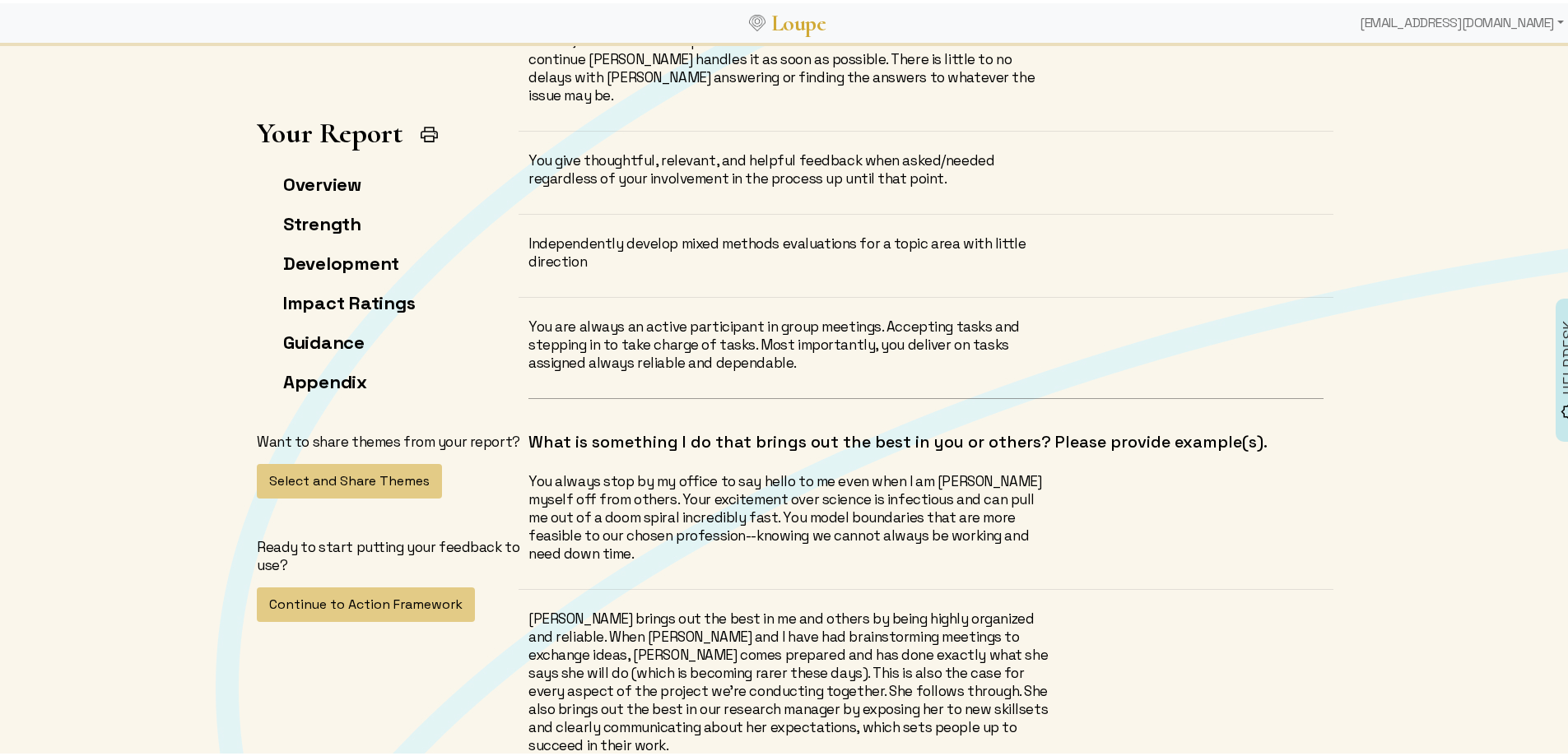
click at [671, 232] on div "Independently develop mixed methods evaluations for a topic area with little di…" at bounding box center [789, 249] width 523 height 36
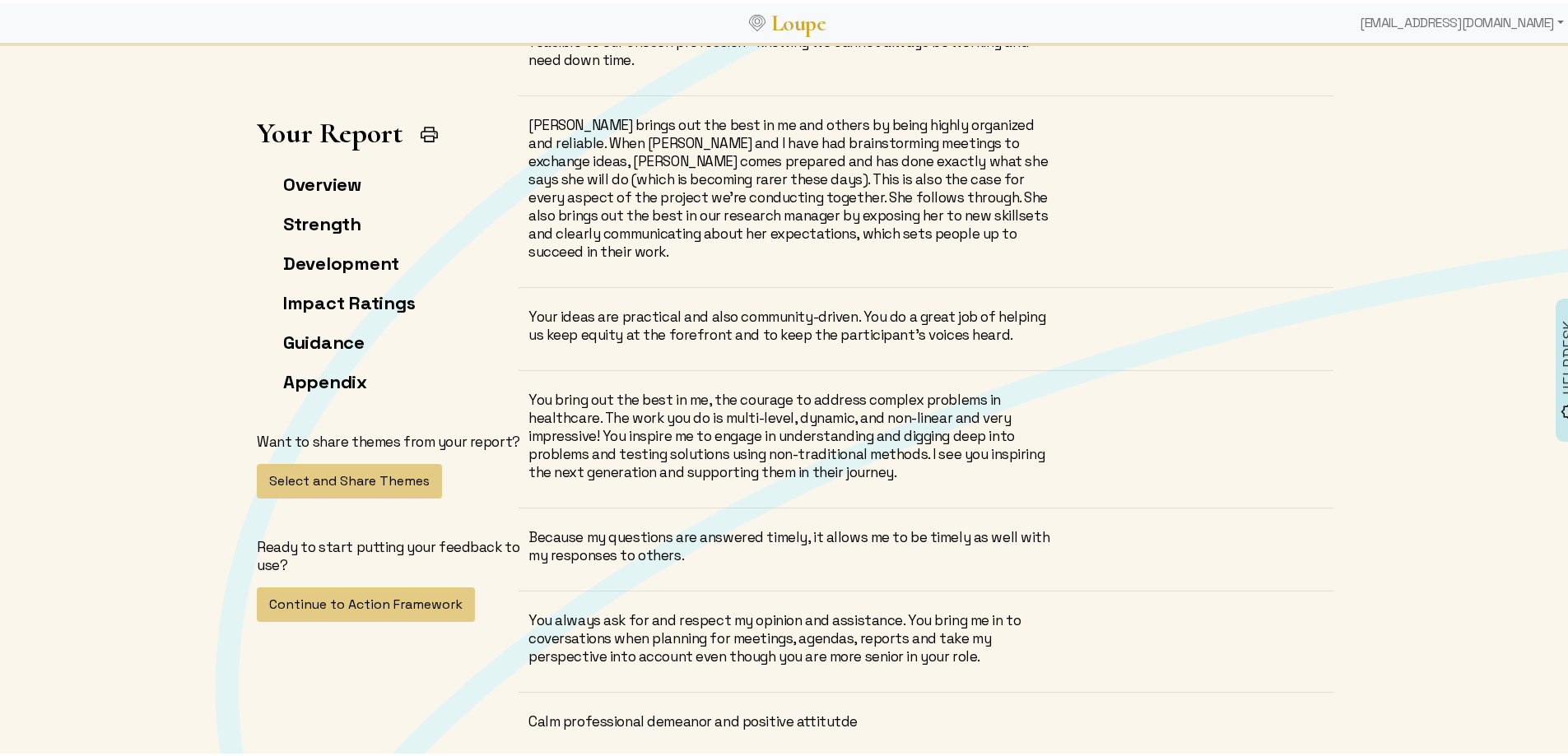
scroll to position [8890, 0]
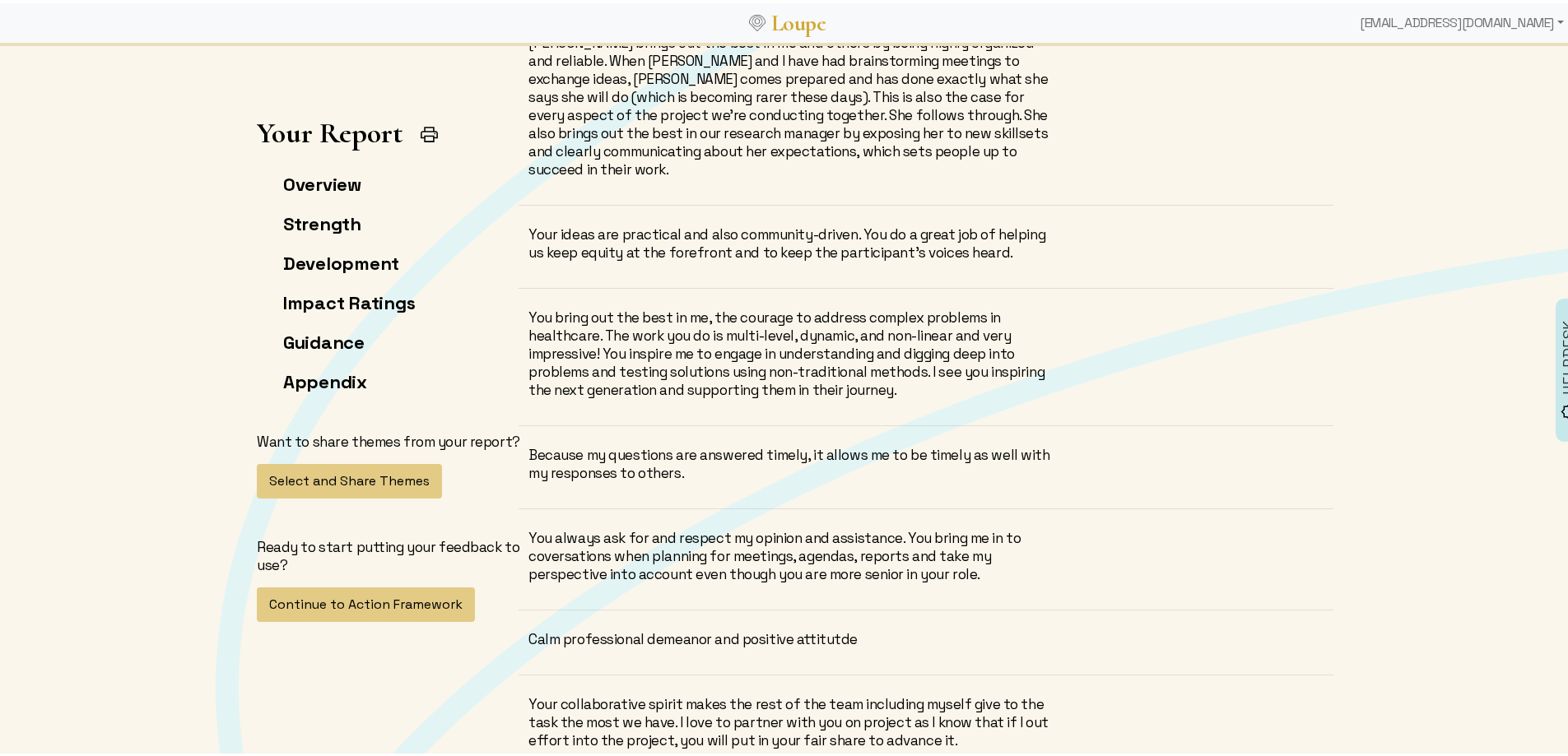
click at [740, 627] on div "Calm professional demeanor and positive attitutde" at bounding box center [789, 636] width 523 height 19
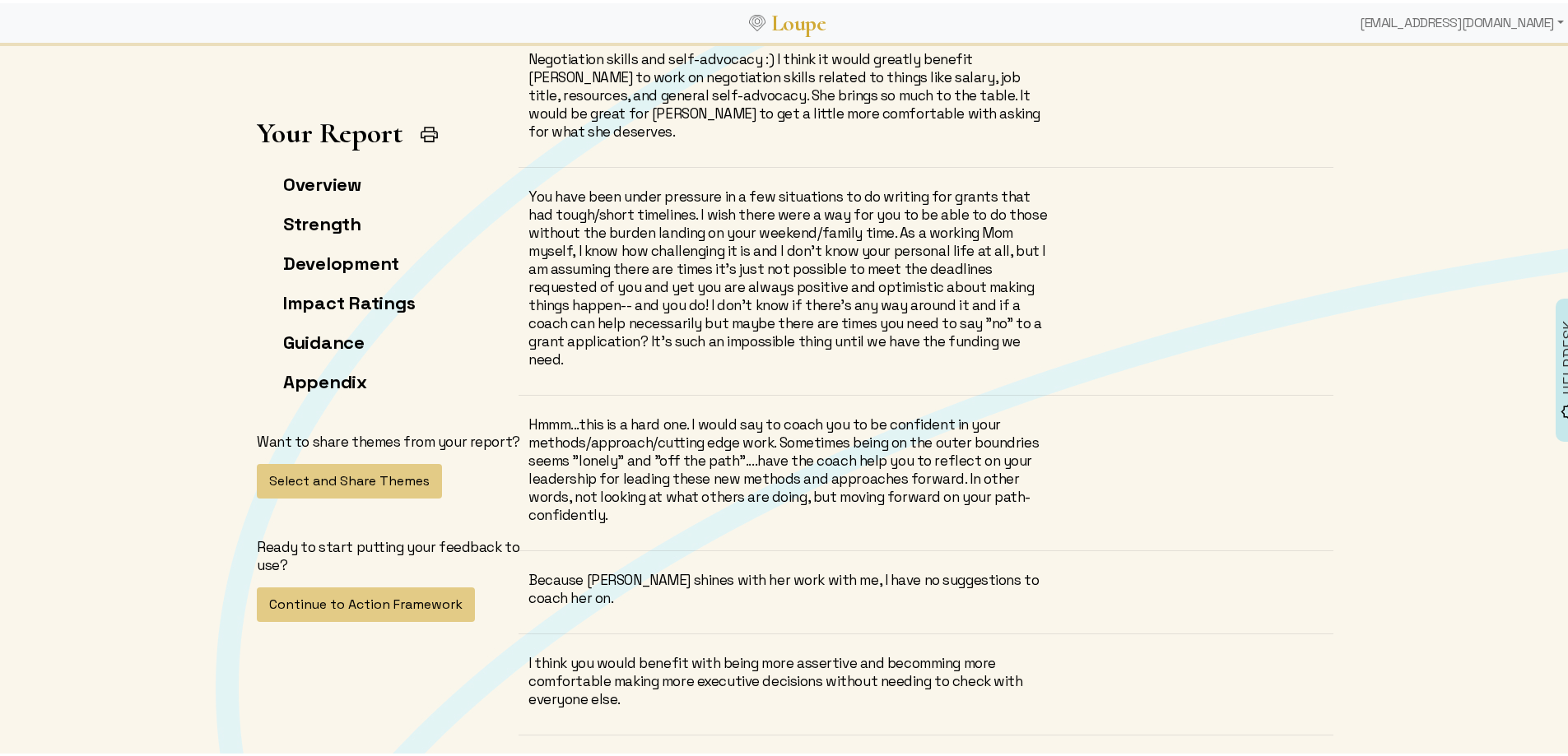
scroll to position [9960, 0]
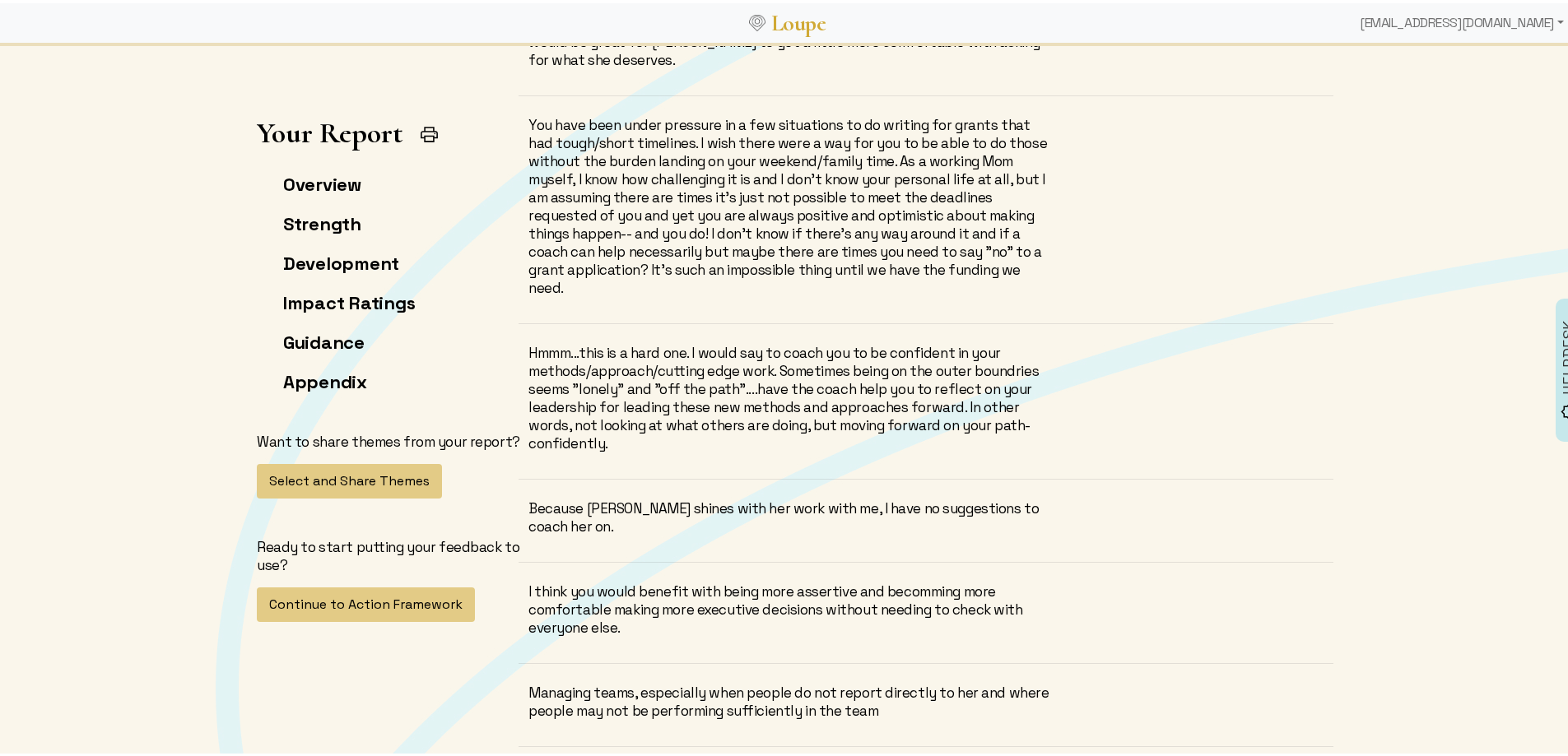
click at [756, 681] on div "Managing teams, especially when people do not report directly to her and where …" at bounding box center [789, 698] width 523 height 36
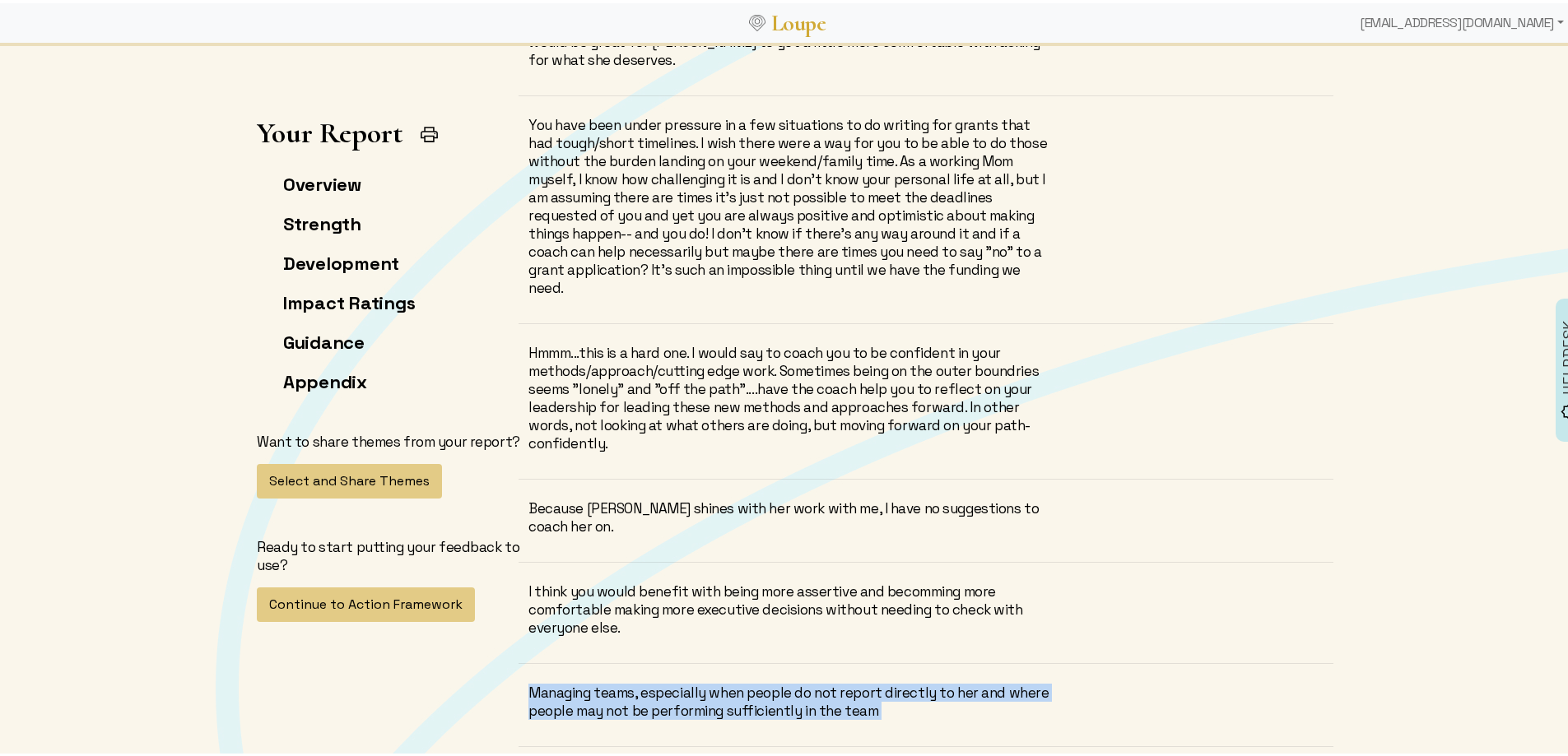
click at [756, 681] on div "Managing teams, especially when people do not report directly to her and where …" at bounding box center [789, 698] width 523 height 36
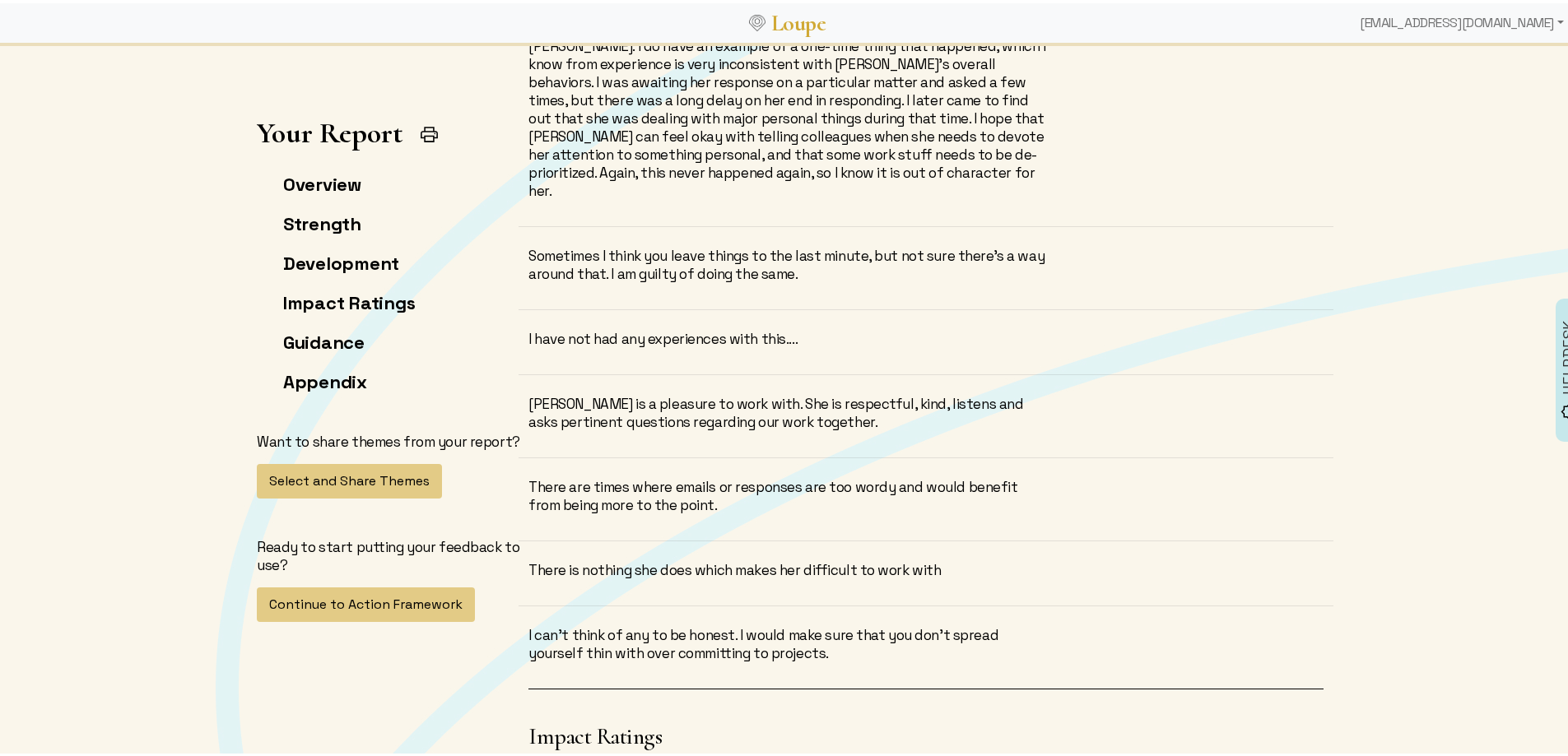
scroll to position [10948, 0]
click at [697, 556] on div "There is nothing she does which makes her difficult to work with" at bounding box center [789, 565] width 523 height 19
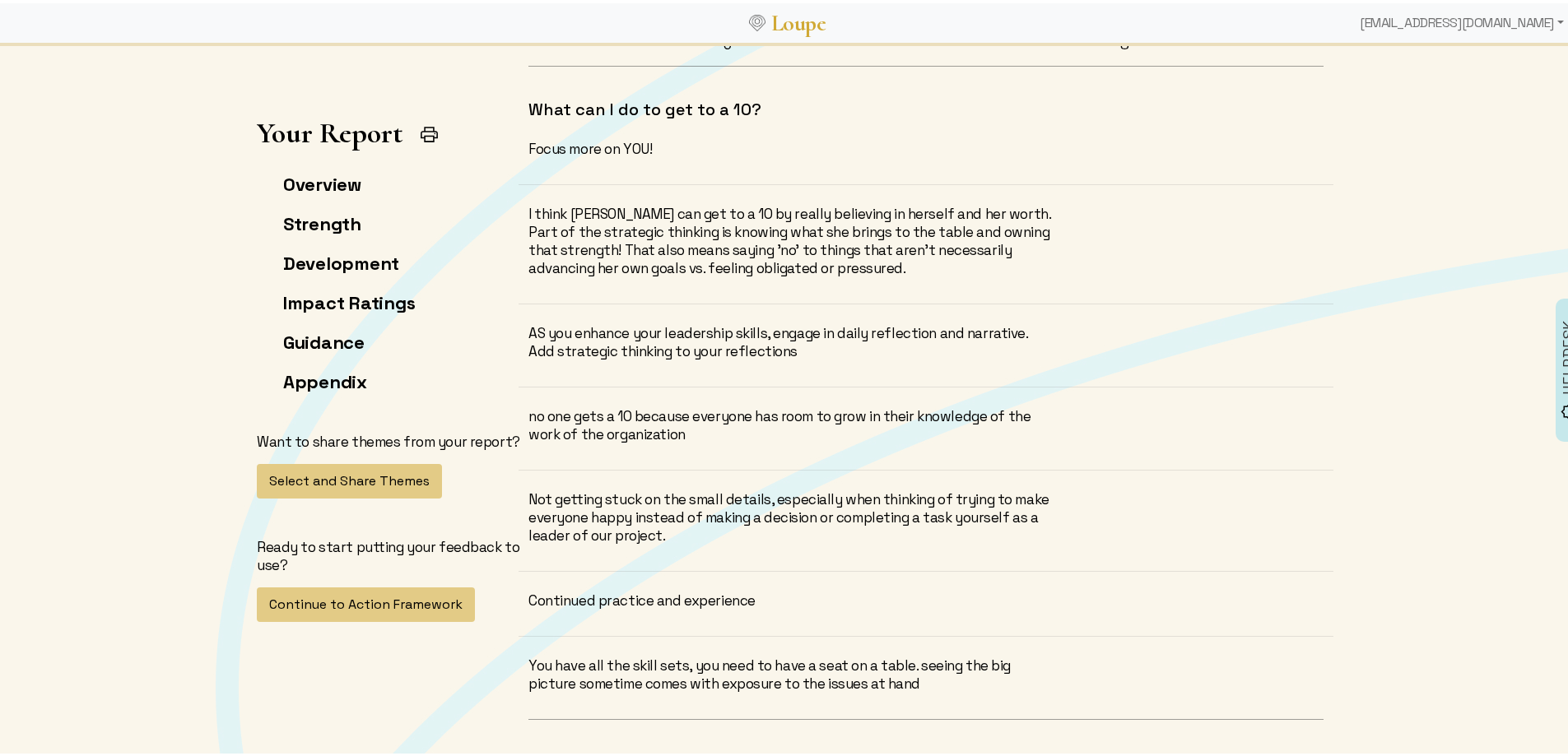
scroll to position [12018, 0]
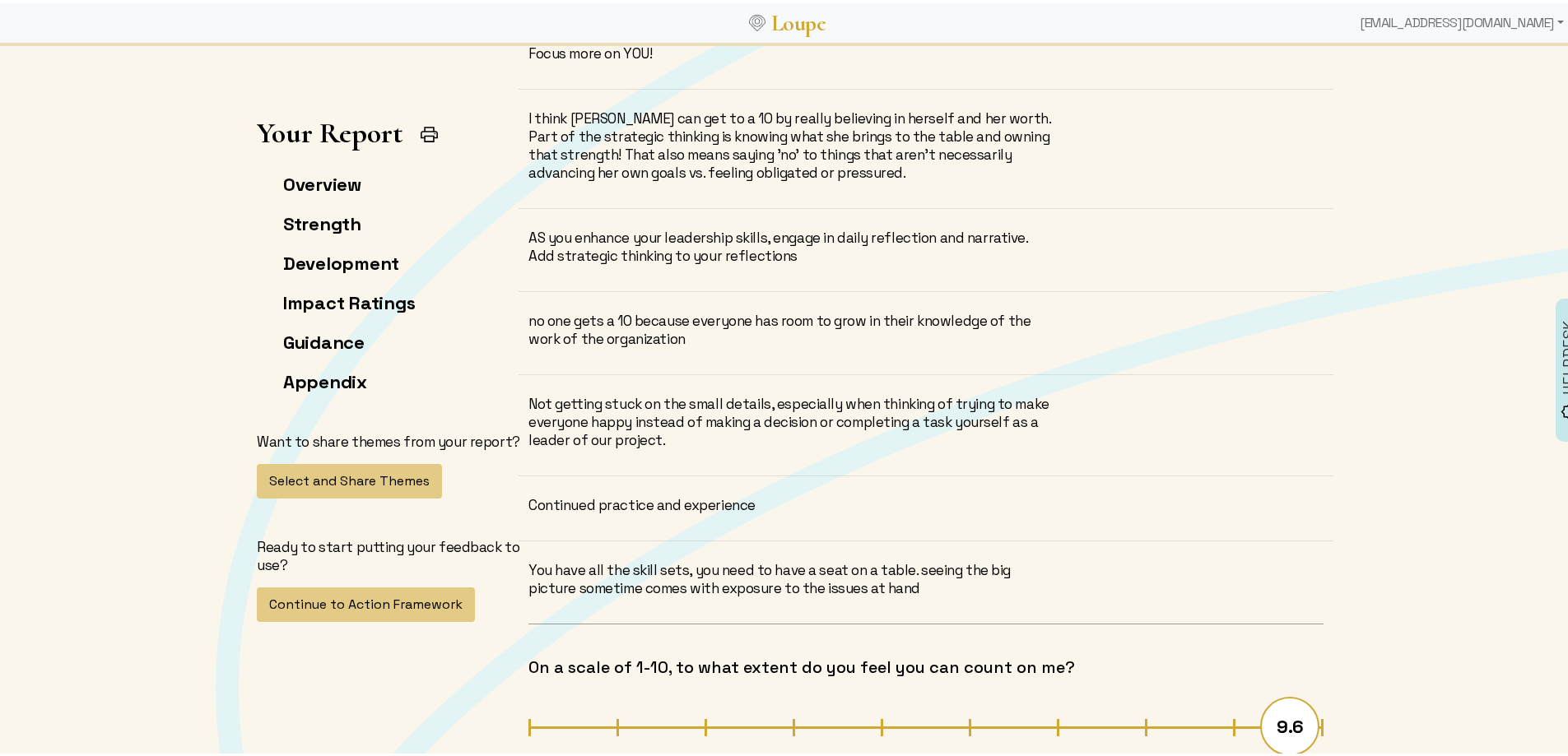
click at [695, 493] on div "Continued practice and experience" at bounding box center [789, 502] width 523 height 19
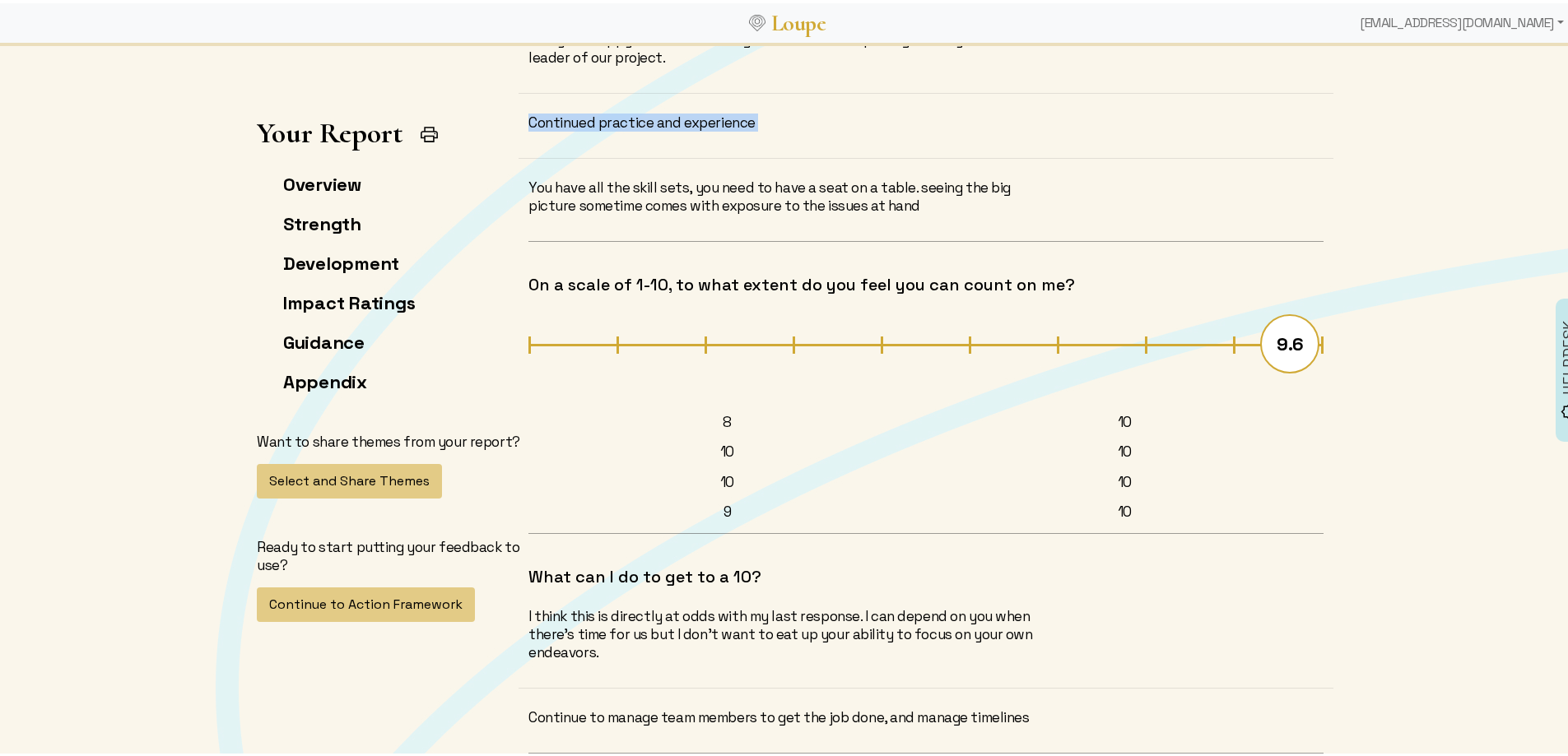
scroll to position [12430, 0]
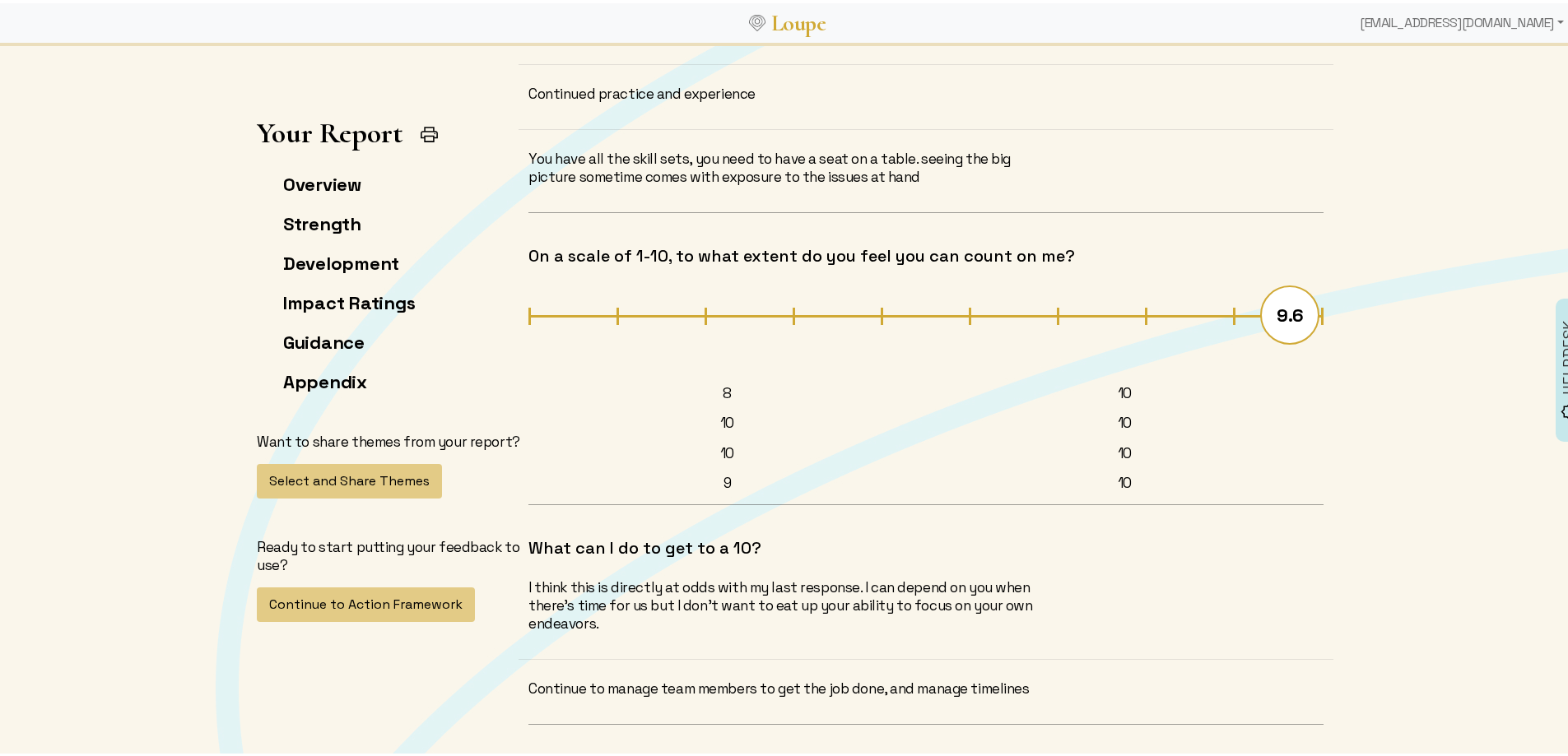
click at [715, 470] on div "9" at bounding box center [728, 479] width 200 height 19
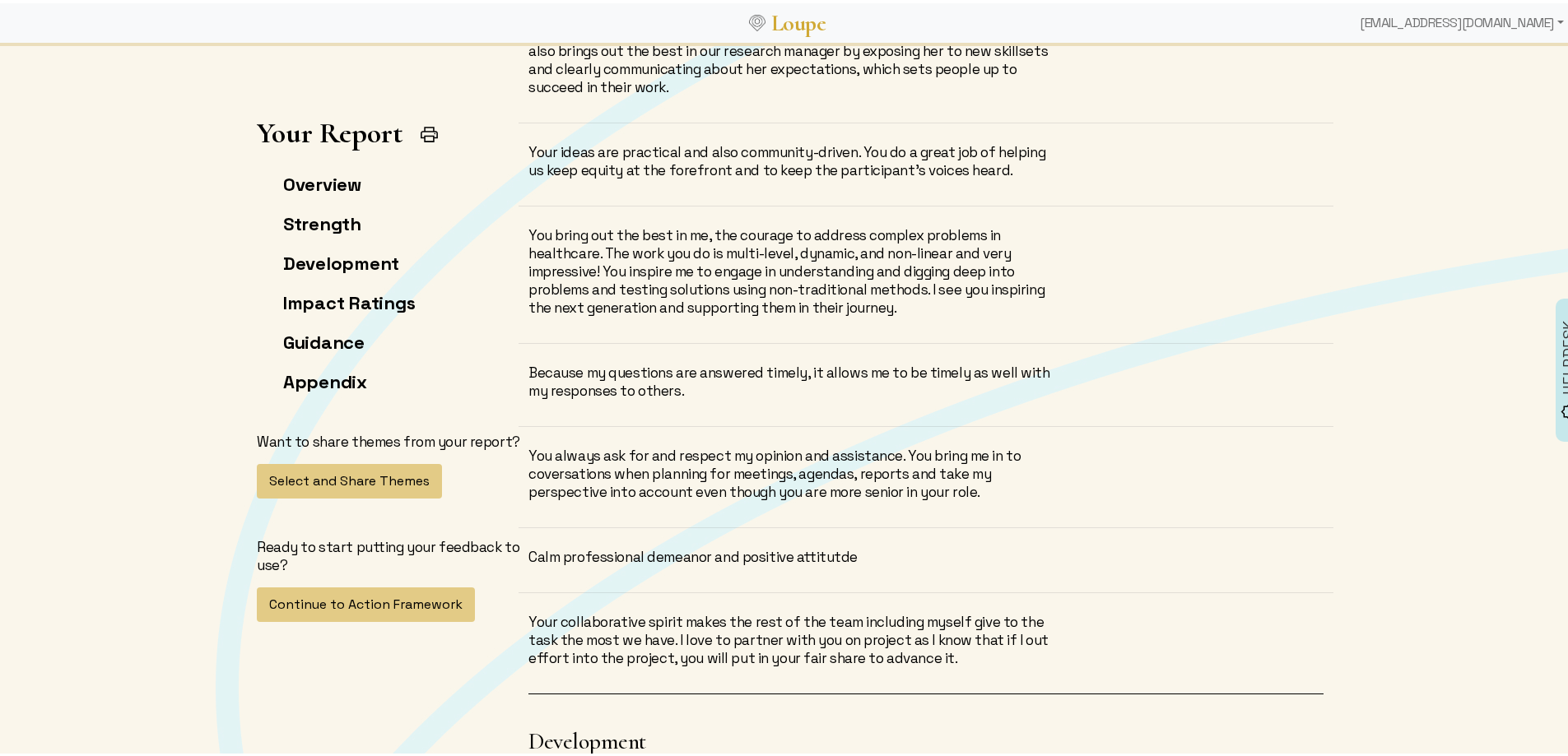
scroll to position [9219, 0]
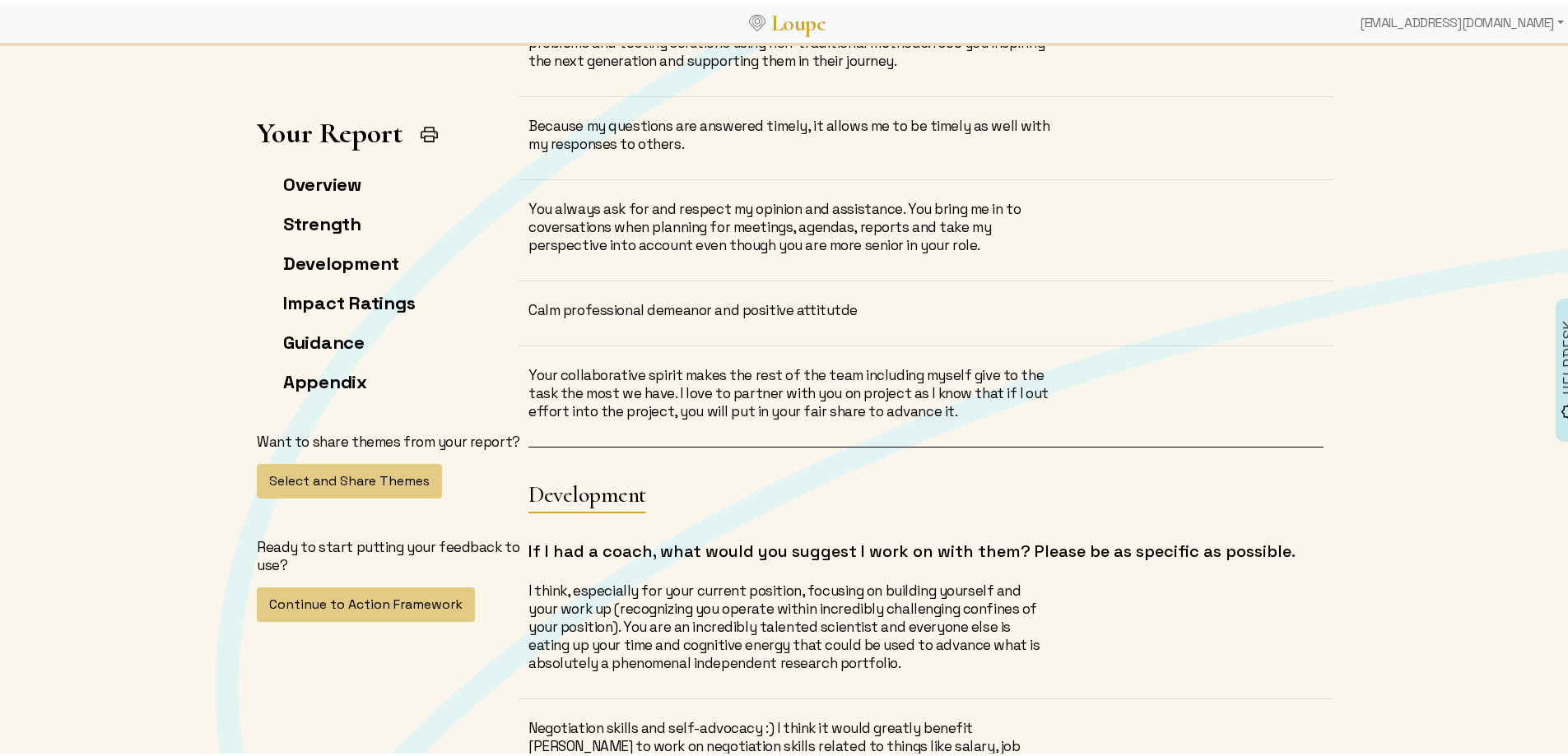
click at [873, 398] on div "Your collaborative spirit makes the rest of the team including myself give to t…" at bounding box center [925, 403] width 815 height 80
click at [833, 363] on div "Your collaborative spirit makes the rest of the team including myself give to t…" at bounding box center [789, 390] width 523 height 55
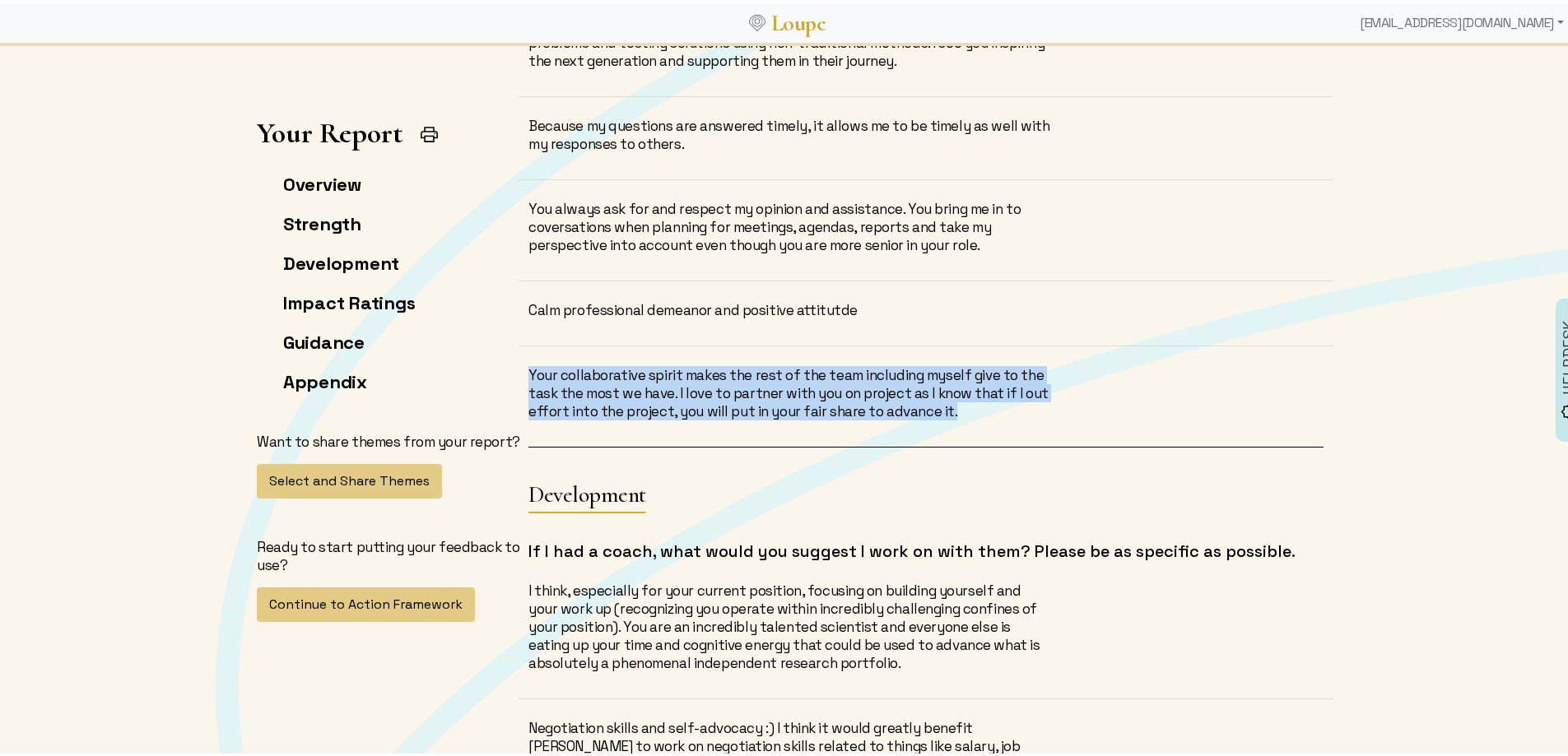
click at [833, 363] on div "Your collaborative spirit makes the rest of the team including myself give to t…" at bounding box center [789, 390] width 523 height 55
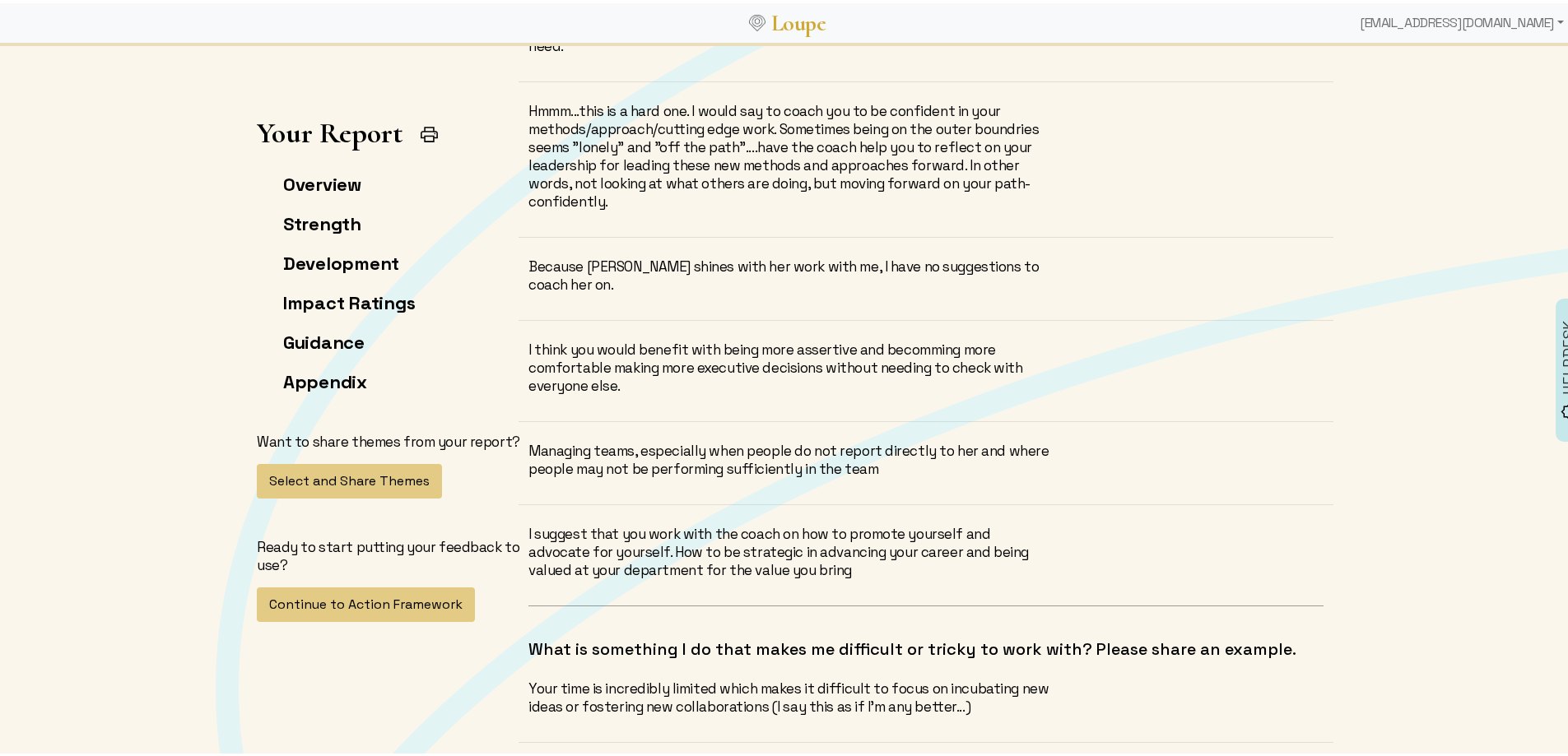
scroll to position [10289, 0]
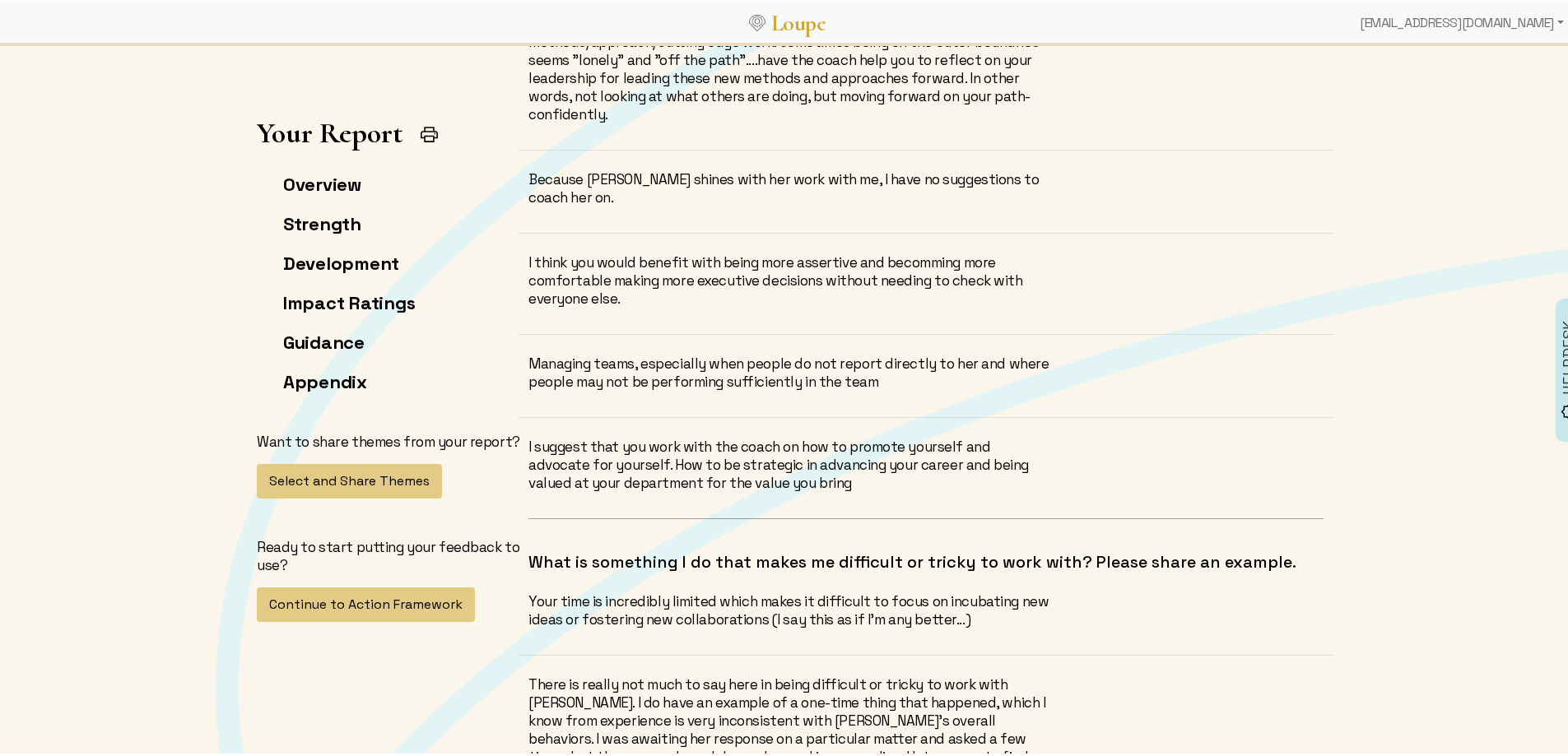
click at [739, 434] on div "I suggest that you work with the coach on how to promote yourself and advocate …" at bounding box center [789, 462] width 523 height 55
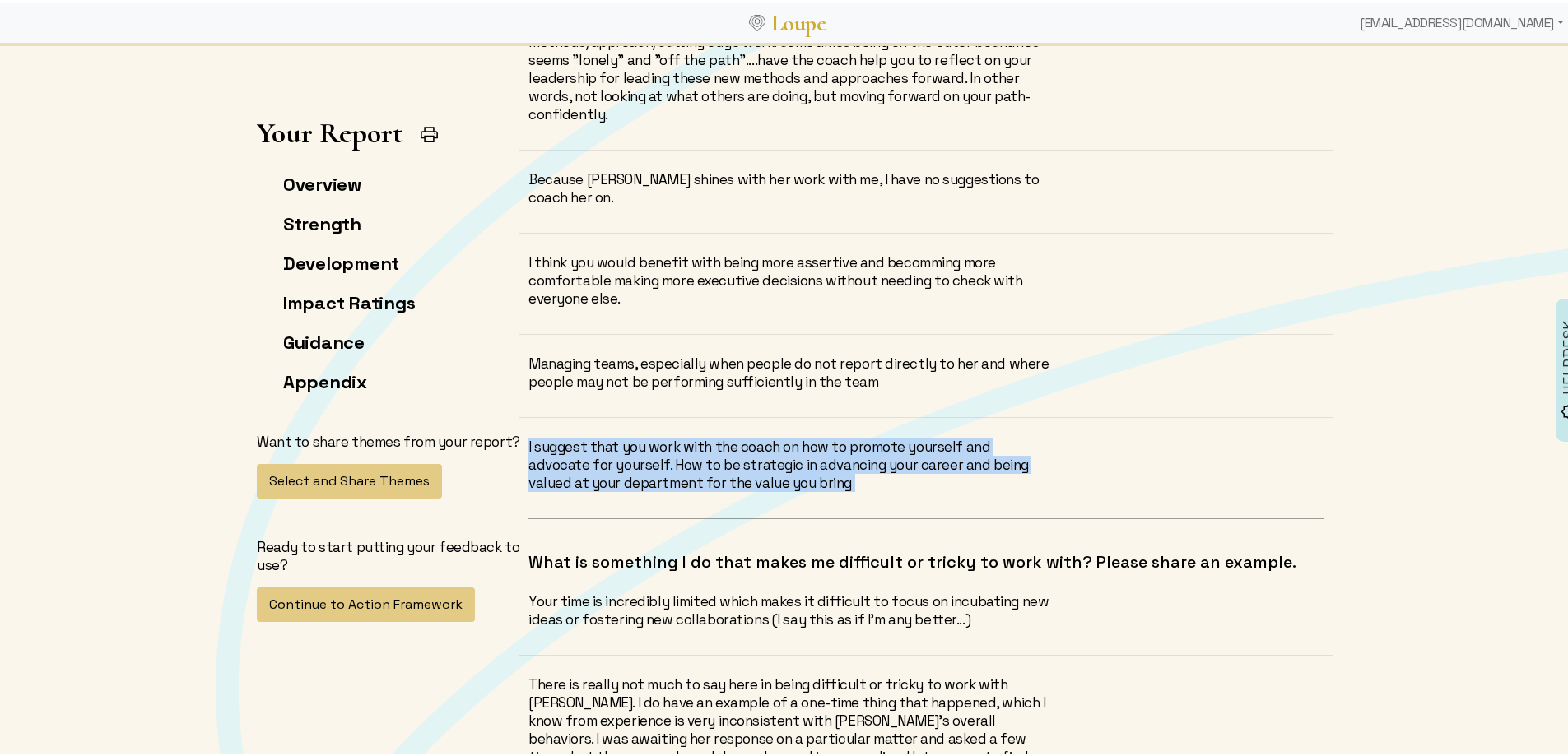
click at [739, 434] on div "I suggest that you work with the coach on how to promote yourself and advocate …" at bounding box center [789, 462] width 523 height 55
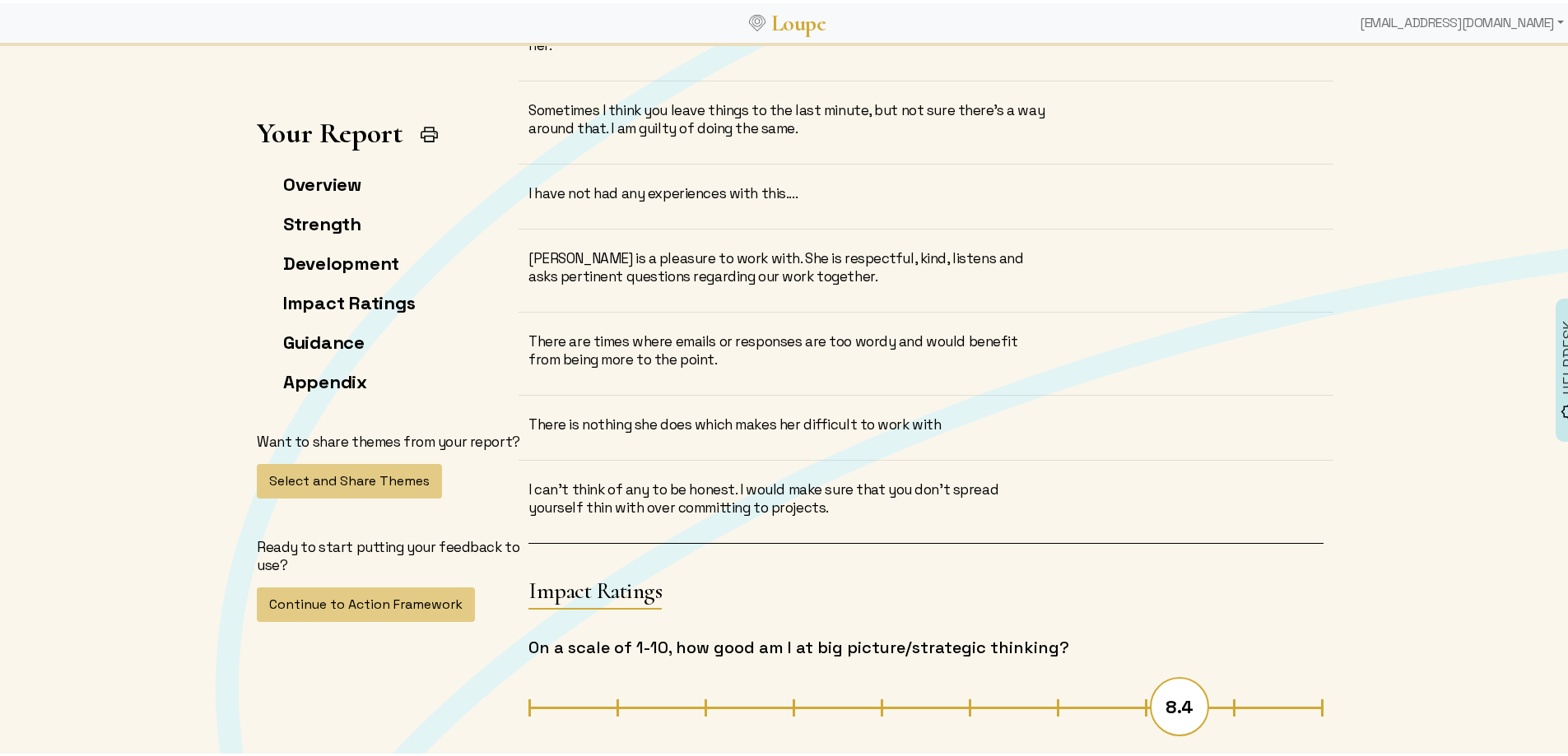
scroll to position [11194, 0]
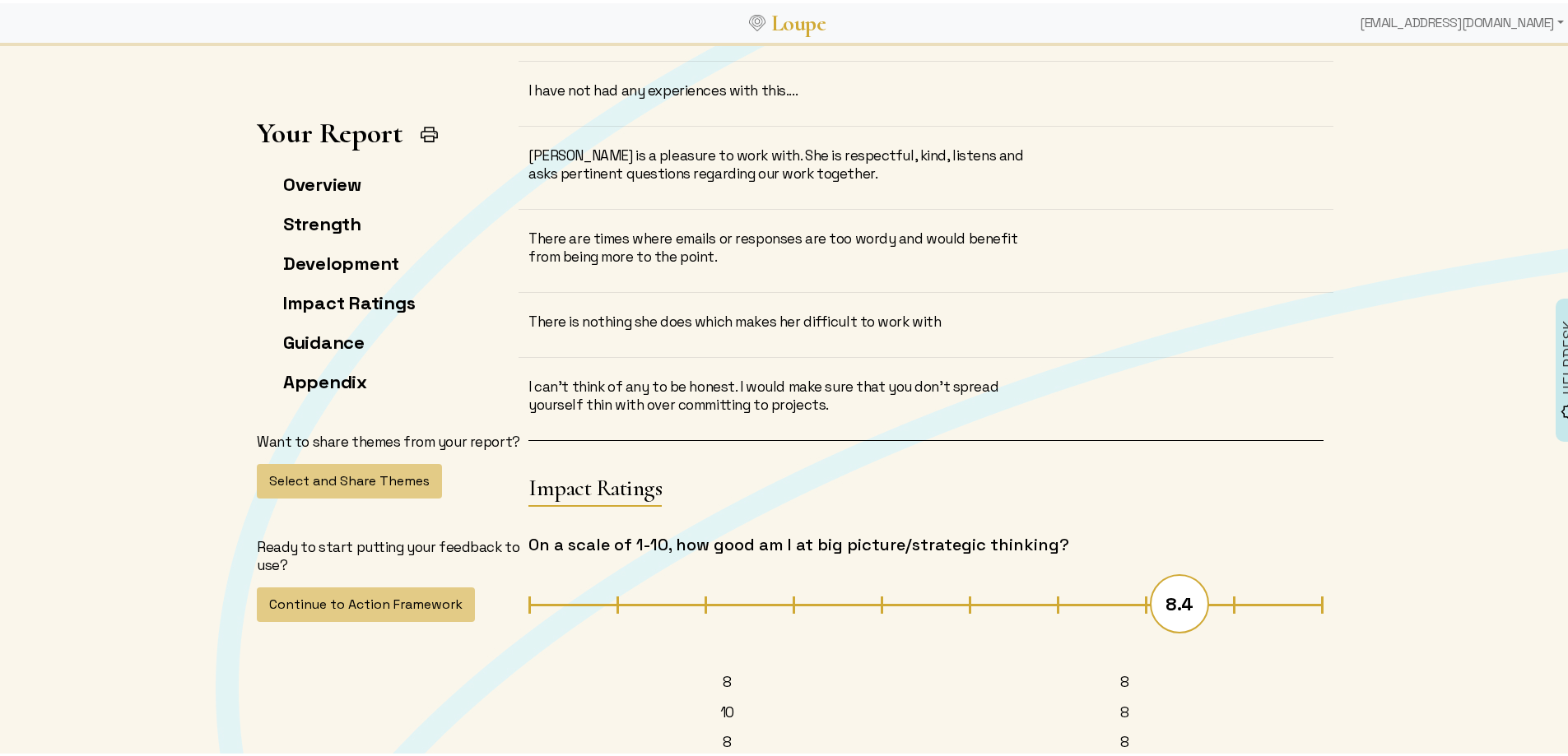
click at [808, 375] on div "I can't think of any to be honest. I would make sure that you don't spread your…" at bounding box center [789, 392] width 523 height 36
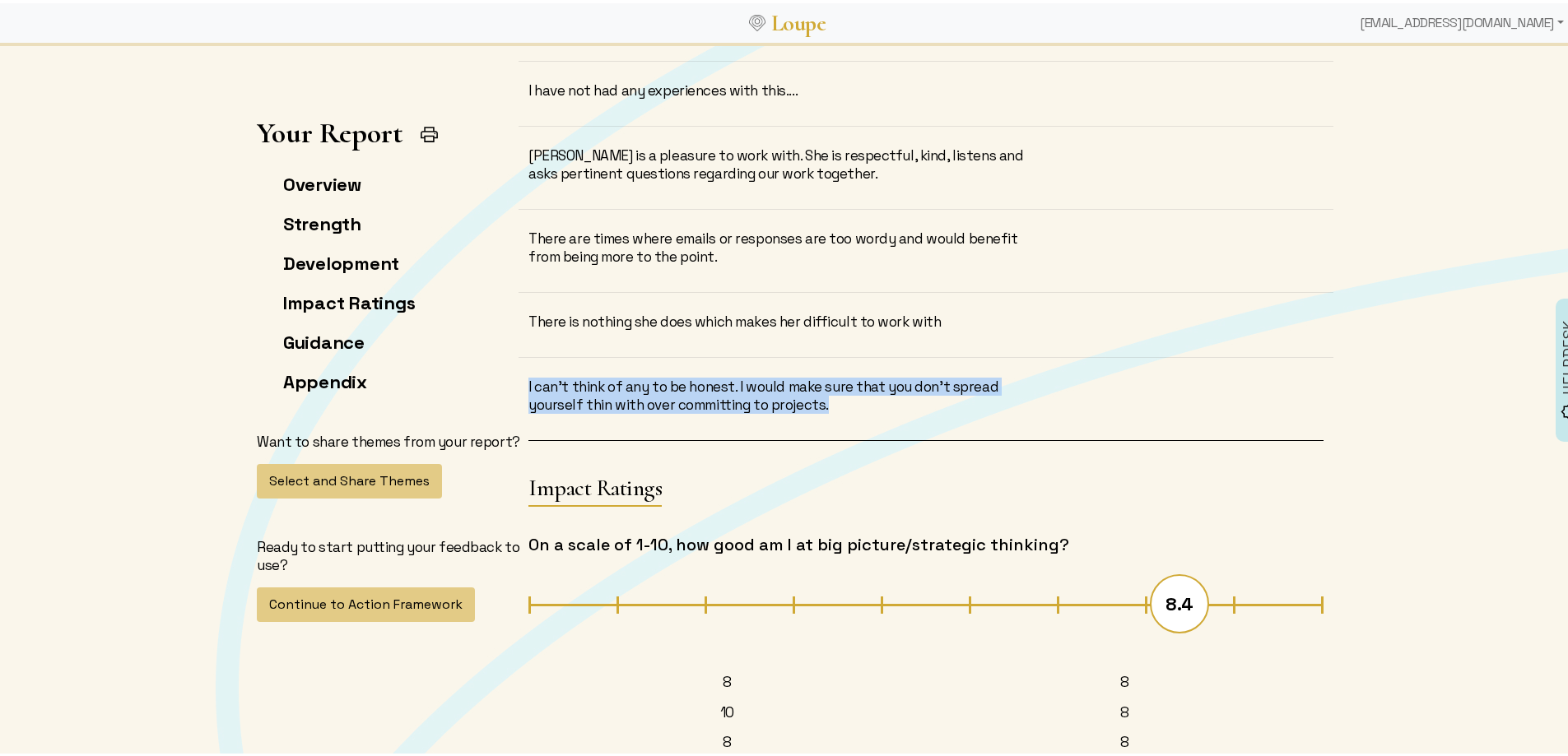
click at [808, 375] on div "I can't think of any to be honest. I would make sure that you don't spread your…" at bounding box center [789, 392] width 523 height 36
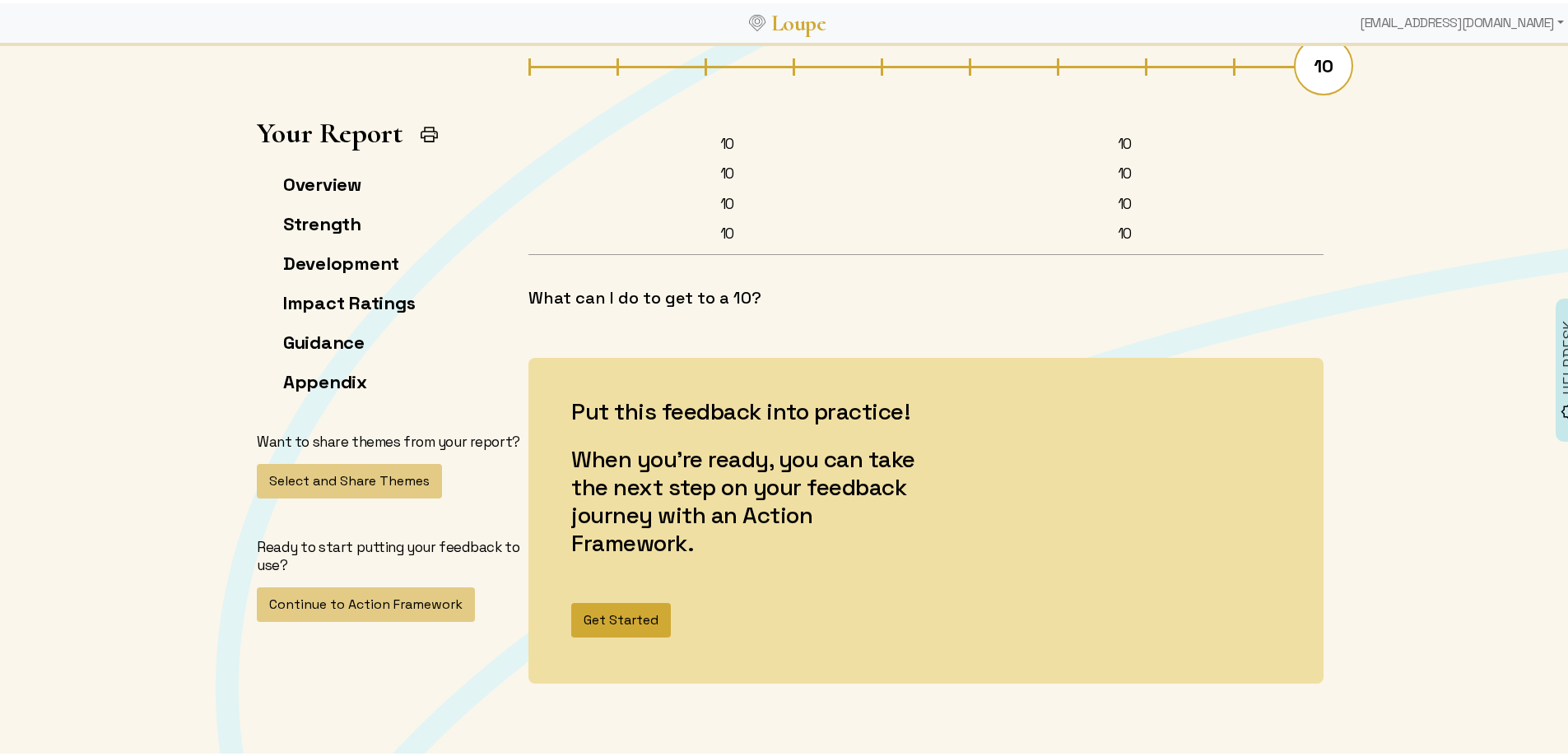
scroll to position [13196, 0]
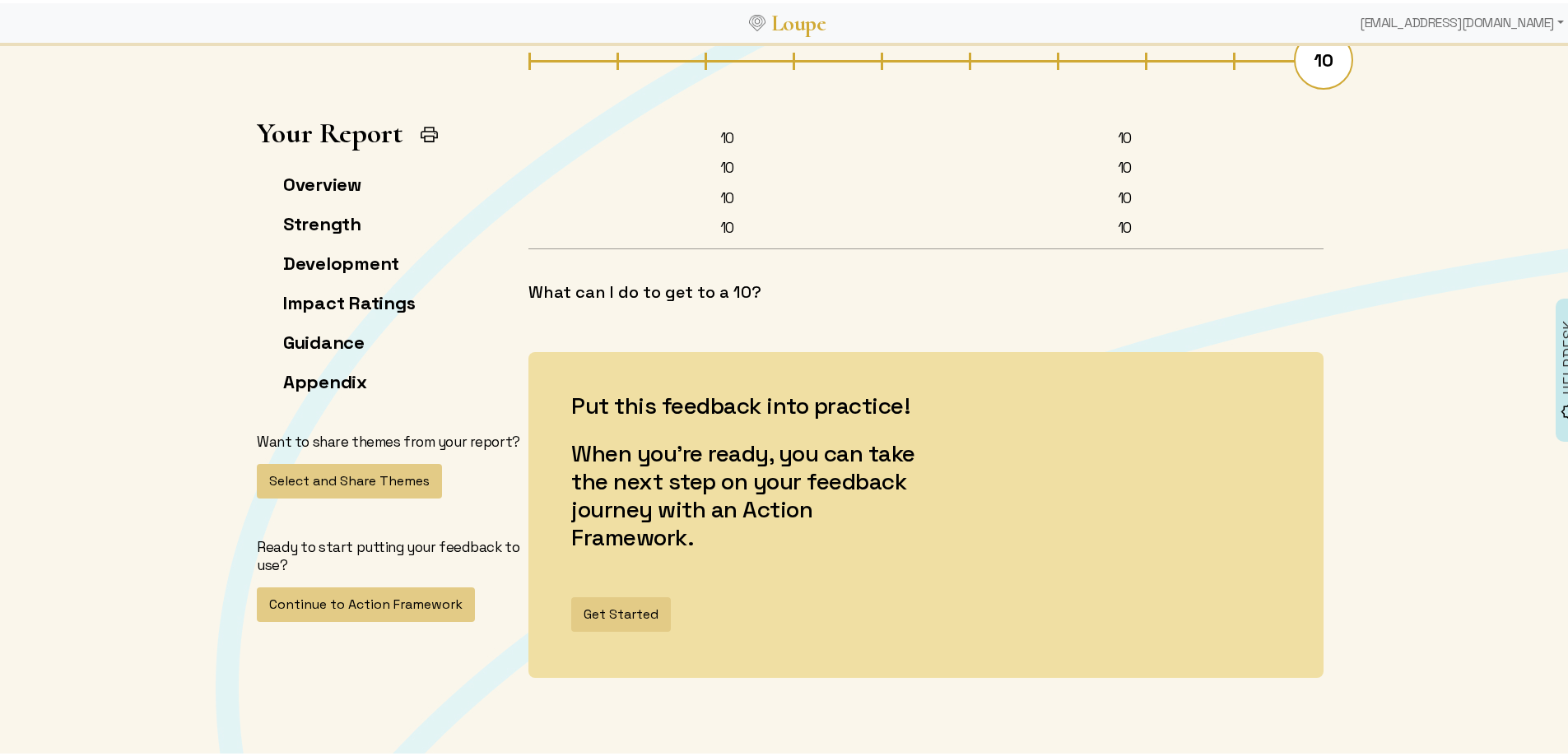
click at [598, 595] on button "Get Started" at bounding box center [621, 611] width 100 height 34
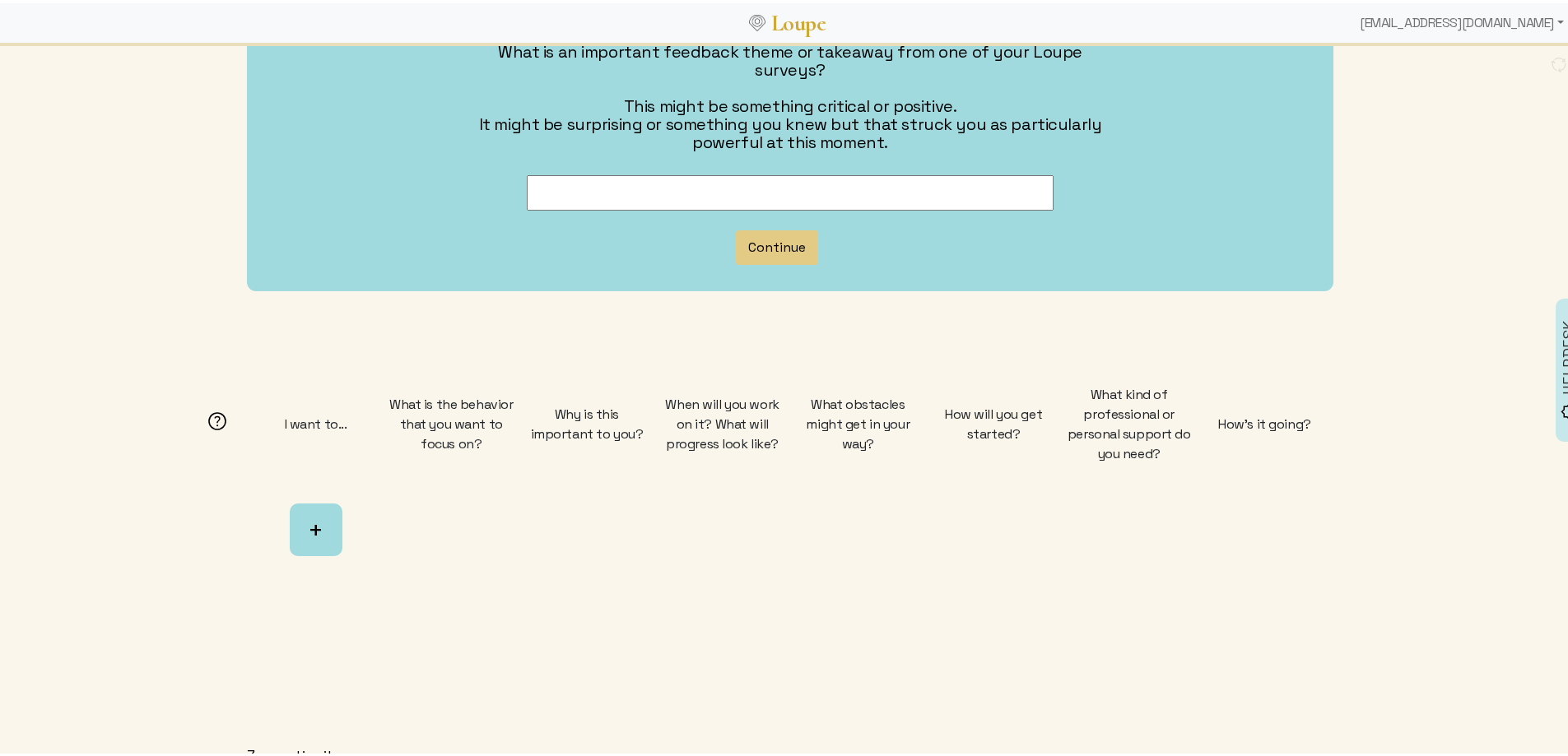
scroll to position [201, 0]
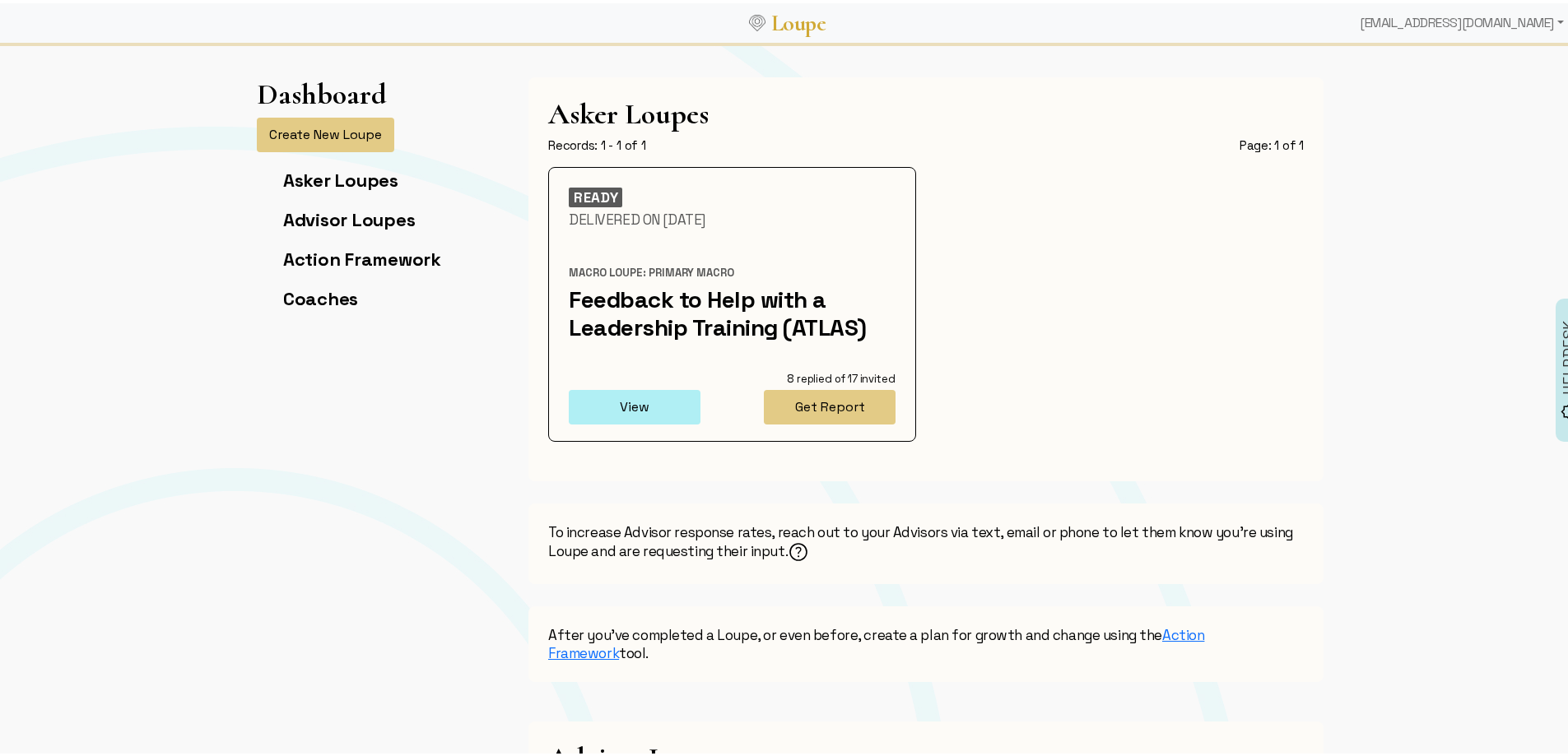
click at [602, 403] on button "View" at bounding box center [635, 404] width 132 height 34
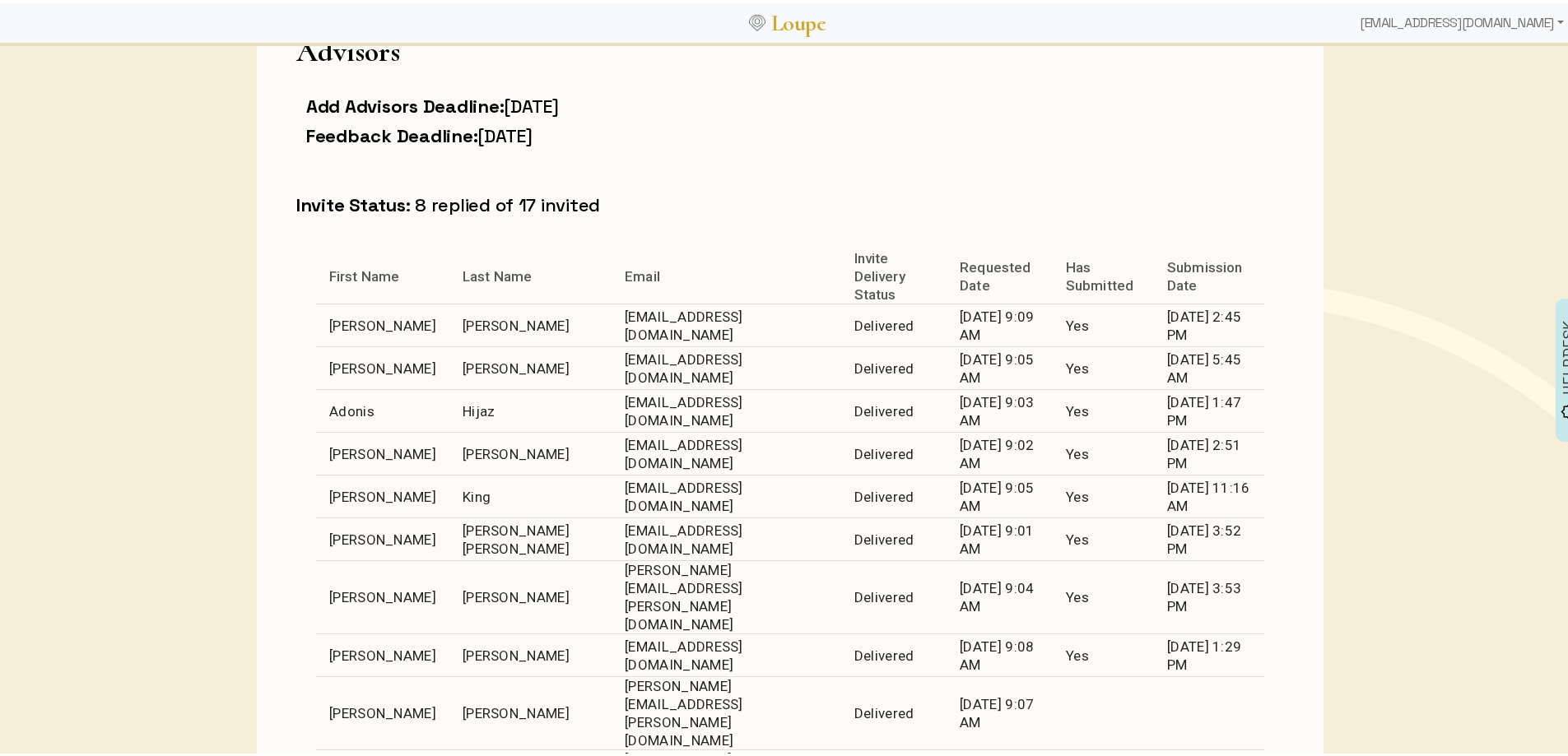
scroll to position [658, 0]
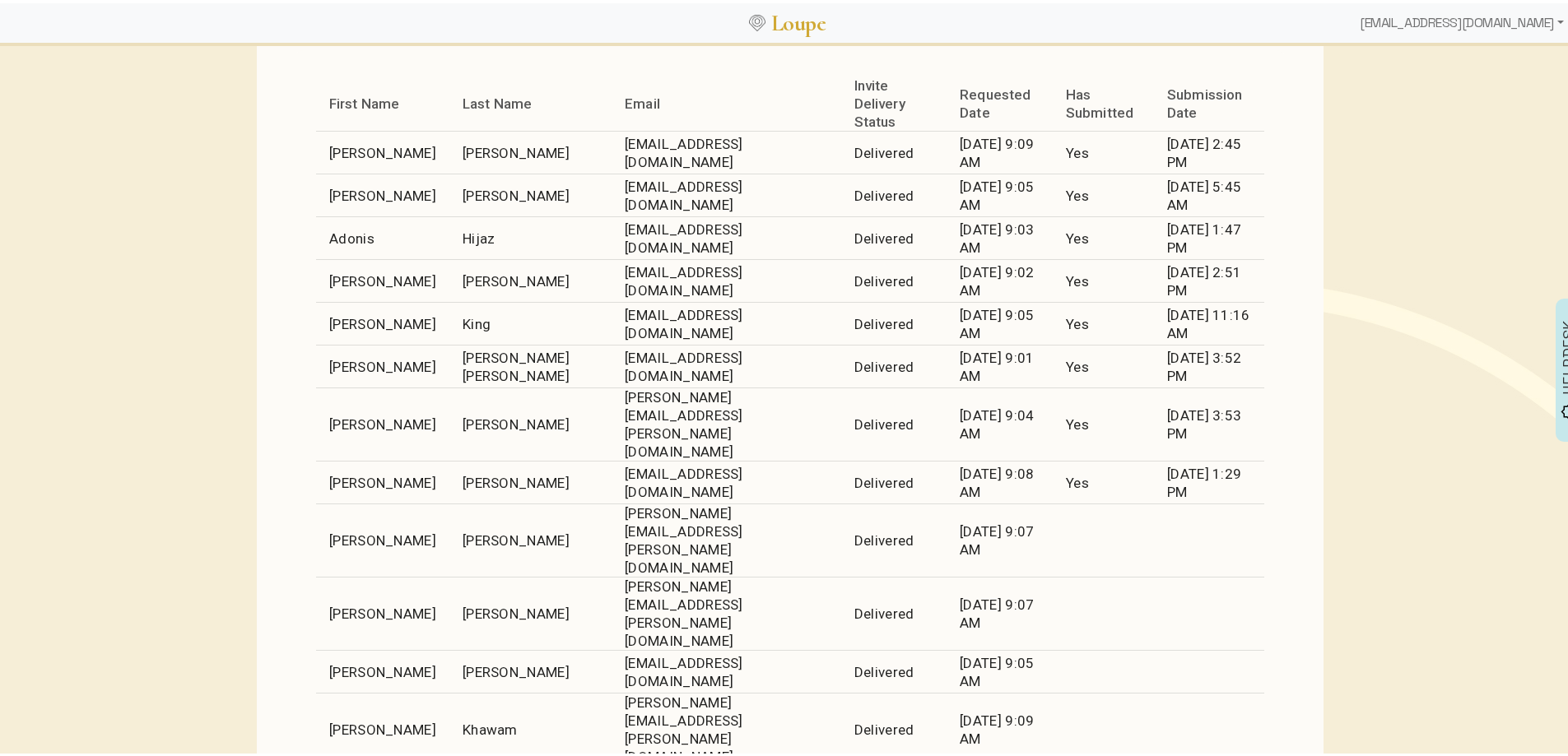
drag, startPoint x: 331, startPoint y: 348, endPoint x: 1211, endPoint y: 359, distance: 880.1
click at [1211, 359] on tr "[PERSON_NAME] [EMAIL_ADDRESS][DOMAIN_NAME] Delivered [DATE] 9:01 AM Yes [DATE] …" at bounding box center [790, 364] width 949 height 43
click at [1209, 359] on td "[DATE] 3:52 PM" at bounding box center [1209, 364] width 111 height 43
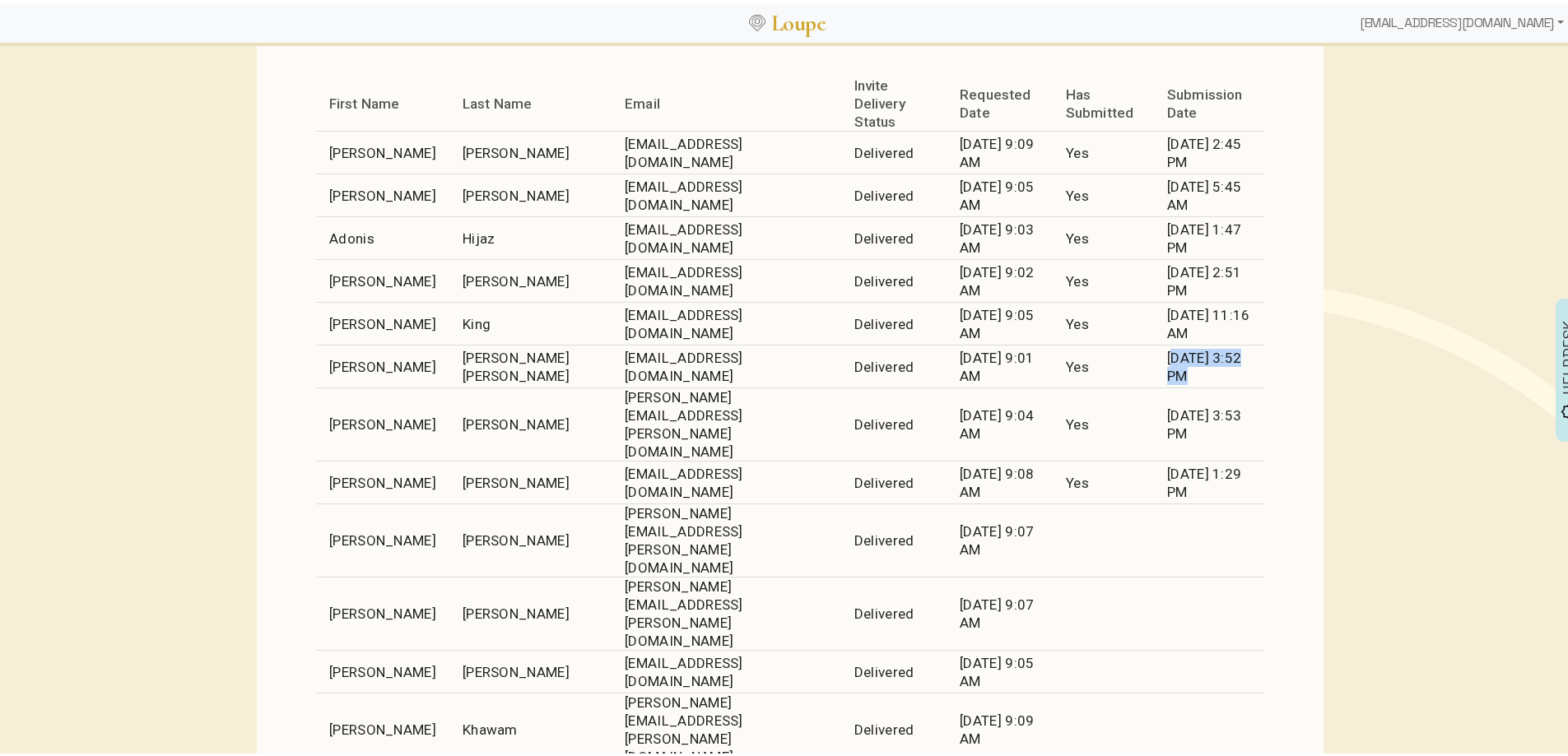
click at [1207, 359] on td "[DATE] 3:52 PM" at bounding box center [1209, 364] width 111 height 43
drag, startPoint x: 1199, startPoint y: 359, endPoint x: 332, endPoint y: 345, distance: 867.1
click at [332, 345] on tr "[PERSON_NAME] [EMAIL_ADDRESS][DOMAIN_NAME] Delivered [DATE] 9:01 AM Yes [DATE] …" at bounding box center [790, 364] width 949 height 43
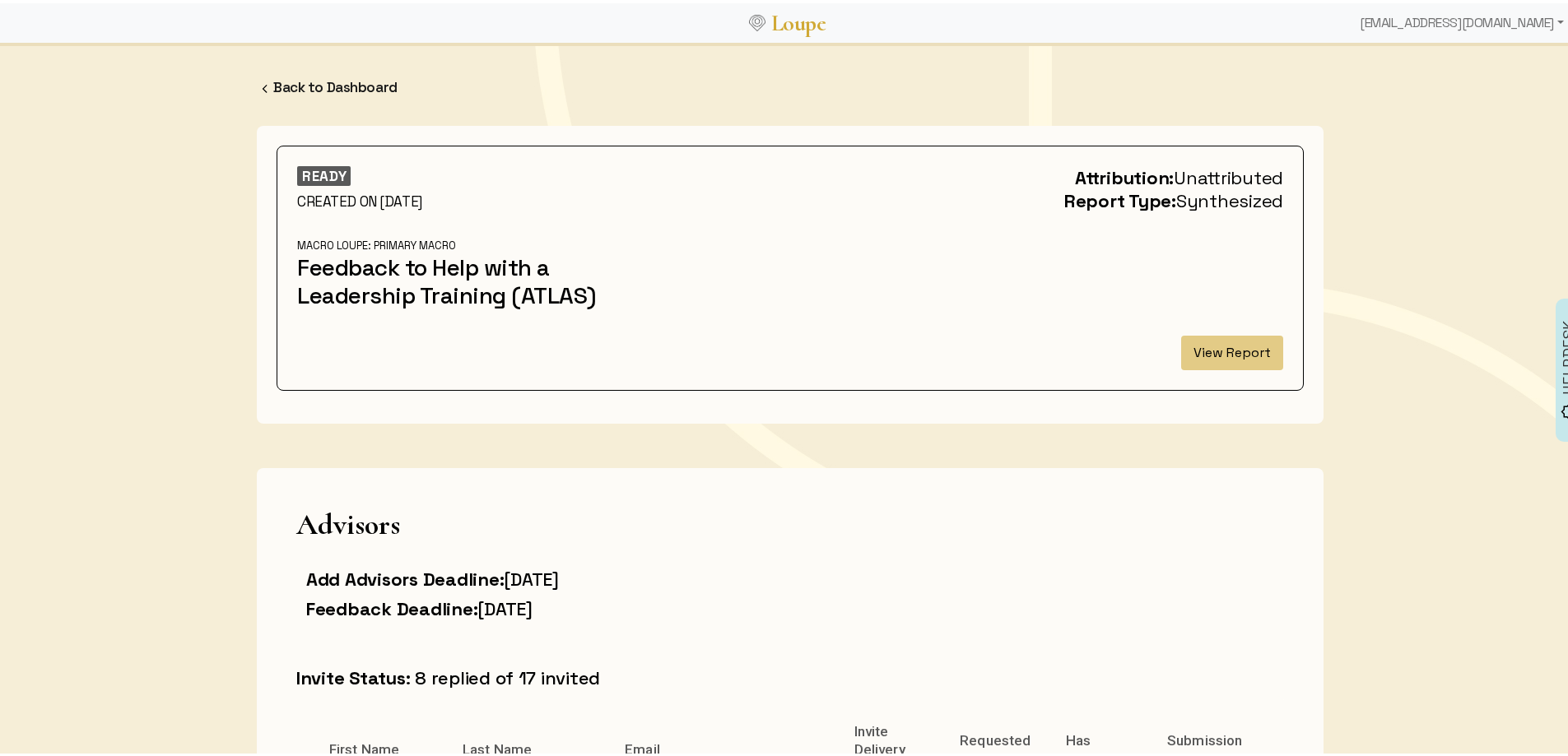
scroll to position [0, 0]
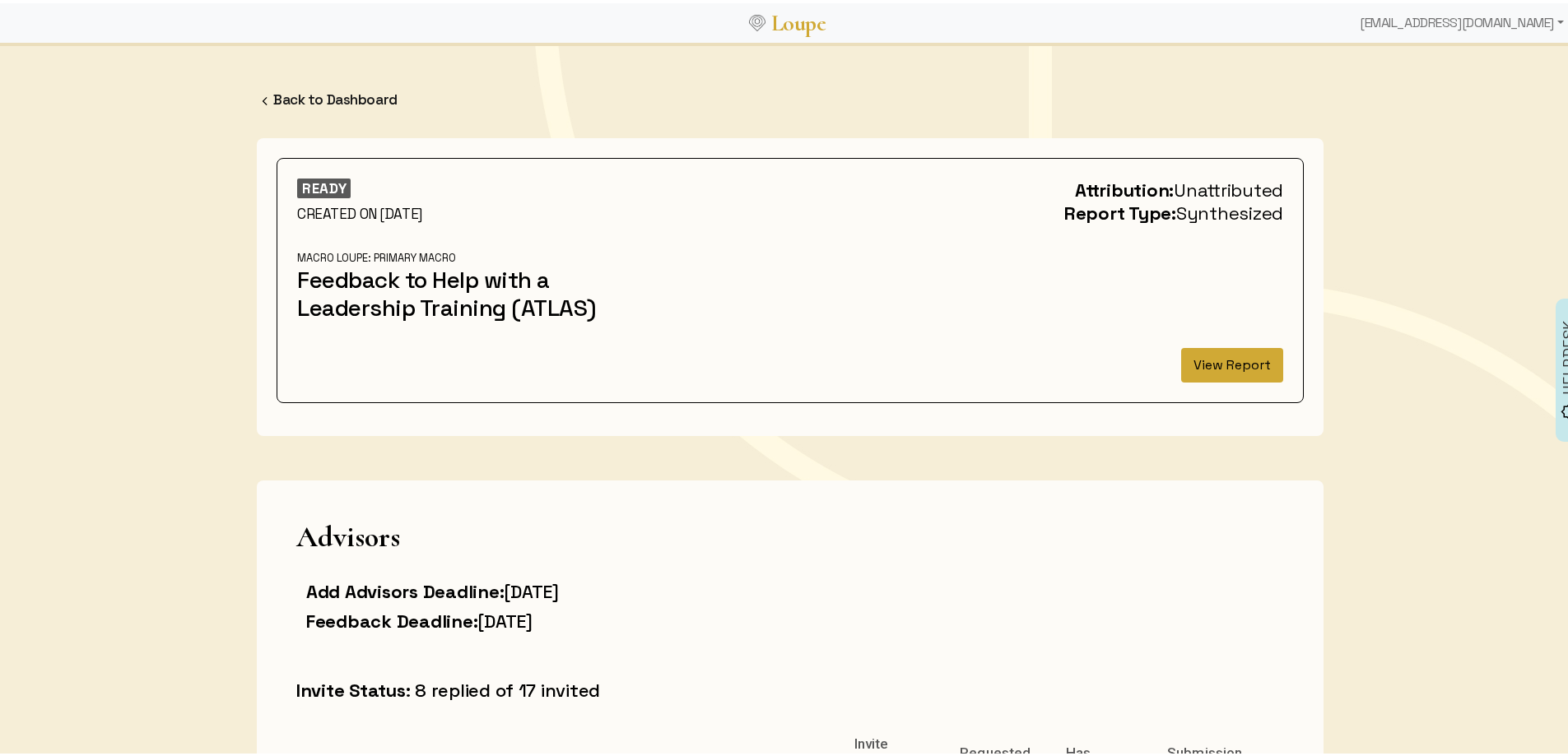
click at [1222, 362] on button "View Report" at bounding box center [1232, 362] width 102 height 34
